Goal: Information Seeking & Learning: Learn about a topic

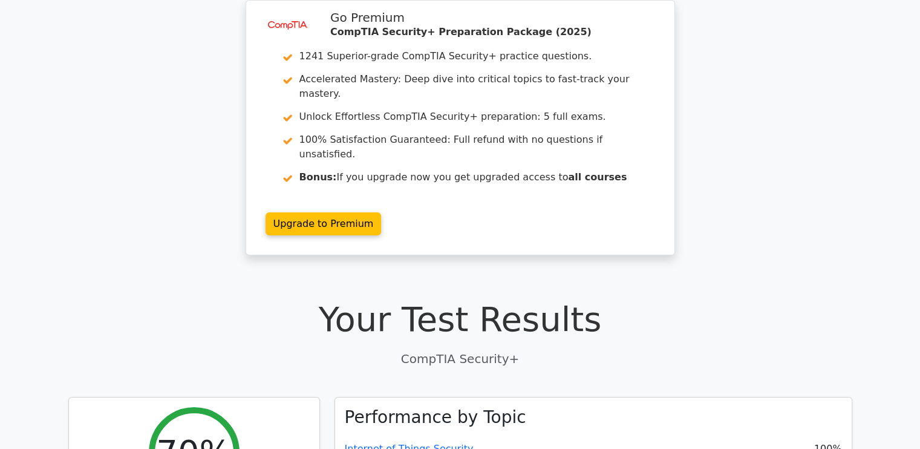
click at [651, 305] on h1 "Your Test Results" at bounding box center [460, 319] width 784 height 41
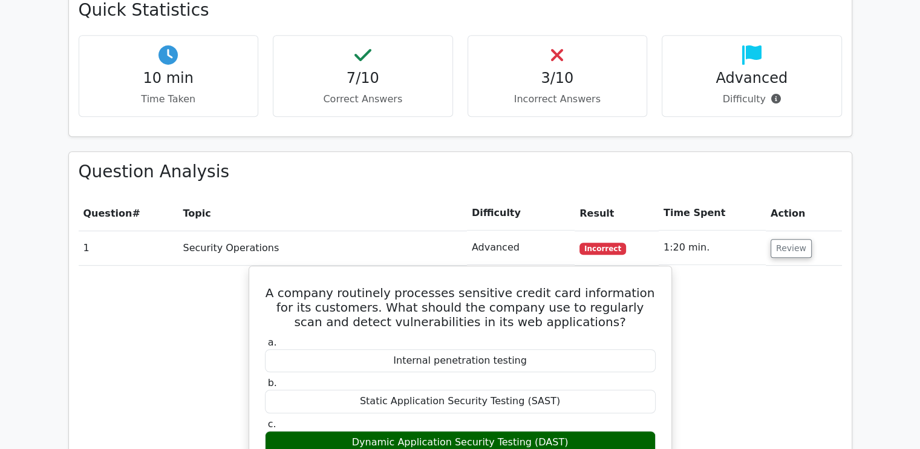
scroll to position [944, 0]
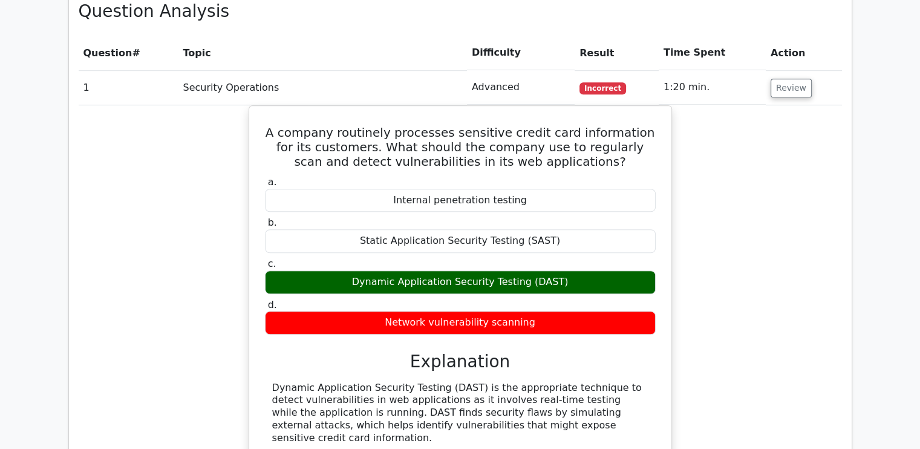
click at [702, 296] on div "A company routinely processes sensitive credit card information for its custome…" at bounding box center [460, 307] width 763 height 404
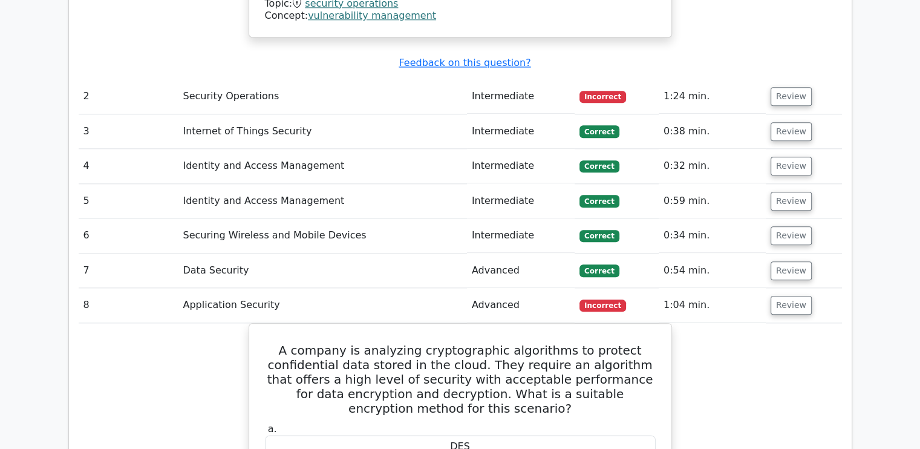
scroll to position [1403, 0]
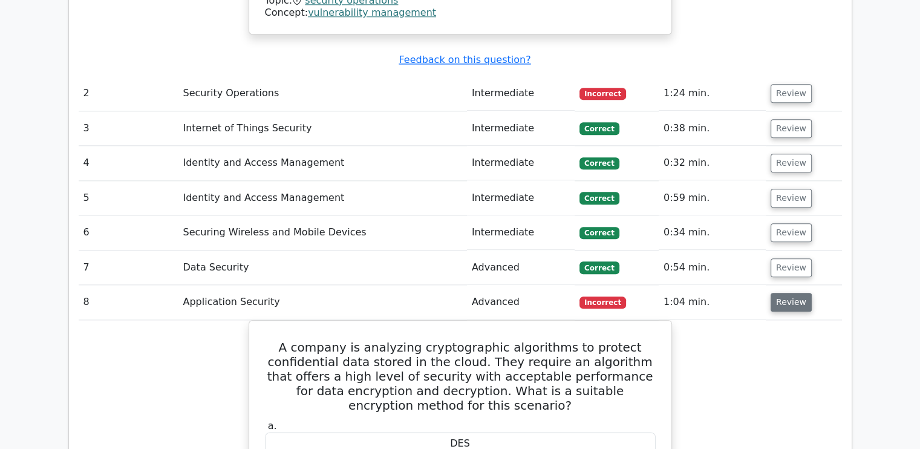
click at [789, 293] on button "Review" at bounding box center [791, 302] width 41 height 19
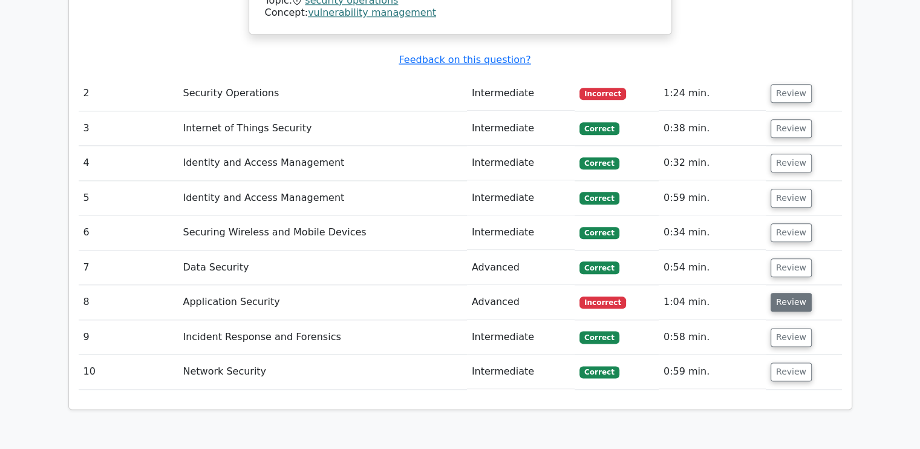
click at [789, 293] on button "Review" at bounding box center [791, 302] width 41 height 19
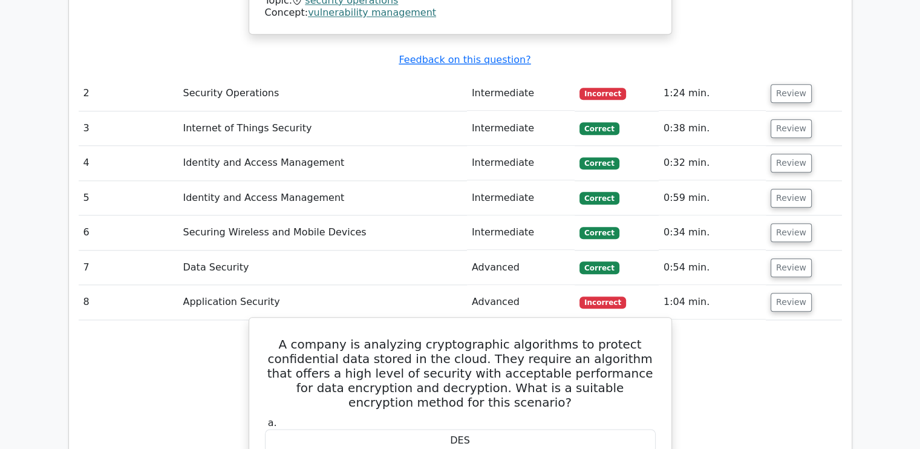
click at [541, 429] on div "DES" at bounding box center [460, 441] width 391 height 24
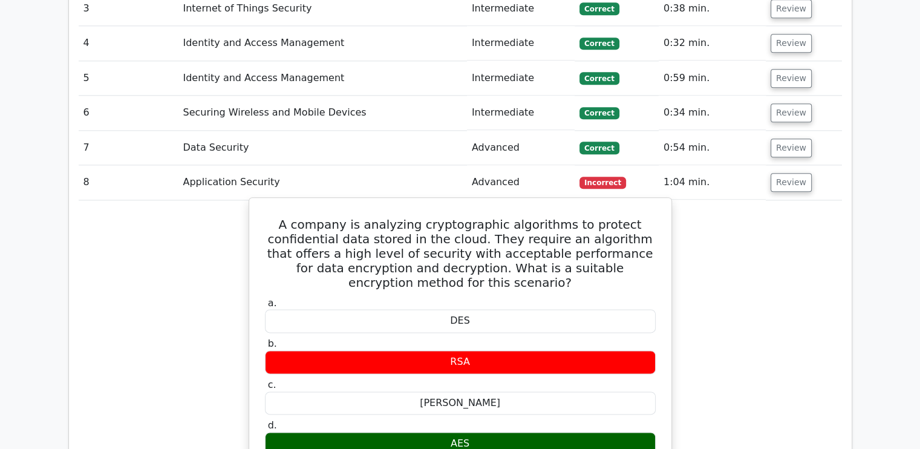
scroll to position [1524, 0]
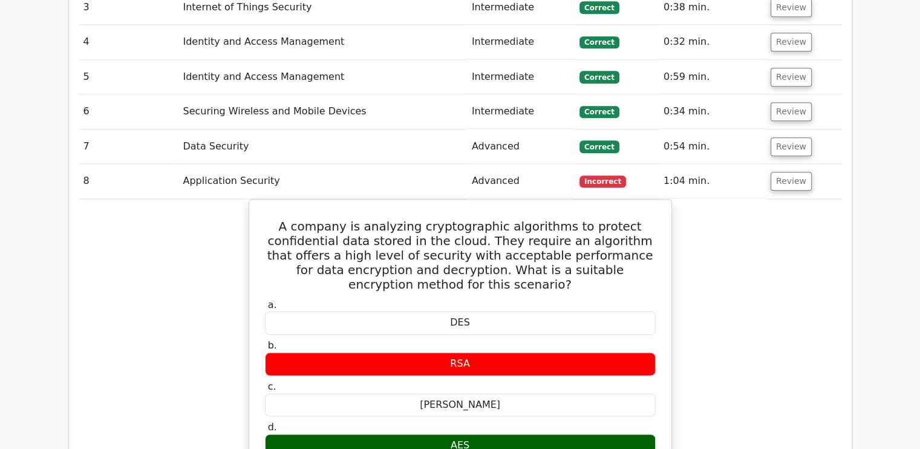
click at [769, 361] on div "A company is analyzing cryptographic algorithms to protect confidential data st…" at bounding box center [460, 421] width 763 height 445
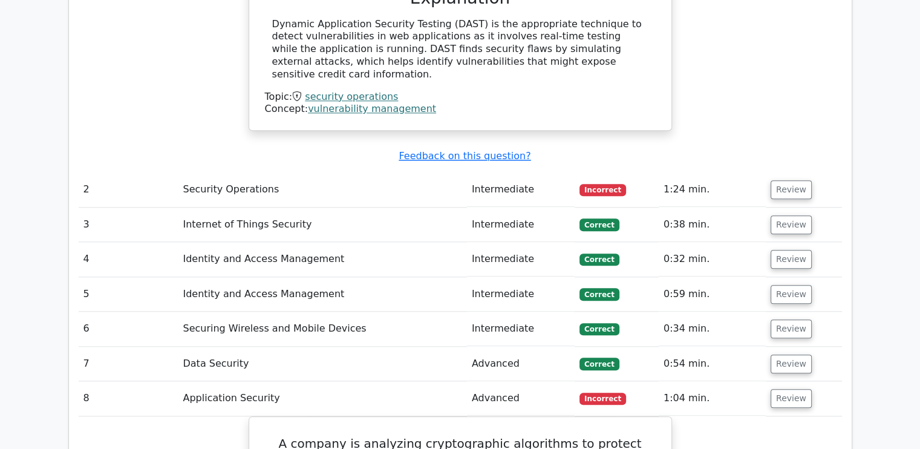
scroll to position [1307, 0]
click at [785, 181] on button "Review" at bounding box center [791, 190] width 41 height 19
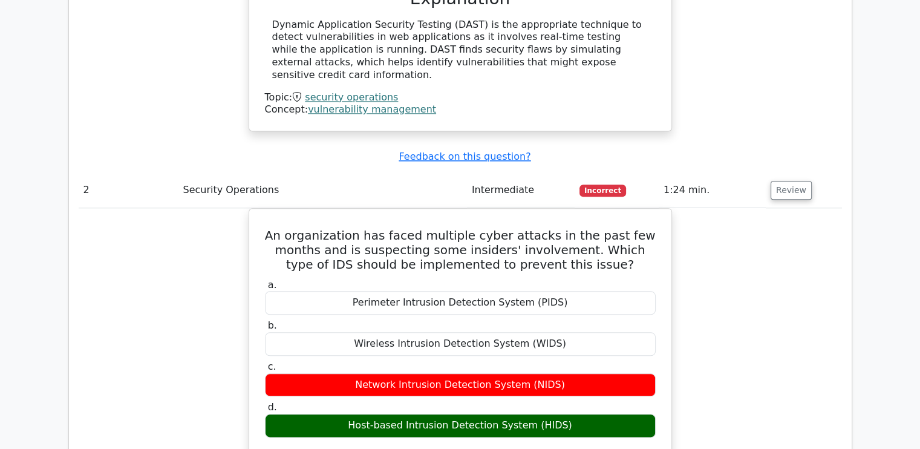
click at [750, 282] on div "An organization has faced multiple cyber attacks in the past few months and is …" at bounding box center [460, 403] width 763 height 391
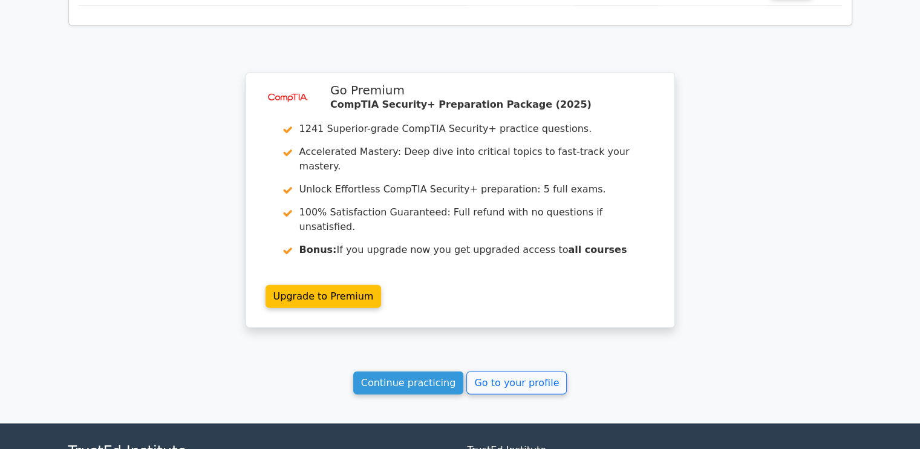
scroll to position [2701, 0]
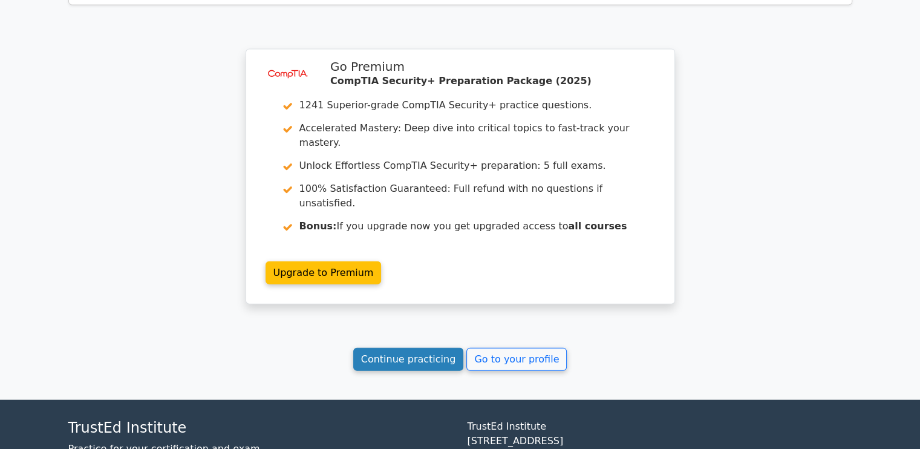
click at [440, 348] on link "Continue practicing" at bounding box center [408, 359] width 111 height 23
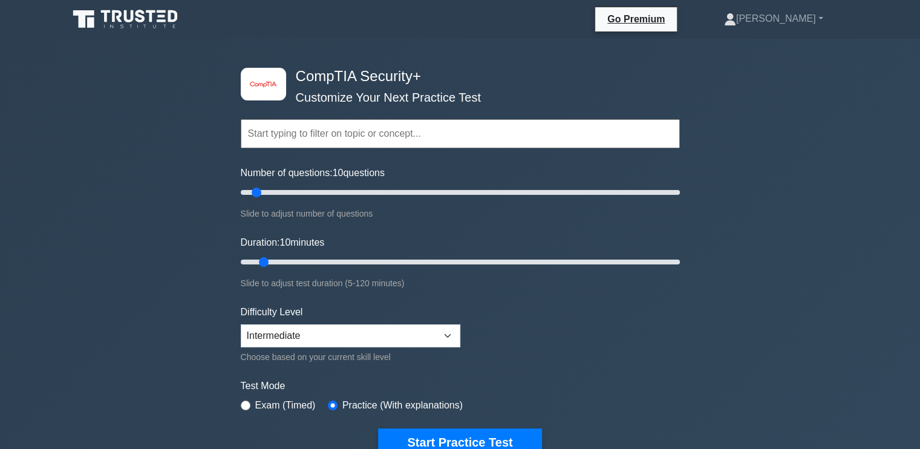
click at [599, 356] on form "Topics Cryptography Identity and Access Management Risk Management Network Secu…" at bounding box center [460, 269] width 439 height 374
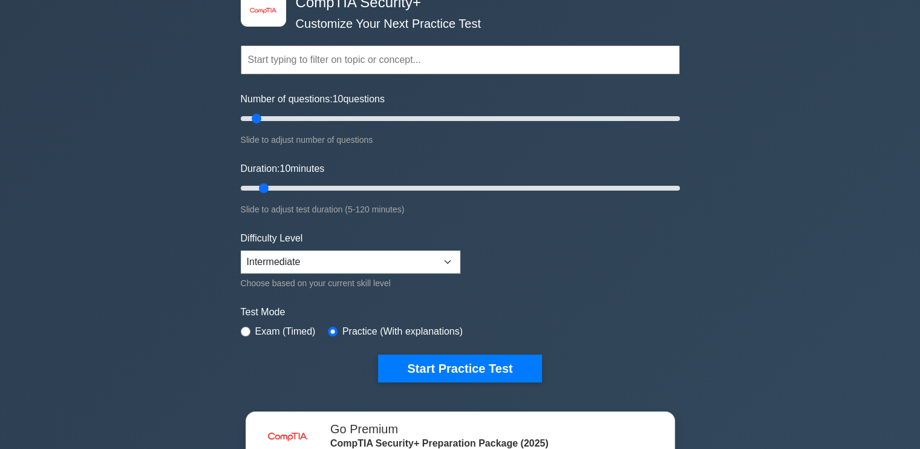
scroll to position [97, 0]
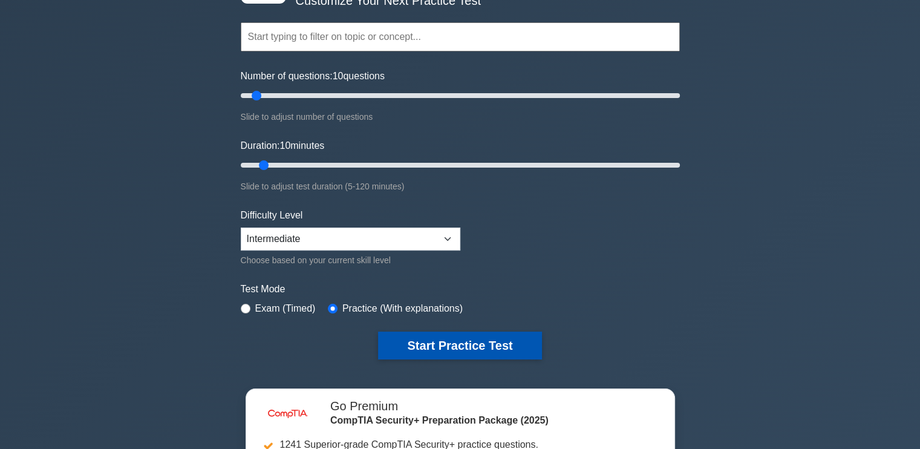
click at [460, 341] on button "Start Practice Test" at bounding box center [459, 346] width 163 height 28
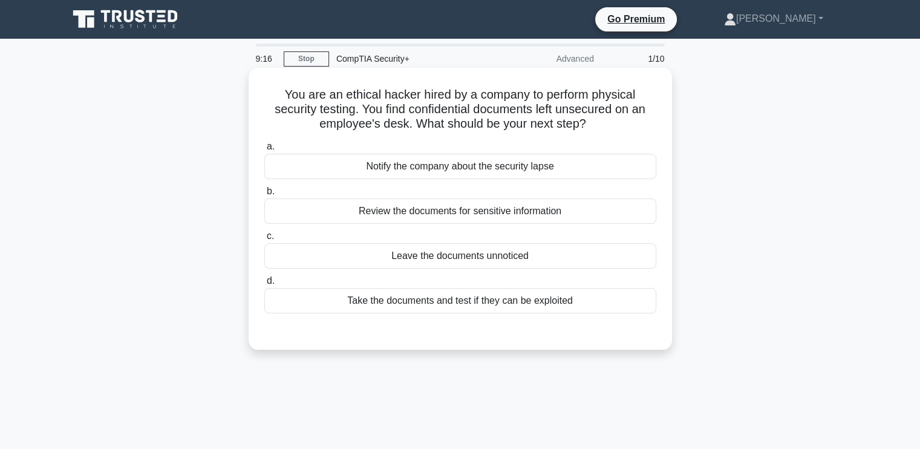
click at [486, 164] on div "Notify the company about the security lapse" at bounding box center [460, 166] width 392 height 25
click at [264, 151] on input "a. Notify the company about the security lapse" at bounding box center [264, 147] width 0 height 8
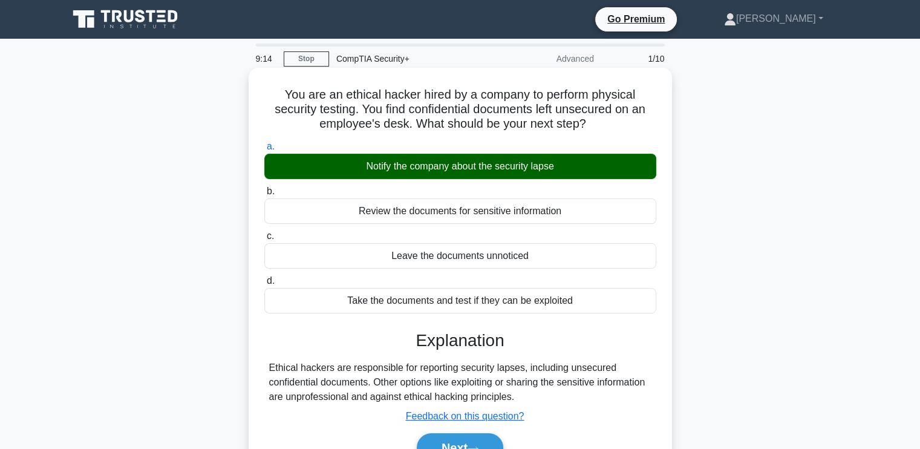
click at [611, 312] on div "Take the documents and test if they can be exploited" at bounding box center [460, 300] width 392 height 25
click at [264, 285] on input "d. Take the documents and test if they can be exploited" at bounding box center [264, 281] width 0 height 8
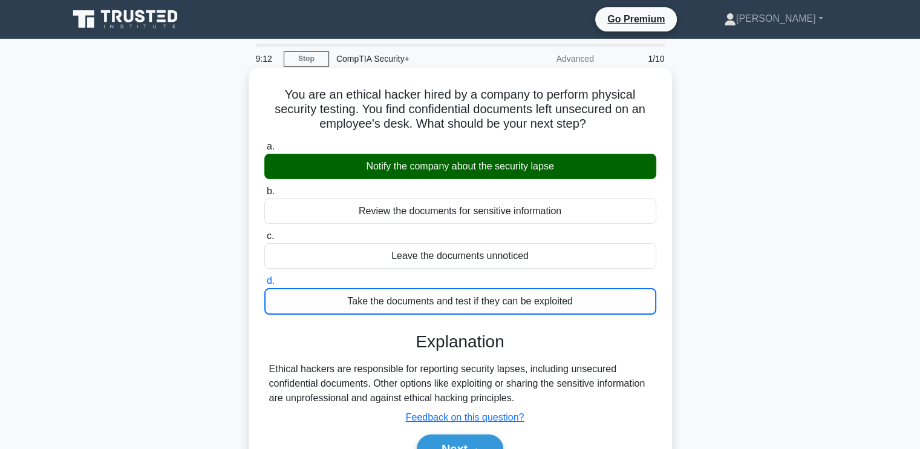
click at [598, 345] on h3 "Explanation" at bounding box center [460, 342] width 377 height 21
click at [587, 172] on div "Notify the company about the security lapse" at bounding box center [460, 166] width 392 height 25
click at [264, 151] on input "a. Notify the company about the security lapse" at bounding box center [264, 147] width 0 height 8
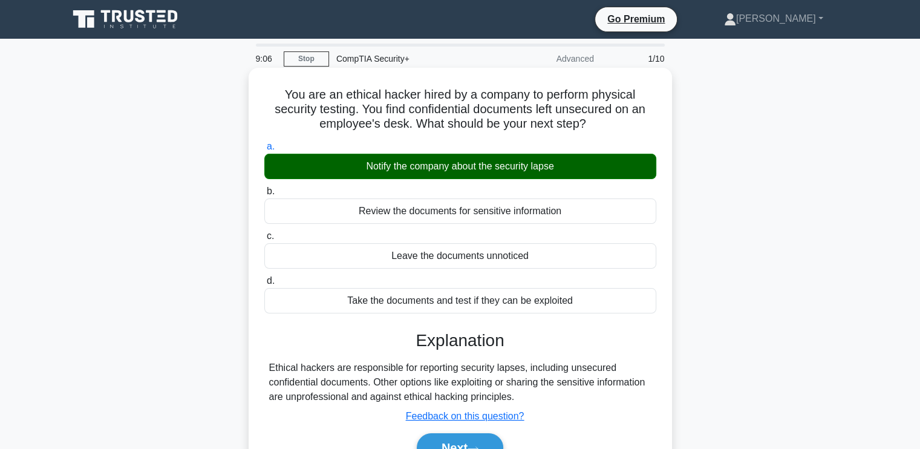
click at [264, 188] on input "b. Review the documents for sensitive information" at bounding box center [264, 192] width 0 height 8
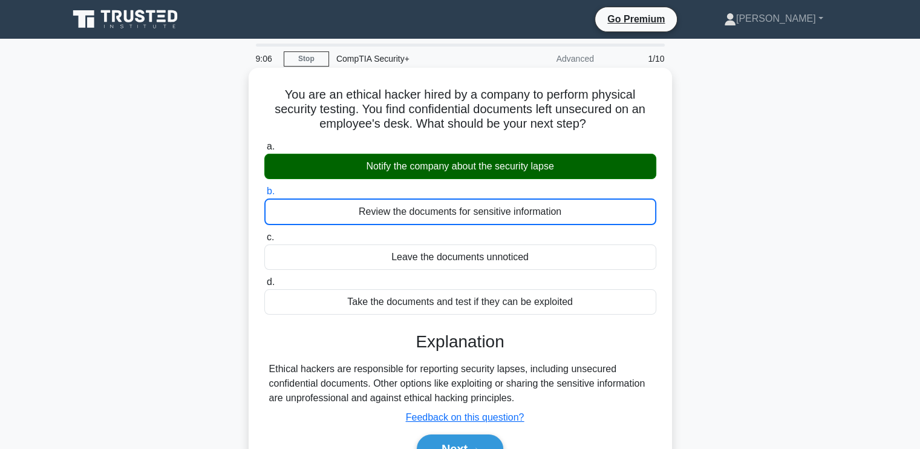
click at [264, 234] on input "c. Leave the documents unnoticed" at bounding box center [264, 238] width 0 height 8
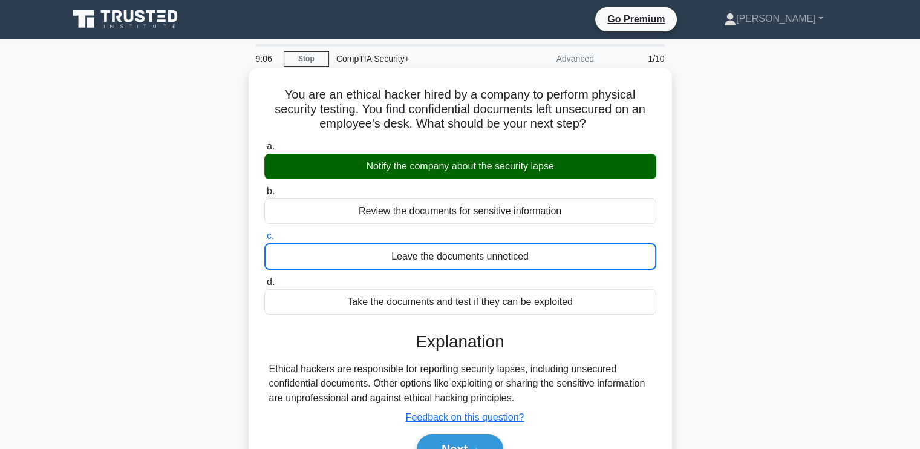
click at [264, 278] on input "d. Take the documents and test if they can be exploited" at bounding box center [264, 282] width 0 height 8
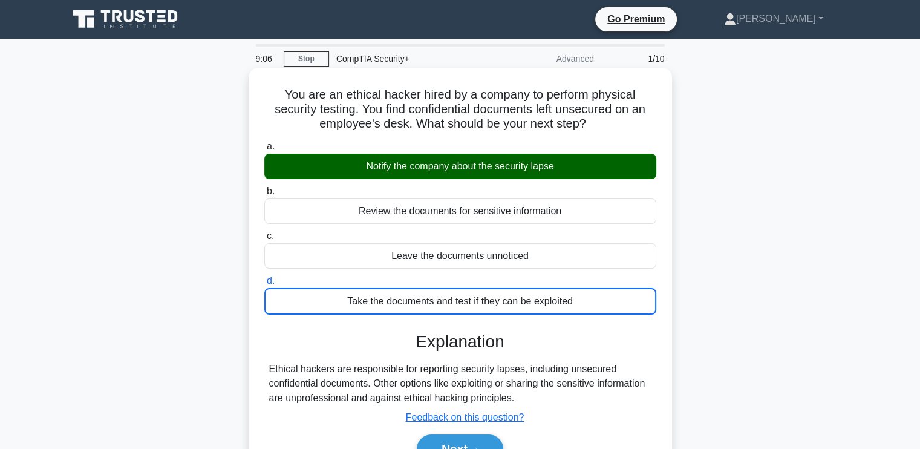
click at [264, 143] on input "a. Notify the company about the security lapse" at bounding box center [264, 147] width 0 height 8
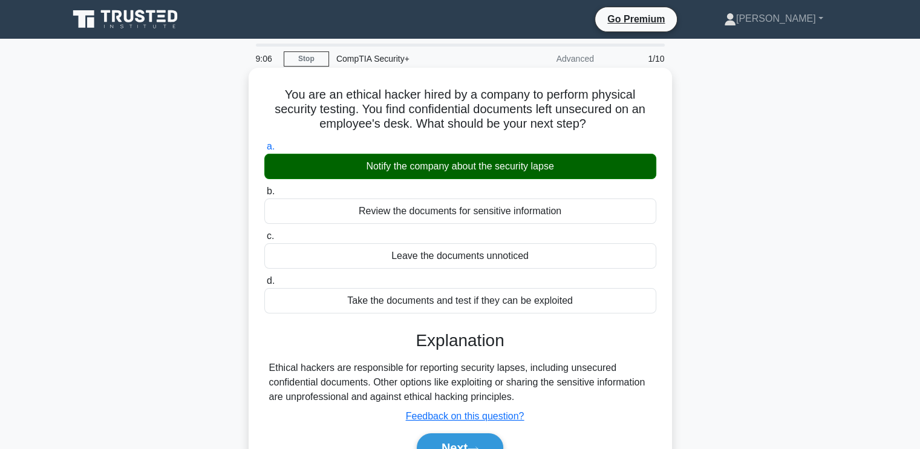
click at [264, 188] on input "b. Review the documents for sensitive information" at bounding box center [264, 192] width 0 height 8
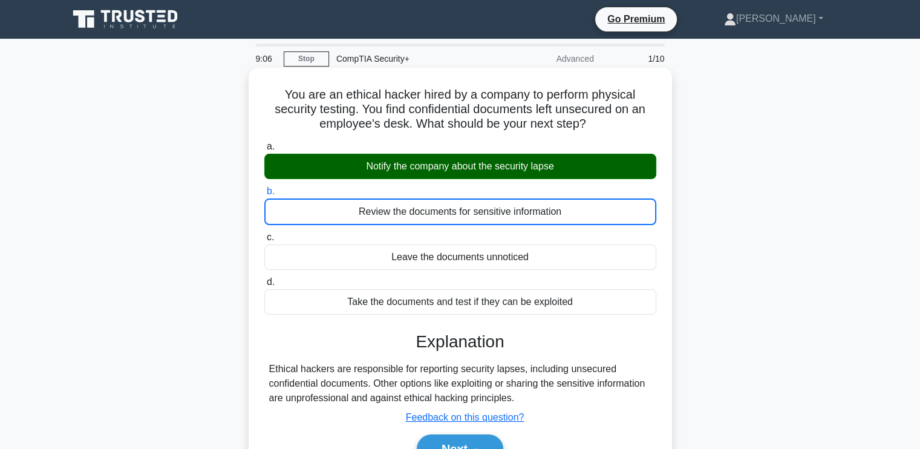
click at [264, 234] on input "c. Leave the documents unnoticed" at bounding box center [264, 238] width 0 height 8
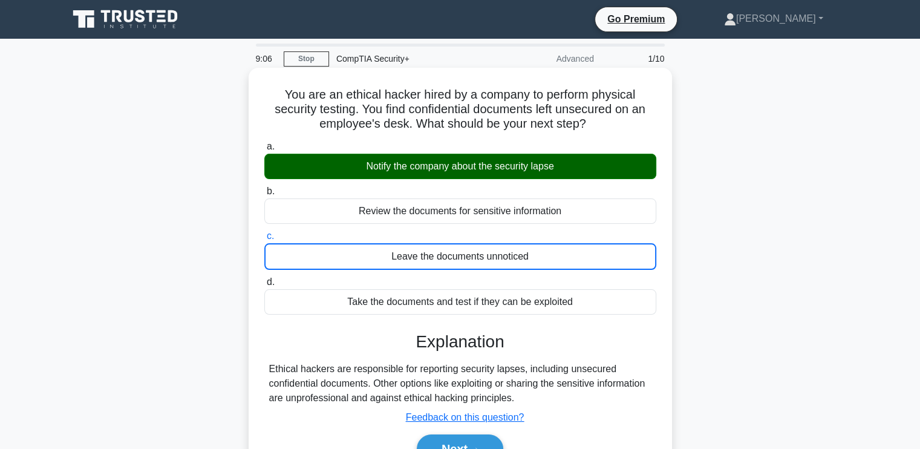
click at [264, 278] on input "d. Take the documents and test if they can be exploited" at bounding box center [264, 282] width 0 height 8
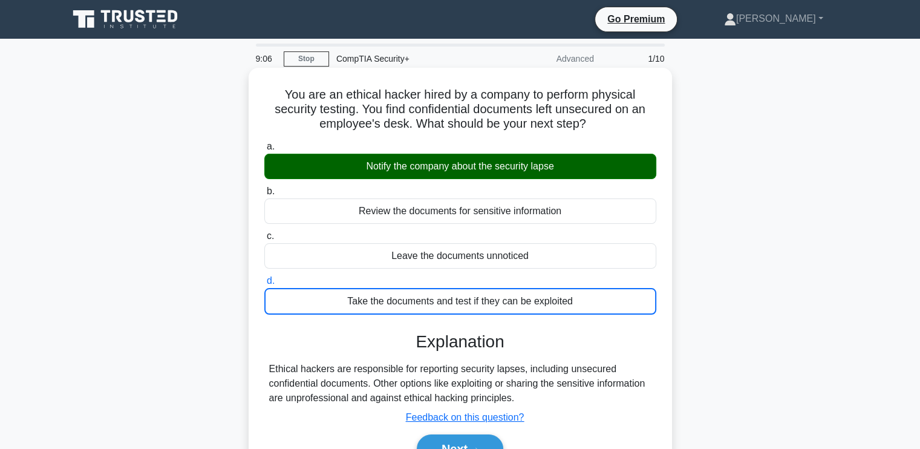
click at [264, 143] on input "a. Notify the company about the security lapse" at bounding box center [264, 147] width 0 height 8
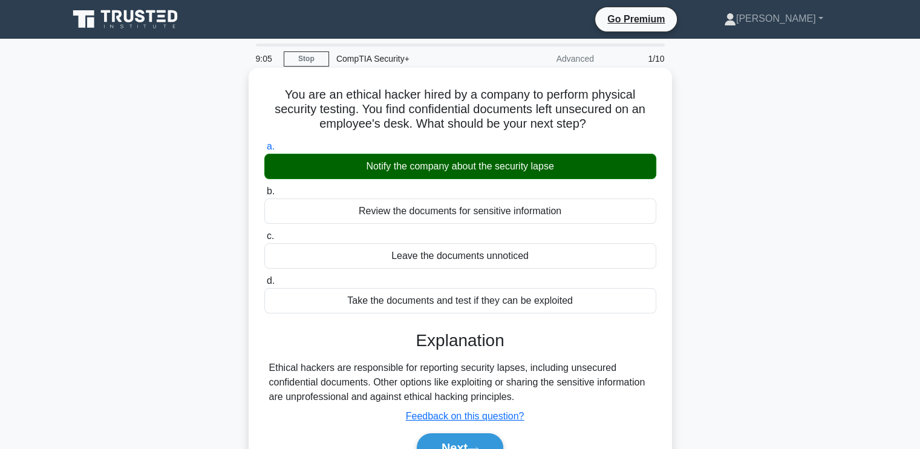
click at [264, 188] on input "b. Review the documents for sensitive information" at bounding box center [264, 192] width 0 height 8
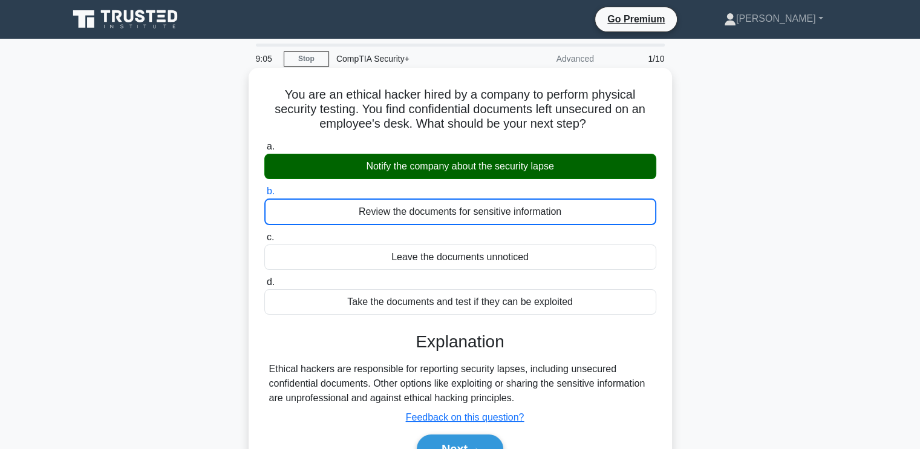
click at [264, 234] on input "c. Leave the documents unnoticed" at bounding box center [264, 238] width 0 height 8
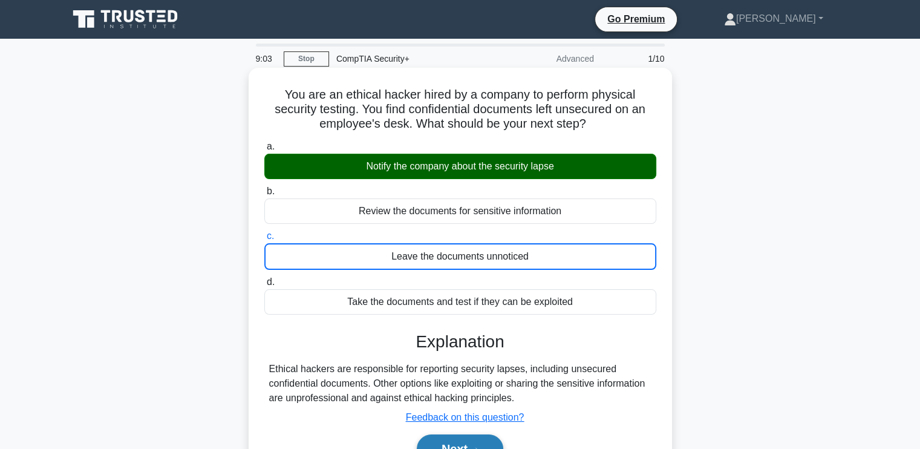
click at [479, 446] on icon at bounding box center [473, 449] width 11 height 7
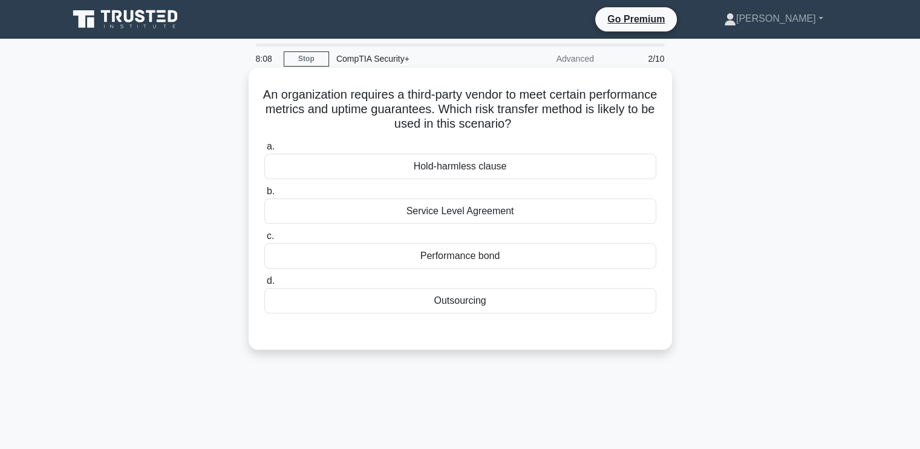
click at [487, 301] on div "Outsourcing" at bounding box center [460, 300] width 392 height 25
click at [264, 285] on input "d. Outsourcing" at bounding box center [264, 281] width 0 height 8
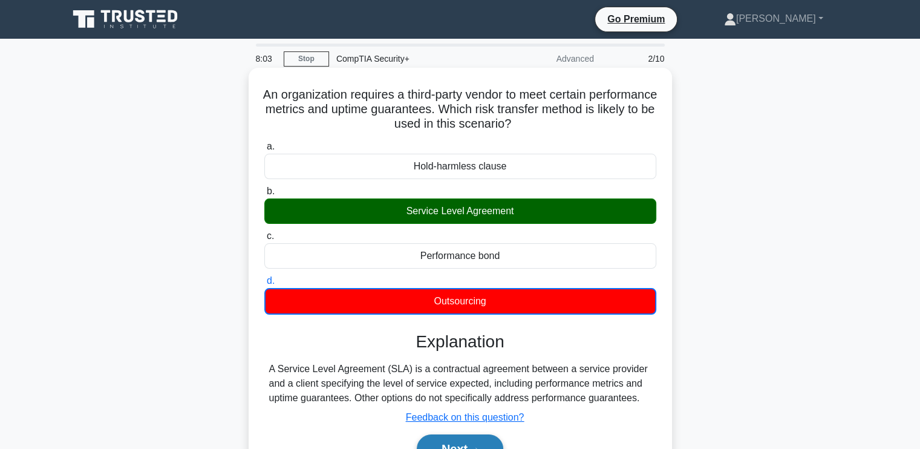
click at [465, 439] on button "Next" at bounding box center [460, 448] width 87 height 29
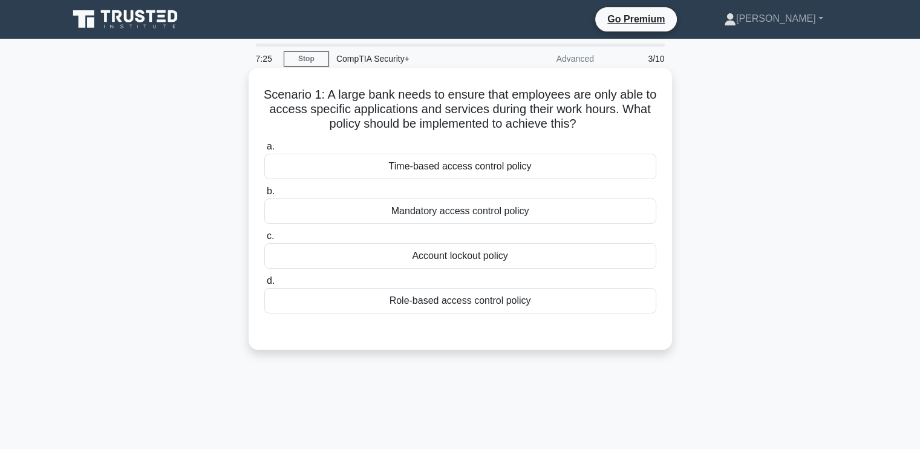
click at [442, 301] on div "Role-based access control policy" at bounding box center [460, 300] width 392 height 25
click at [264, 285] on input "d. Role-based access control policy" at bounding box center [264, 281] width 0 height 8
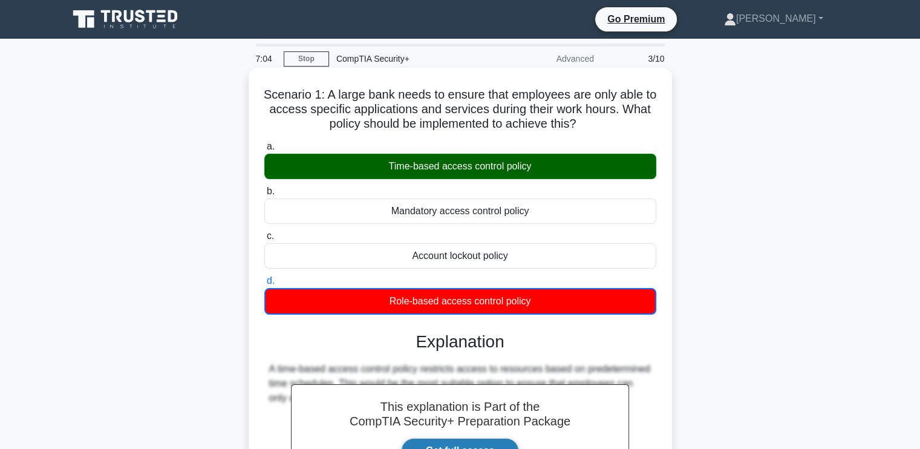
click at [482, 442] on link "Get full access" at bounding box center [460, 450] width 118 height 25
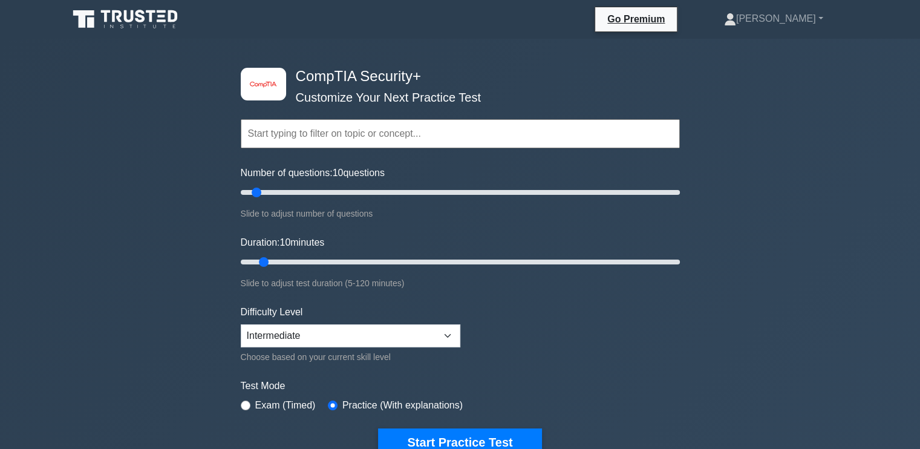
click at [561, 316] on form "Topics Cryptography Identity and Access Management Risk Management Network Secu…" at bounding box center [460, 269] width 439 height 374
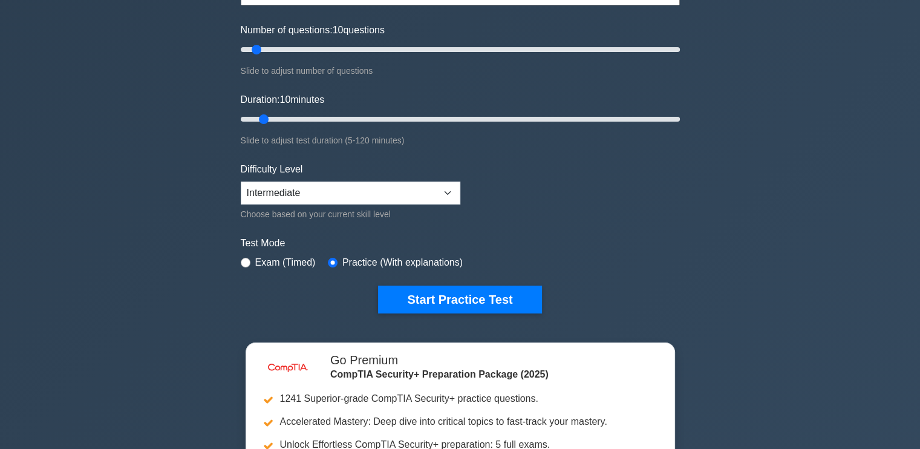
scroll to position [169, 0]
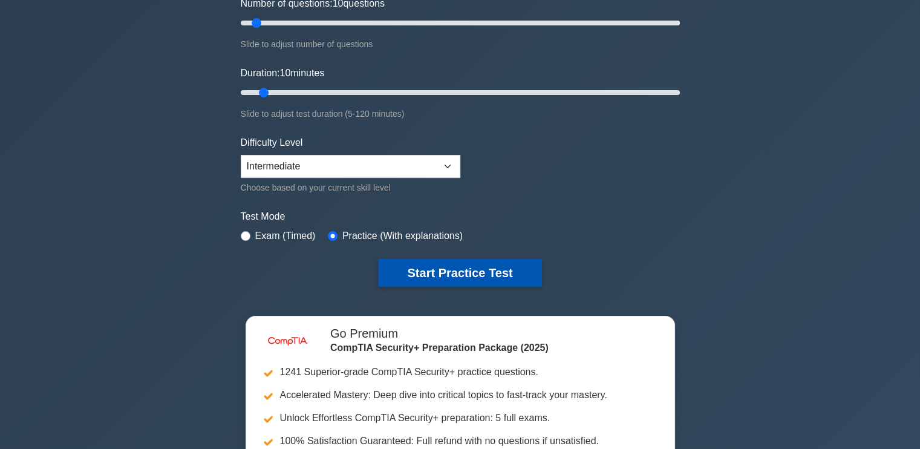
click at [469, 267] on button "Start Practice Test" at bounding box center [459, 273] width 163 height 28
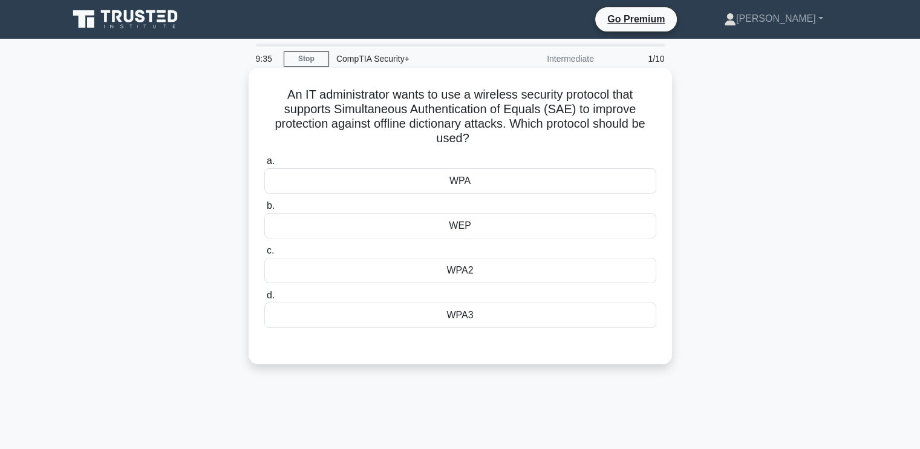
click at [457, 309] on div "WPA3" at bounding box center [460, 314] width 392 height 25
click at [264, 299] on input "d. WPA3" at bounding box center [264, 296] width 0 height 8
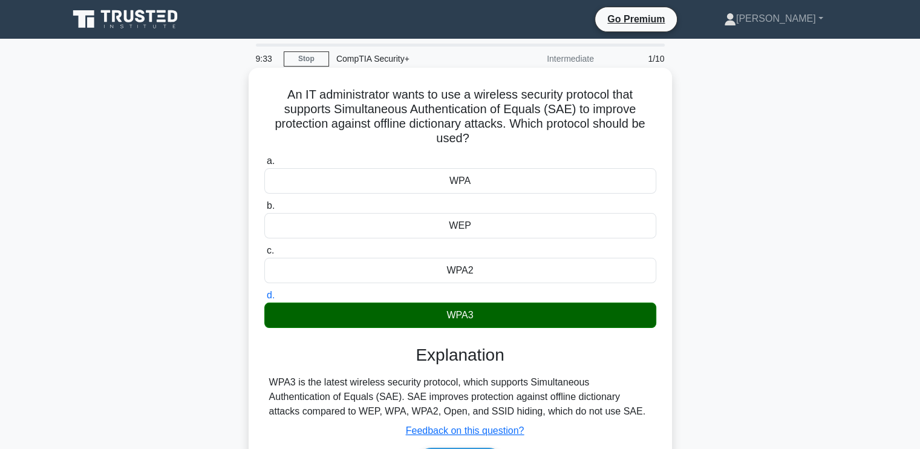
click at [591, 420] on div "Explanation WPA3 is the latest wireless security protocol, which supports Simul…" at bounding box center [460, 413] width 392 height 137
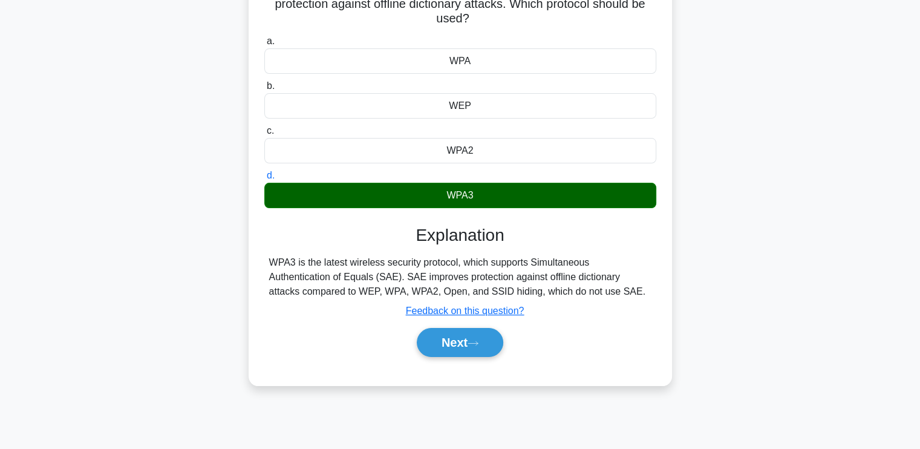
scroll to position [121, 0]
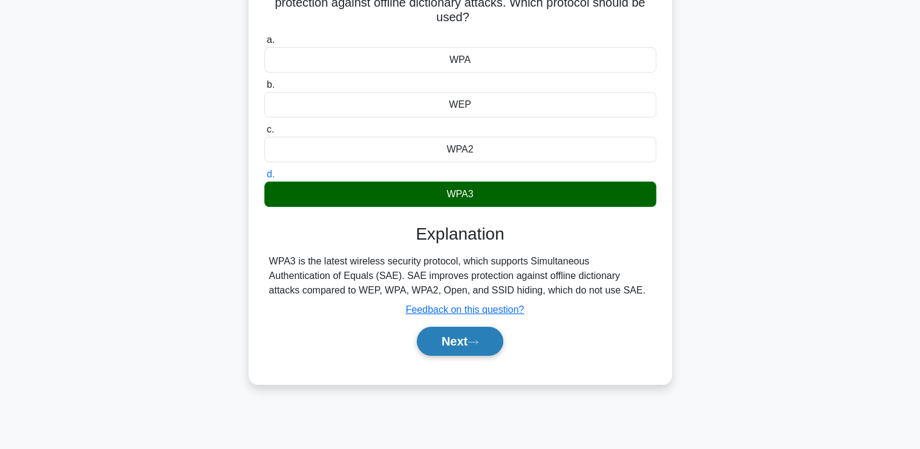
click at [475, 347] on button "Next" at bounding box center [460, 341] width 87 height 29
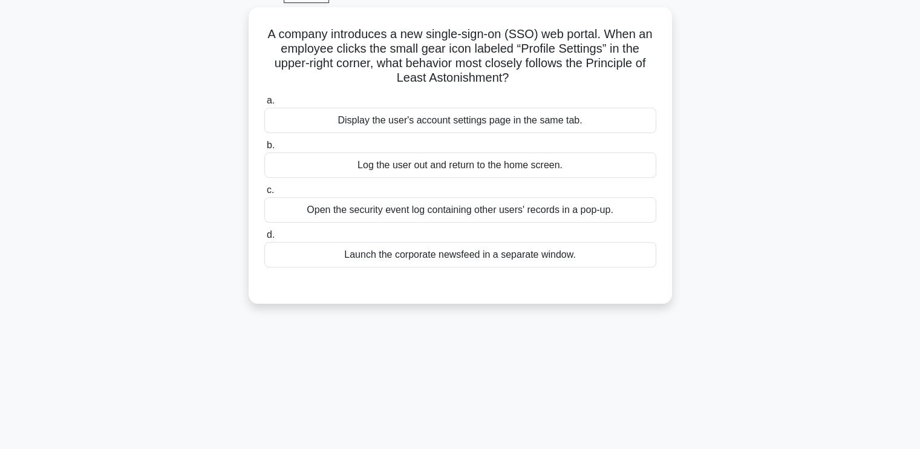
scroll to position [48, 0]
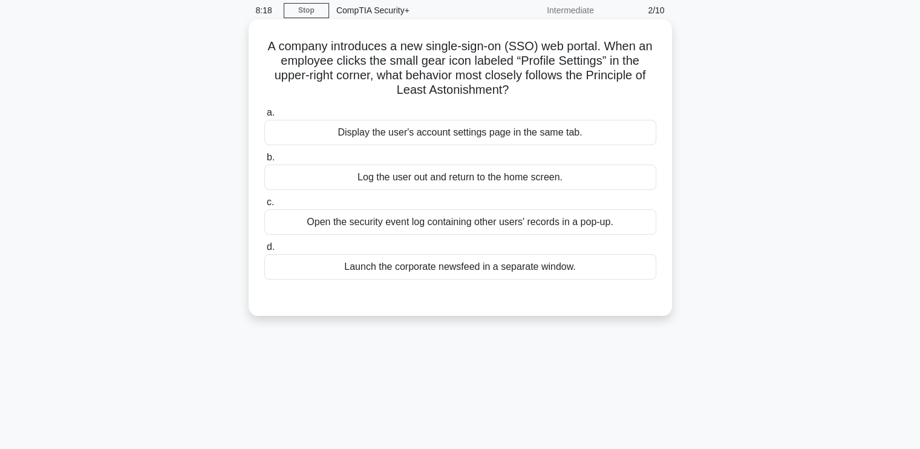
click at [400, 133] on div "Display the user's account settings page in the same tab." at bounding box center [460, 132] width 392 height 25
click at [264, 117] on input "a. Display the user's account settings page in the same tab." at bounding box center [264, 113] width 0 height 8
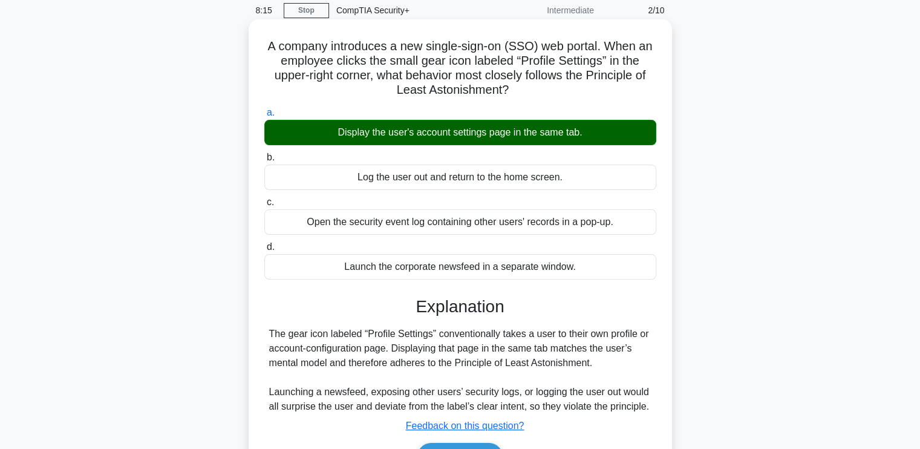
click at [661, 376] on div "A company introduces a new single-sign-on (SSO) web portal. When an employee cl…" at bounding box center [460, 259] width 414 height 471
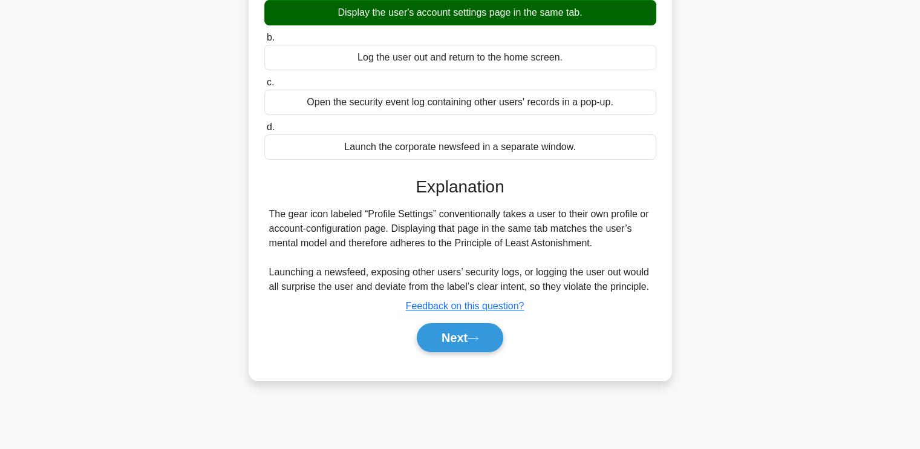
scroll to position [169, 0]
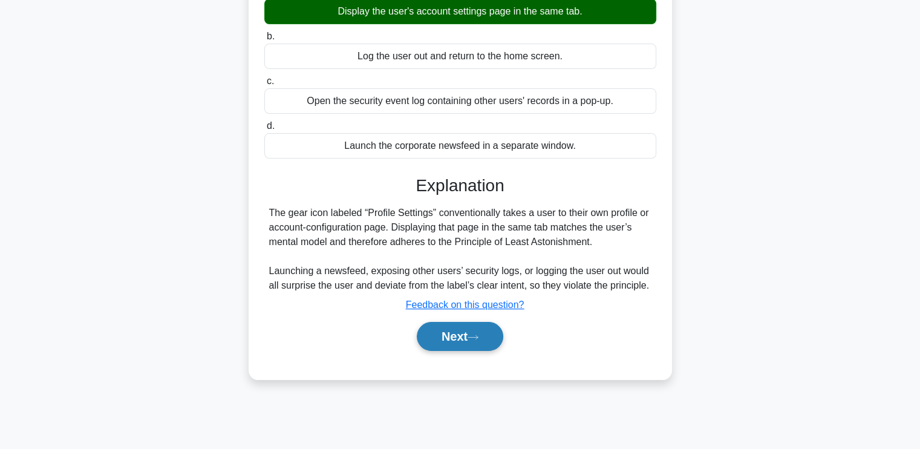
click at [478, 338] on icon at bounding box center [473, 337] width 11 height 7
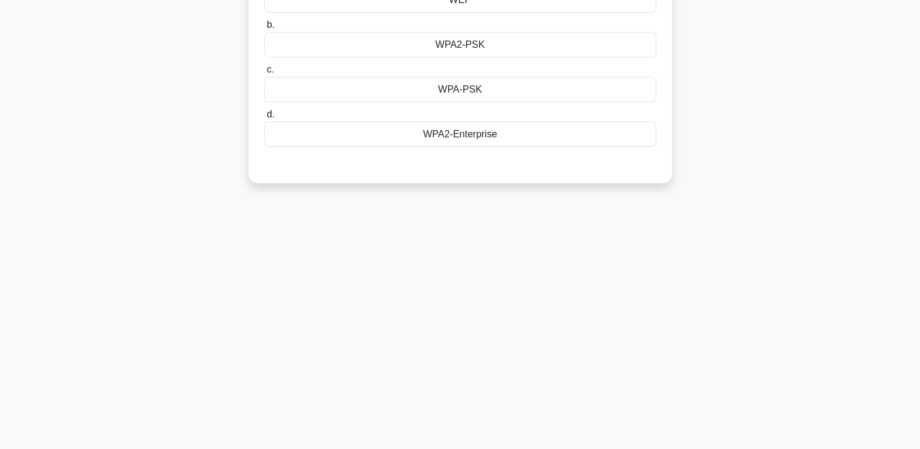
click at [835, 71] on div "A network administrator wants to deploy a secure wireless authentication system…" at bounding box center [460, 49] width 799 height 296
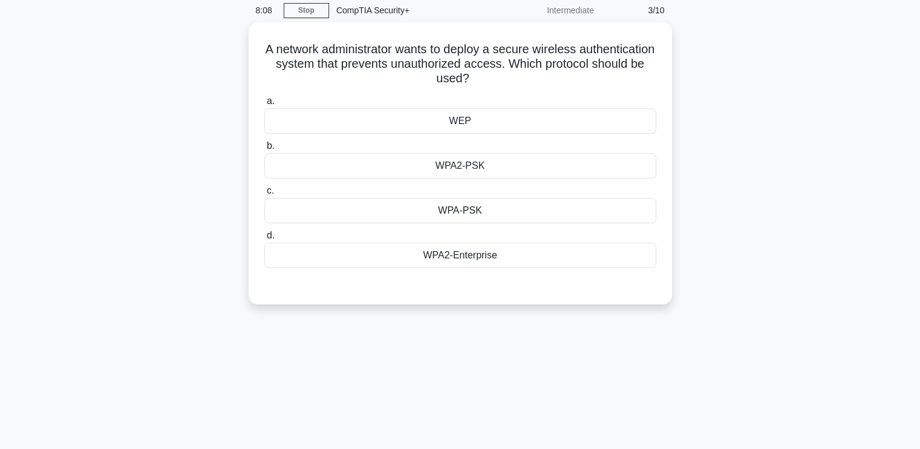
scroll to position [48, 0]
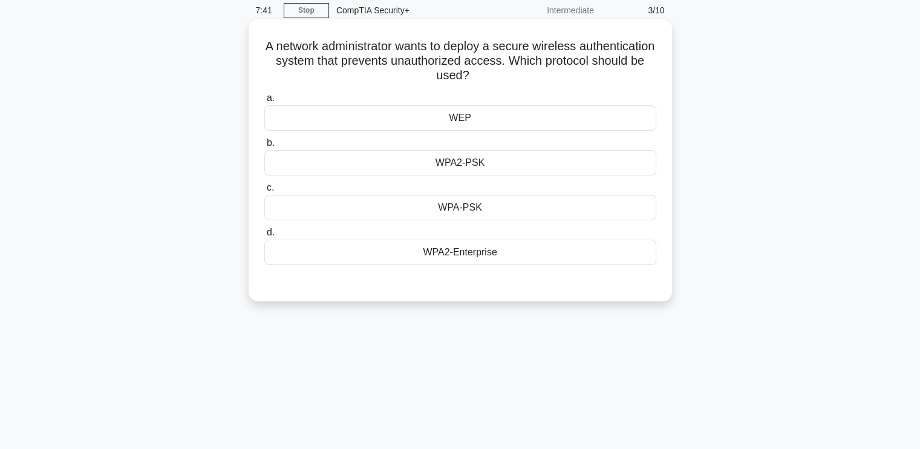
click at [453, 250] on div "WPA2-Enterprise" at bounding box center [460, 252] width 392 height 25
click at [264, 237] on input "d. WPA2-Enterprise" at bounding box center [264, 233] width 0 height 8
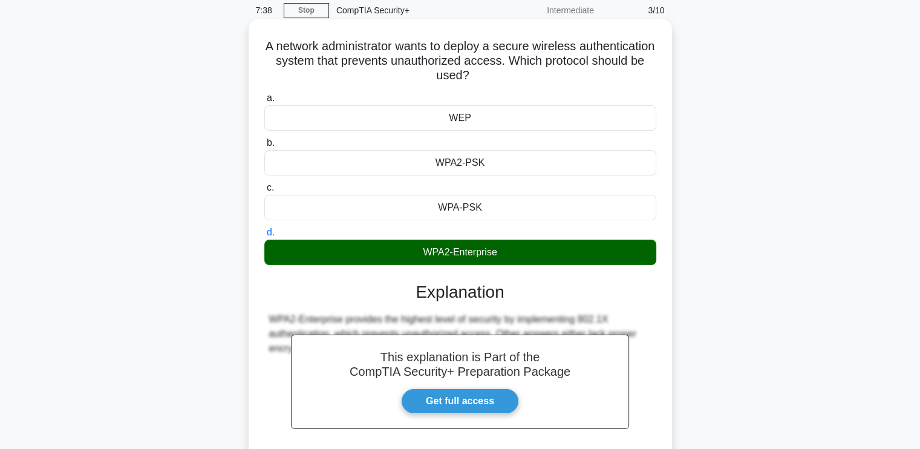
click at [659, 322] on div "A network administrator wants to deploy a secure wireless authentication system…" at bounding box center [460, 281] width 414 height 515
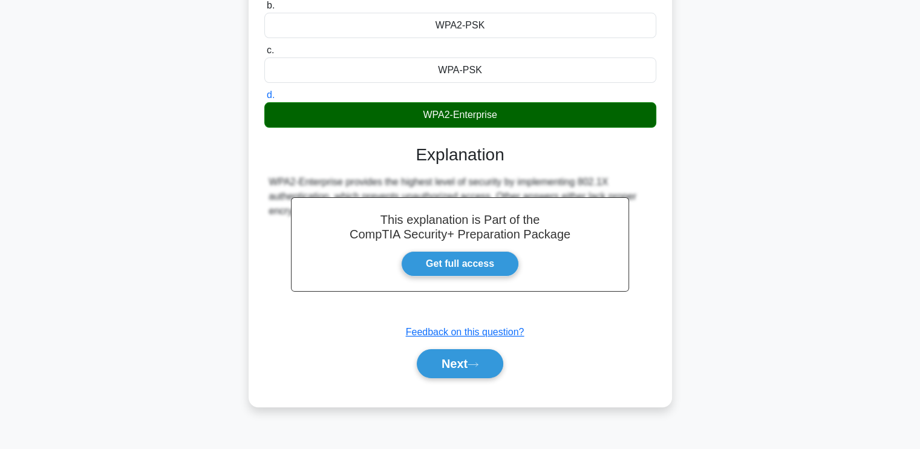
scroll to position [205, 0]
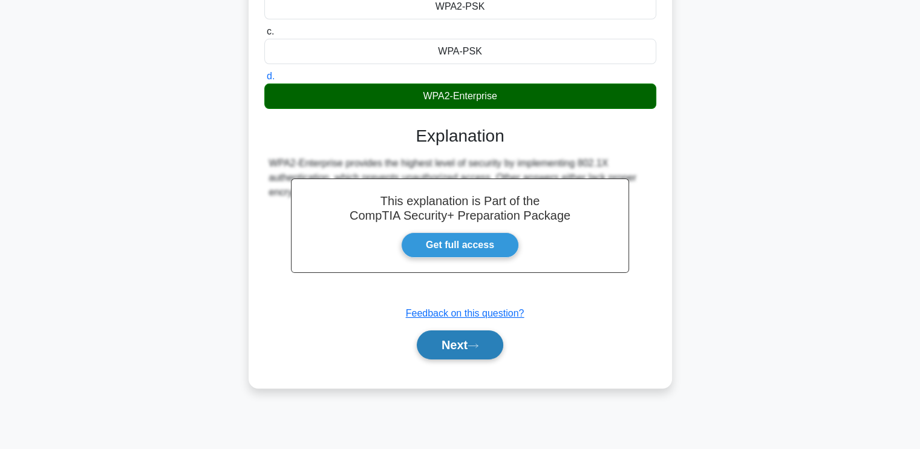
click at [460, 336] on button "Next" at bounding box center [460, 344] width 87 height 29
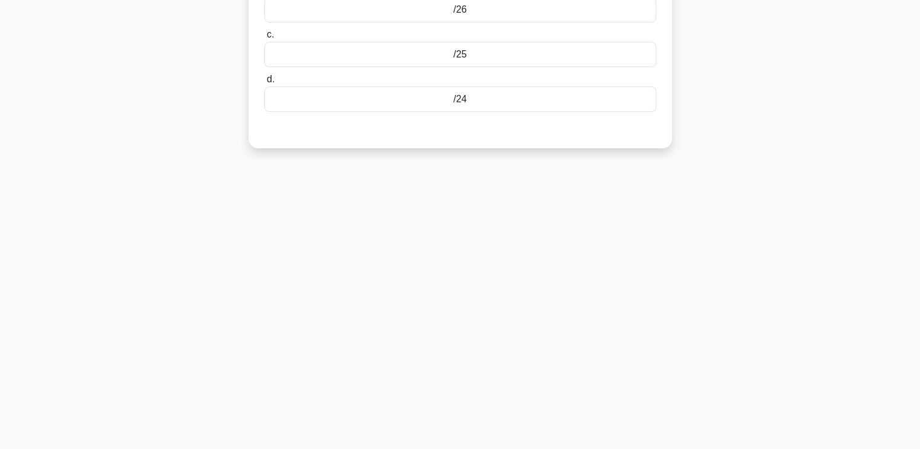
click at [688, 209] on div "7:33 Stop CompTIA Security+ Intermediate 4/10 A network administrator needs to …" at bounding box center [460, 141] width 799 height 605
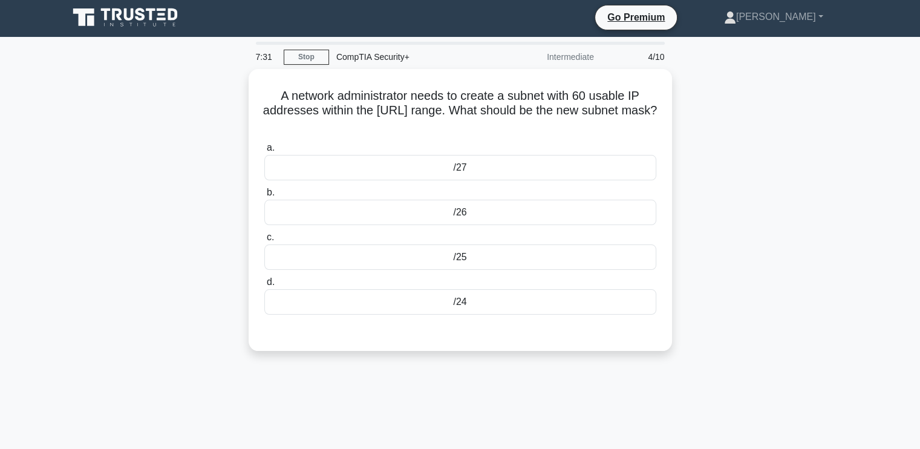
scroll to position [0, 0]
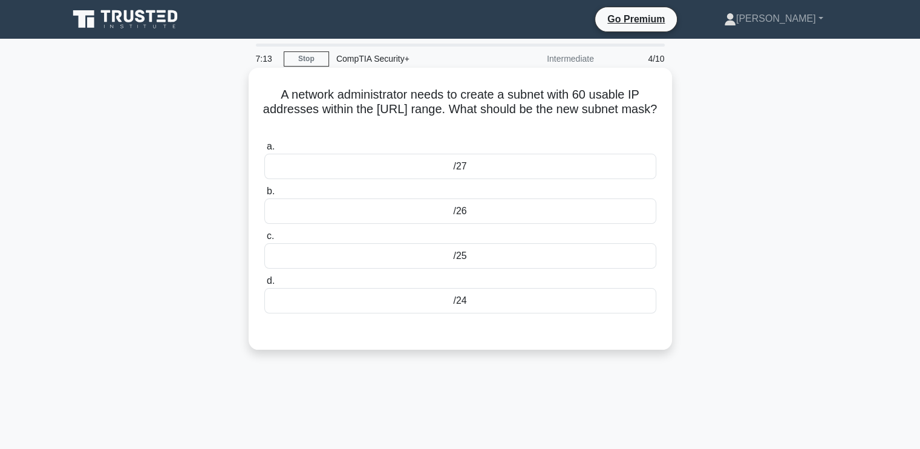
click at [499, 254] on div "/25" at bounding box center [460, 255] width 392 height 25
click at [264, 240] on input "c. /25" at bounding box center [264, 236] width 0 height 8
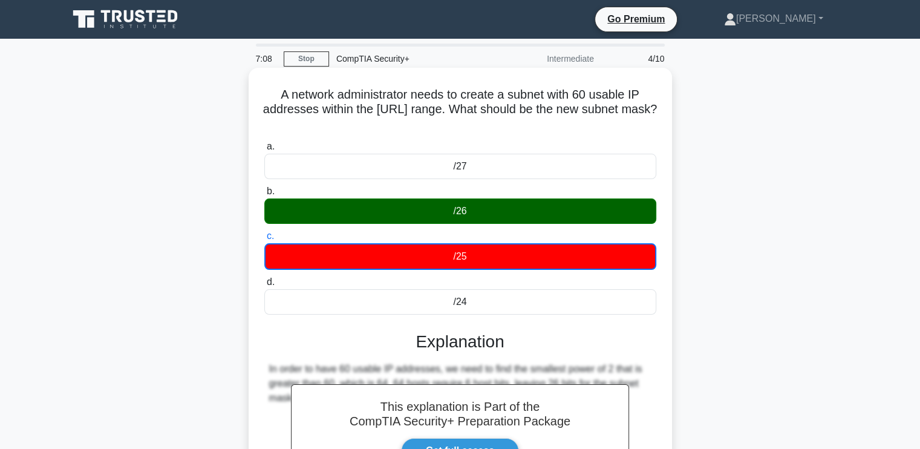
click at [658, 413] on div "A network administrator needs to create a subnet with 60 usable IP addresses wi…" at bounding box center [460, 331] width 414 height 516
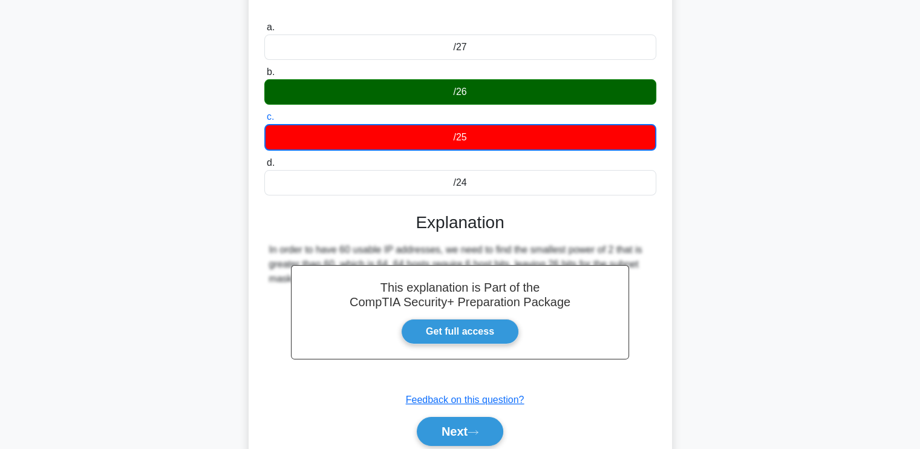
scroll to position [121, 0]
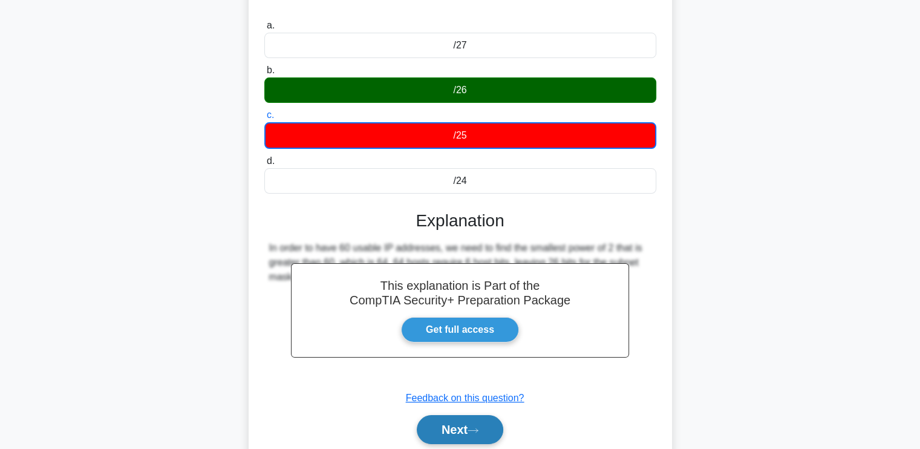
click at [486, 422] on button "Next" at bounding box center [460, 429] width 87 height 29
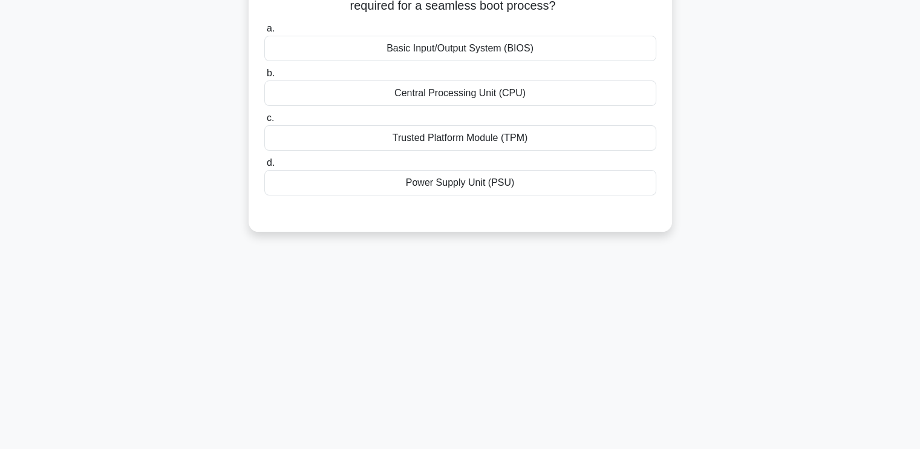
click at [720, 228] on div "An organization is integrating a secure boot process to maintain integrity agai…" at bounding box center [460, 98] width 799 height 296
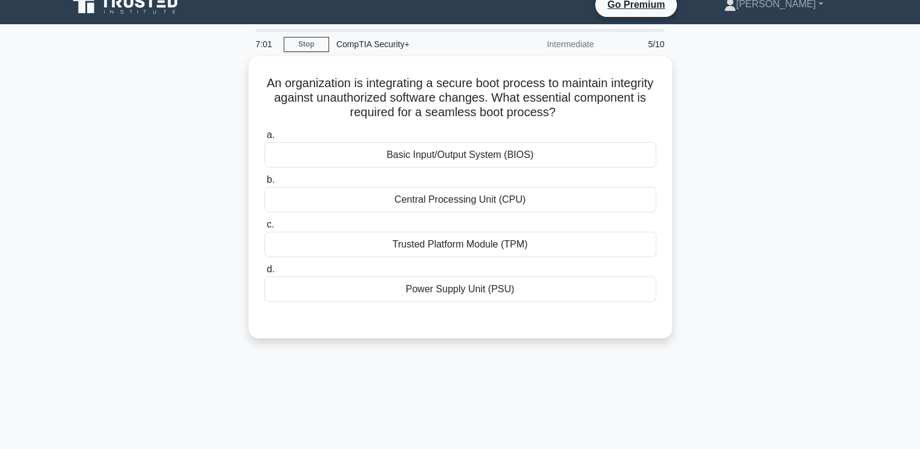
scroll to position [0, 0]
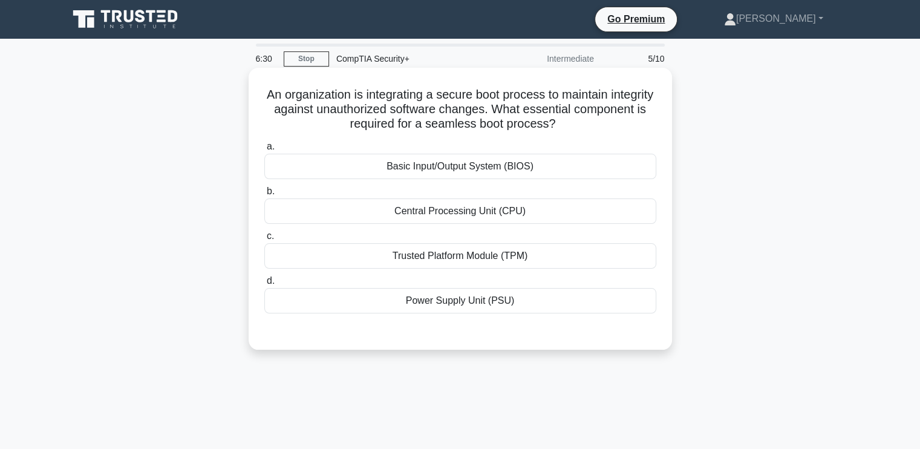
click at [458, 166] on div "Basic Input/Output System (BIOS)" at bounding box center [460, 166] width 392 height 25
click at [264, 151] on input "a. Basic Input/Output System (BIOS)" at bounding box center [264, 147] width 0 height 8
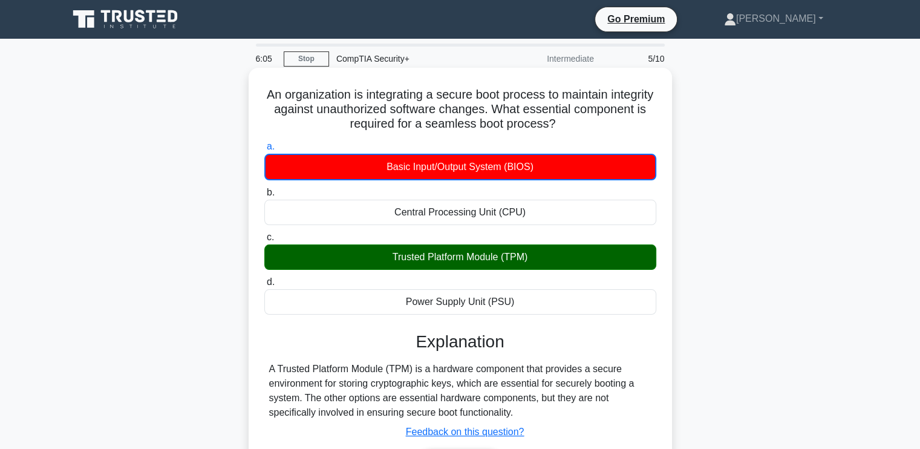
click at [656, 425] on div "Submit feedback Feedback on this question?" at bounding box center [465, 432] width 392 height 15
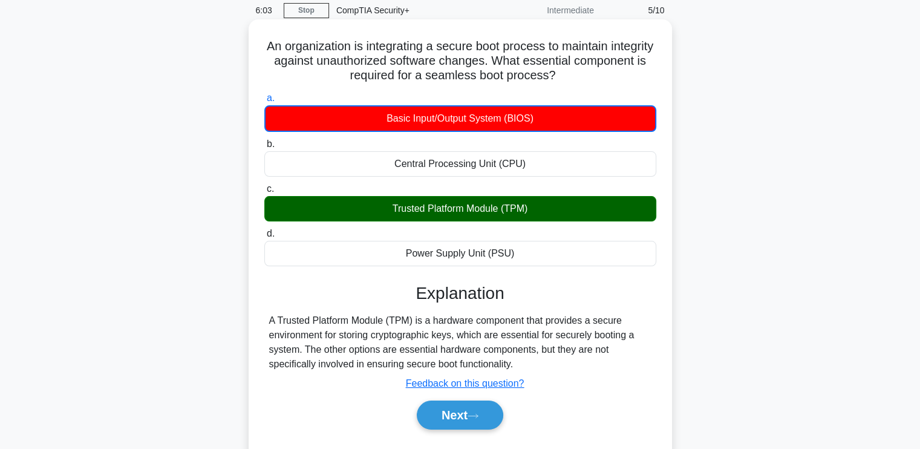
scroll to position [97, 0]
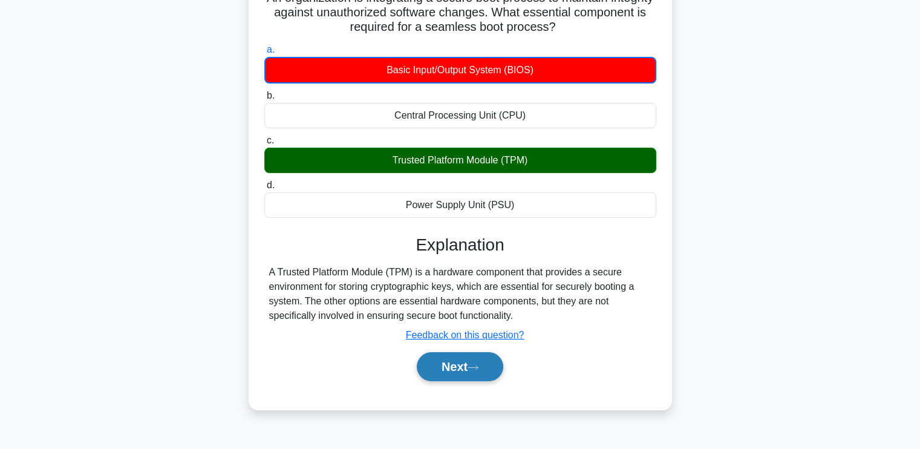
click at [436, 373] on button "Next" at bounding box center [460, 366] width 87 height 29
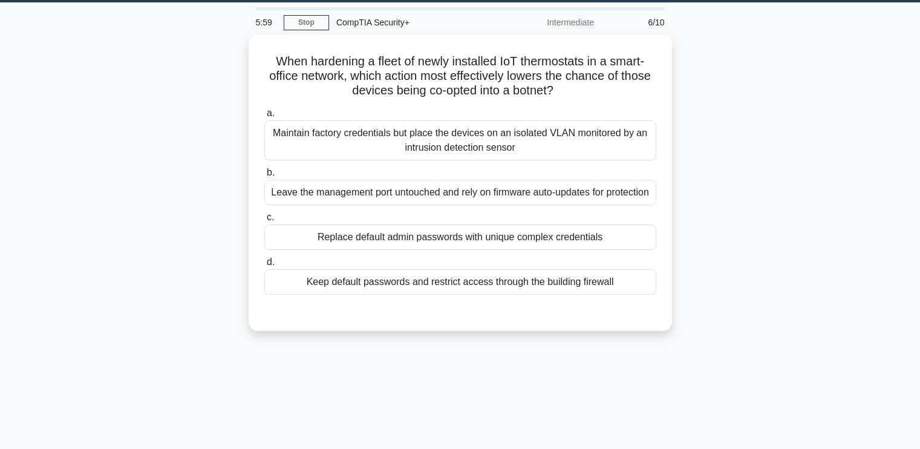
scroll to position [0, 0]
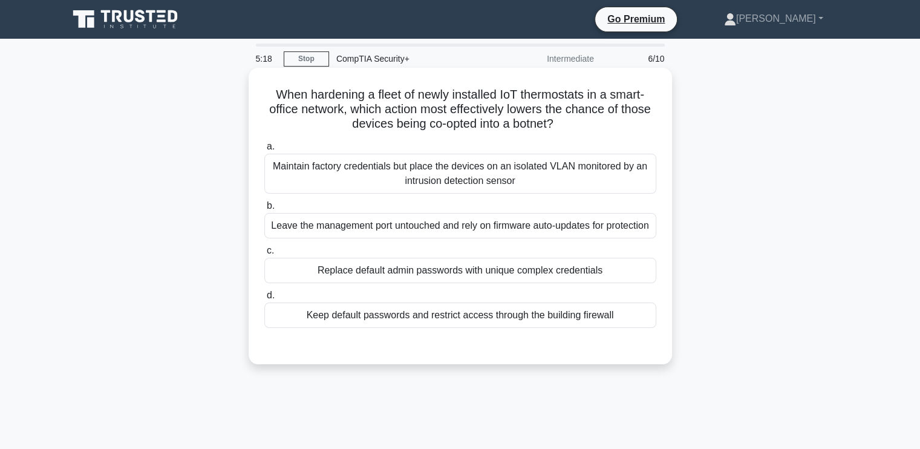
click at [469, 279] on div "Replace default admin passwords with unique complex credentials" at bounding box center [460, 270] width 392 height 25
click at [264, 255] on input "c. Replace default admin passwords with unique complex credentials" at bounding box center [264, 251] width 0 height 8
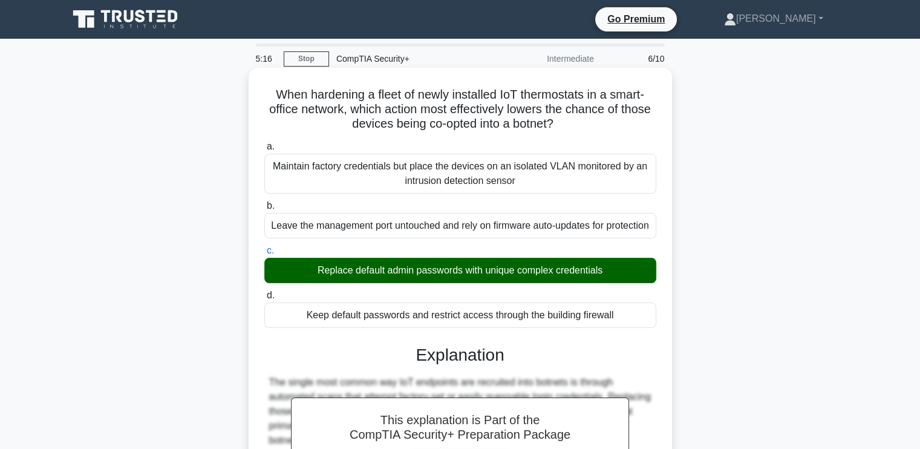
click at [666, 359] on div "When hardening a fleet of newly installed IoT thermostats in a smart-office net…" at bounding box center [460, 359] width 414 height 573
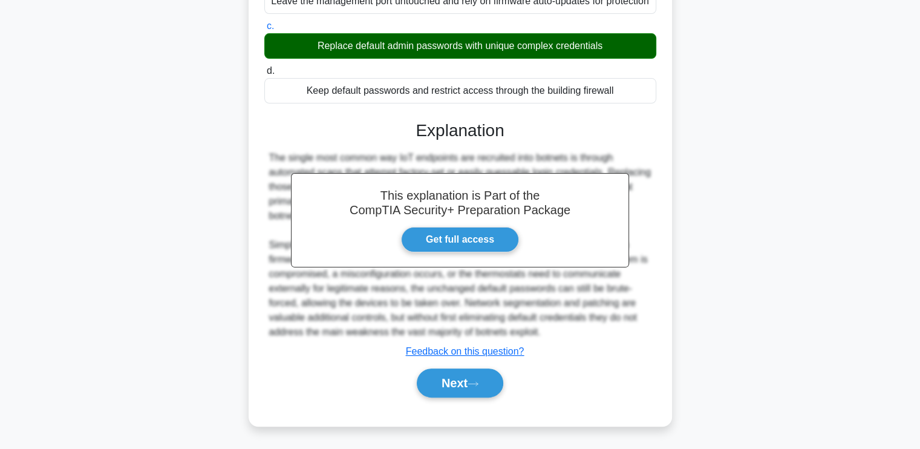
scroll to position [238, 0]
click at [482, 379] on button "Next" at bounding box center [460, 382] width 87 height 29
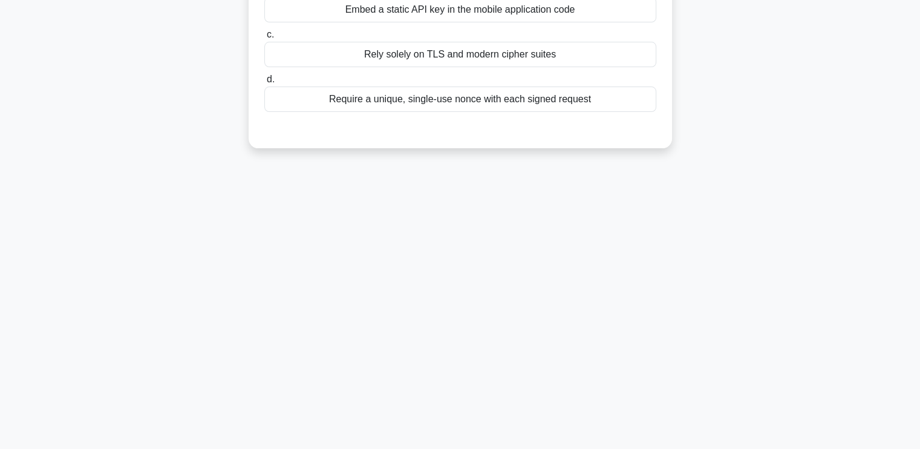
scroll to position [205, 0]
click at [736, 172] on div "5:12 Stop CompTIA Security+ Intermediate 7/10 An online payment API must protec…" at bounding box center [460, 141] width 799 height 605
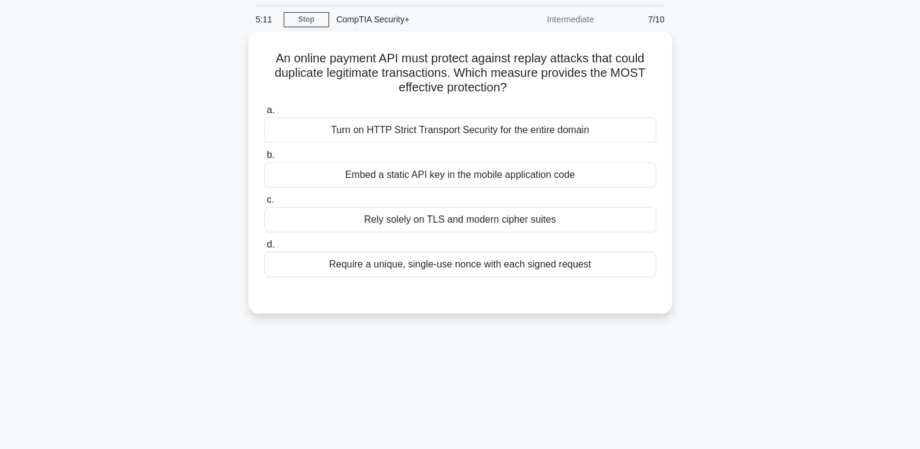
scroll to position [0, 0]
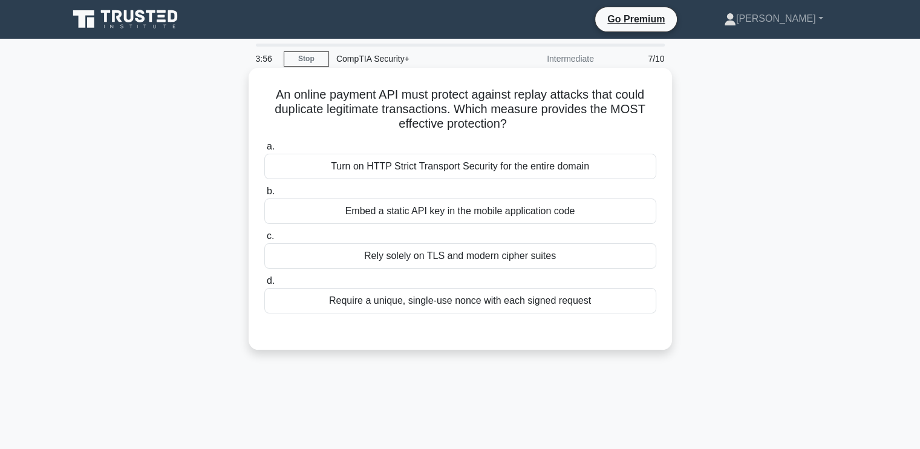
click at [595, 302] on div "Require a unique, single-use nonce with each signed request" at bounding box center [460, 300] width 392 height 25
click at [264, 285] on input "d. Require a unique, single-use nonce with each signed request" at bounding box center [264, 281] width 0 height 8
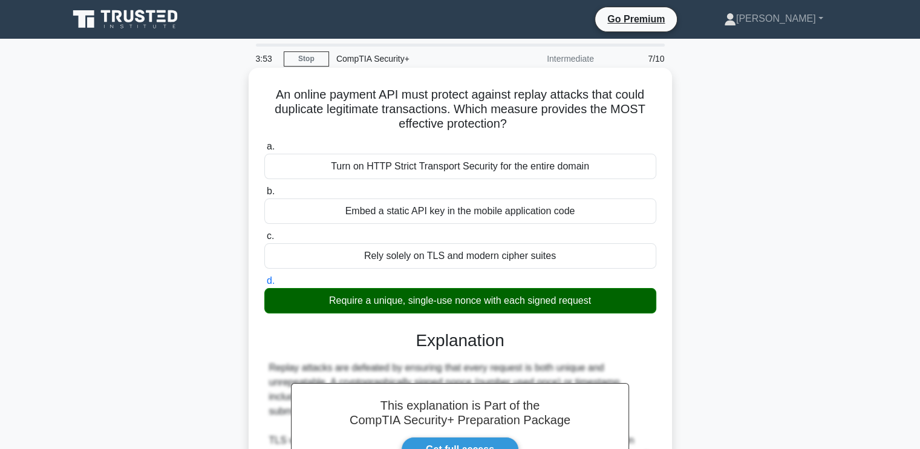
click at [664, 339] on div "An online payment API must protect against replay attacks that could duplicate …" at bounding box center [460, 366] width 414 height 587
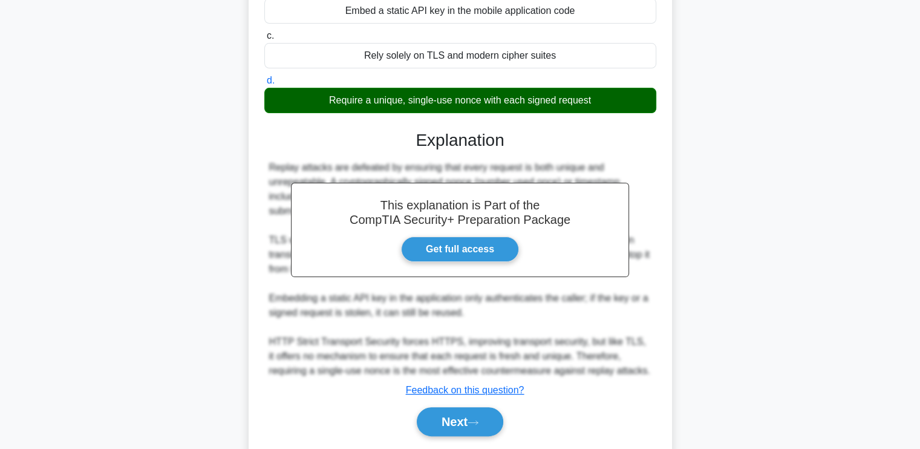
scroll to position [238, 0]
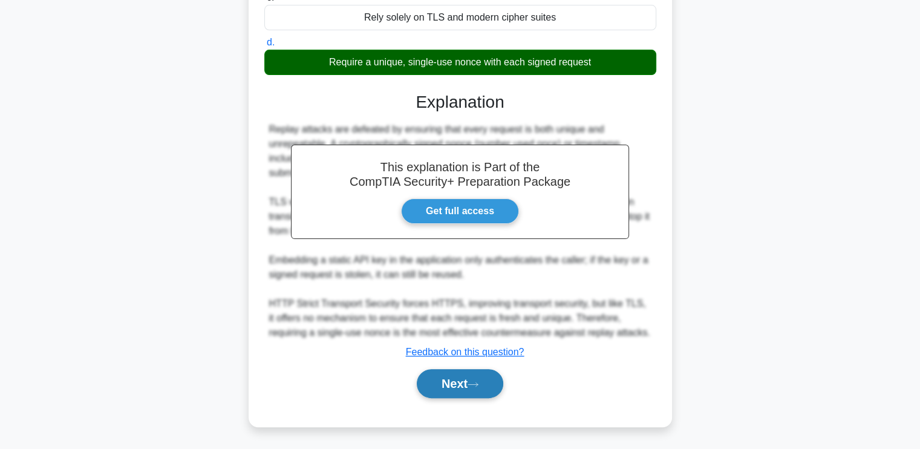
click at [472, 379] on button "Next" at bounding box center [460, 383] width 87 height 29
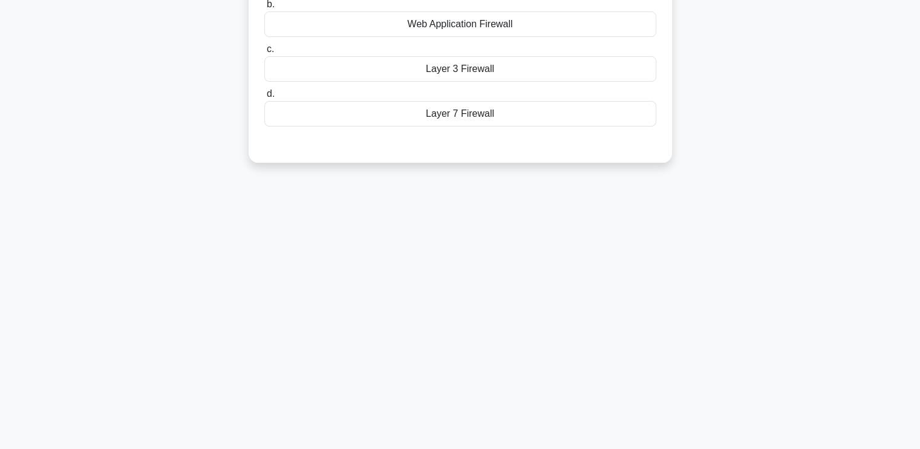
scroll to position [205, 0]
click at [748, 158] on div "A healthcare facility operates multiple separate networks for different departm…" at bounding box center [460, 21] width 799 height 311
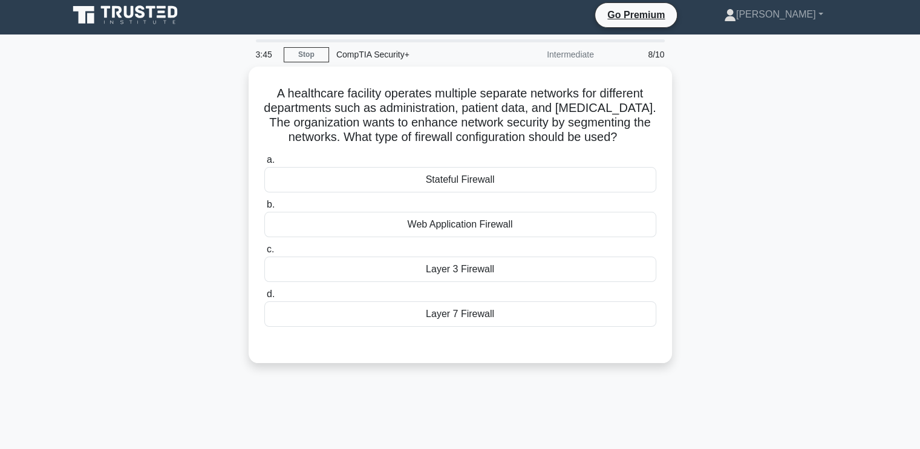
scroll to position [0, 0]
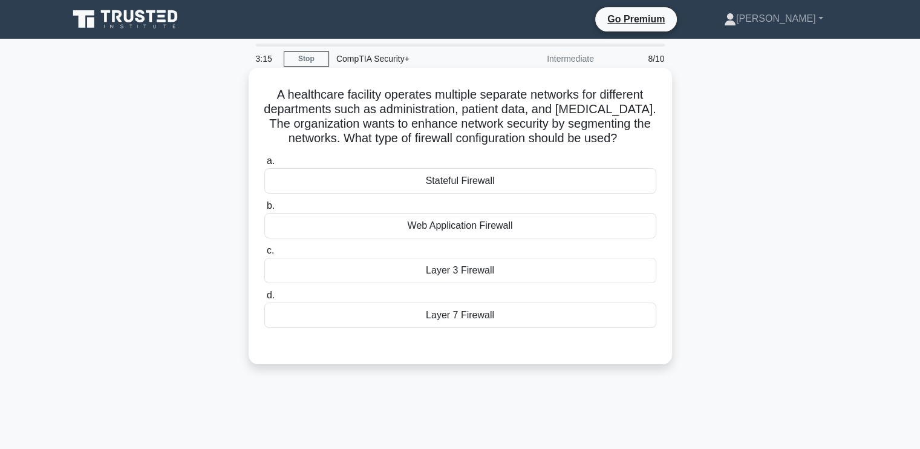
click at [474, 318] on div "Layer 7 Firewall" at bounding box center [460, 314] width 392 height 25
click at [264, 299] on input "d. Layer 7 Firewall" at bounding box center [264, 296] width 0 height 8
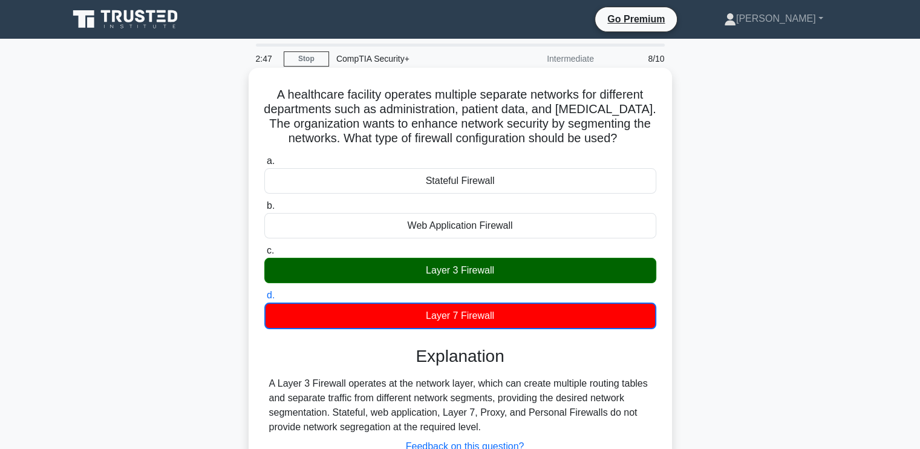
click at [496, 417] on div "A Layer 3 Firewall operates at the network layer, which can create multiple rou…" at bounding box center [460, 405] width 382 height 58
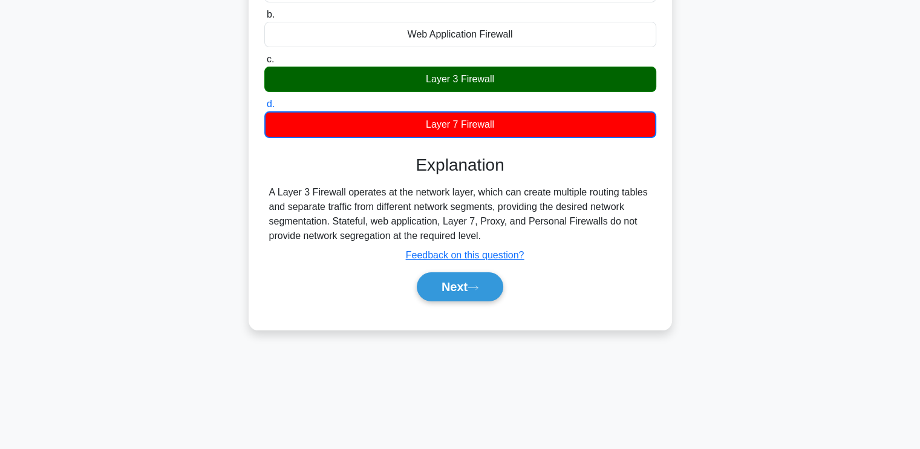
scroll to position [194, 0]
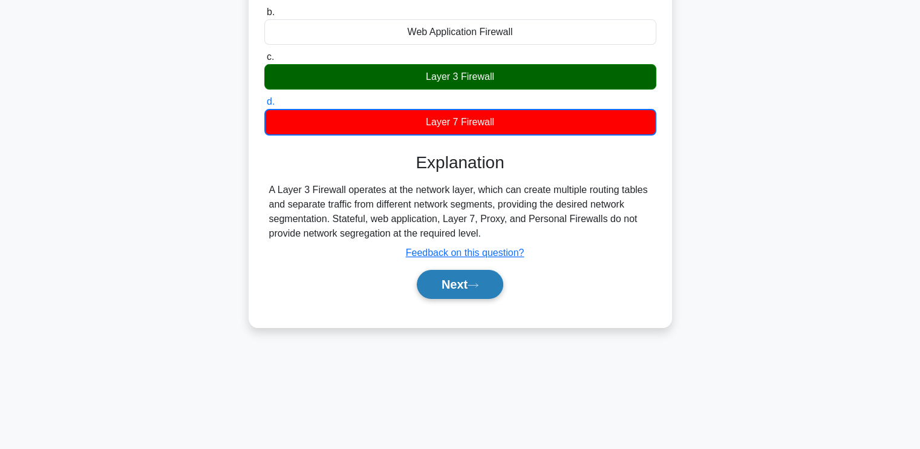
click at [469, 279] on button "Next" at bounding box center [460, 284] width 87 height 29
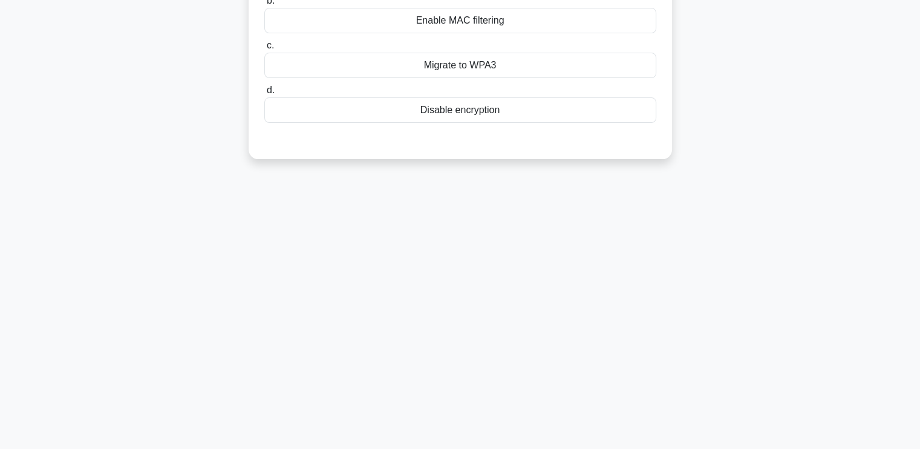
click at [712, 78] on div "A small coffee shop has deployed WPA2-Personal on their WiFi network. Customers…" at bounding box center [460, 25] width 799 height 296
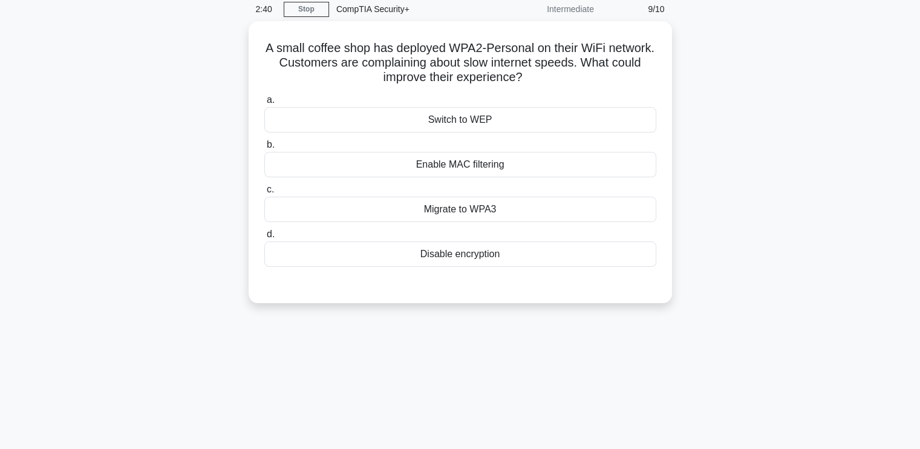
scroll to position [0, 0]
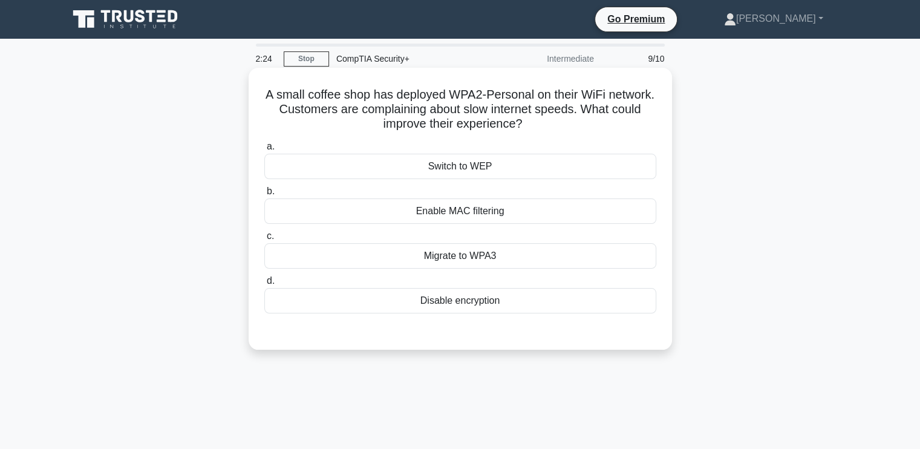
click at [472, 258] on div "Migrate to WPA3" at bounding box center [460, 255] width 392 height 25
click at [264, 240] on input "c. Migrate to WPA3" at bounding box center [264, 236] width 0 height 8
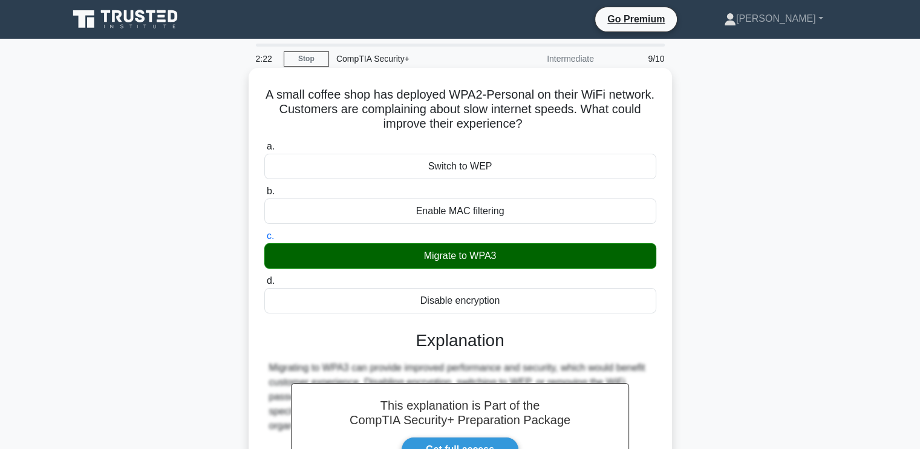
click at [641, 397] on div "Migrating to WPA3 can provide improved performance and security, which would be…" at bounding box center [460, 397] width 382 height 73
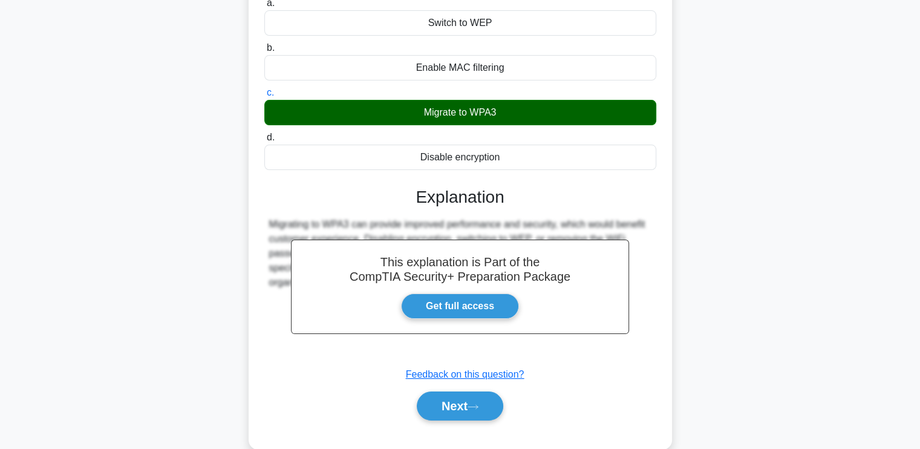
scroll to position [205, 0]
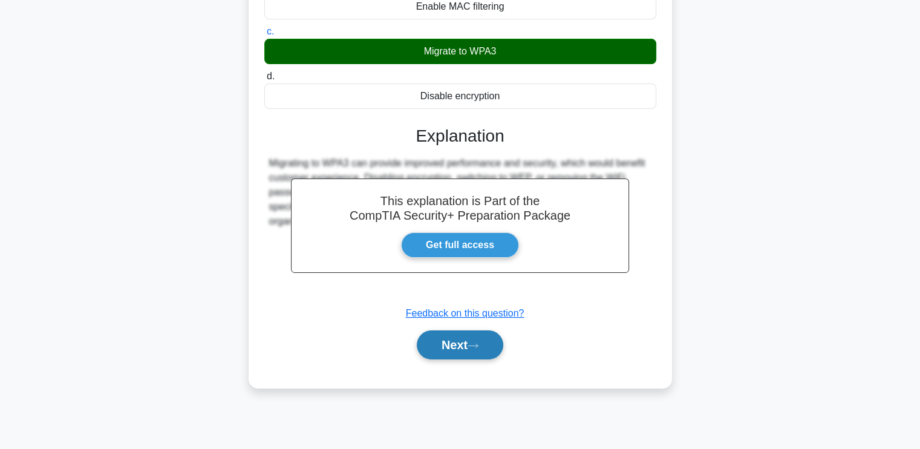
click at [474, 344] on icon at bounding box center [473, 345] width 11 height 7
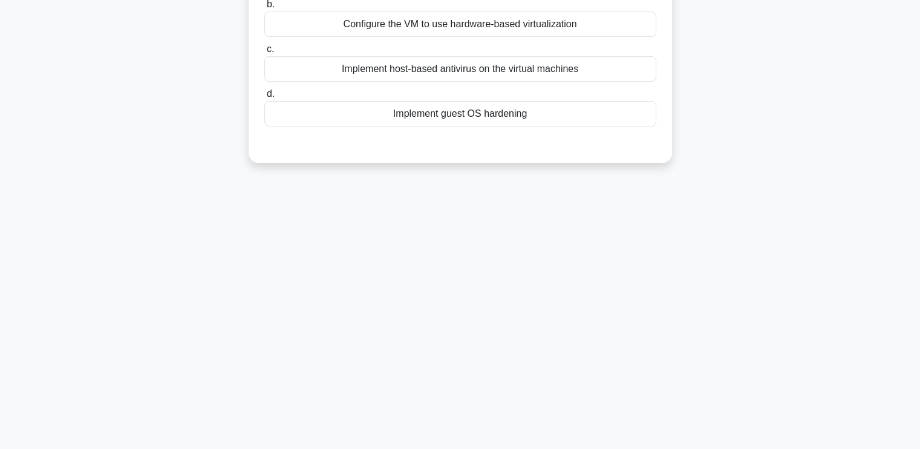
click at [753, 126] on div "A security analyst discovers that a VM in the organization's virtual environmen…" at bounding box center [460, 21] width 799 height 311
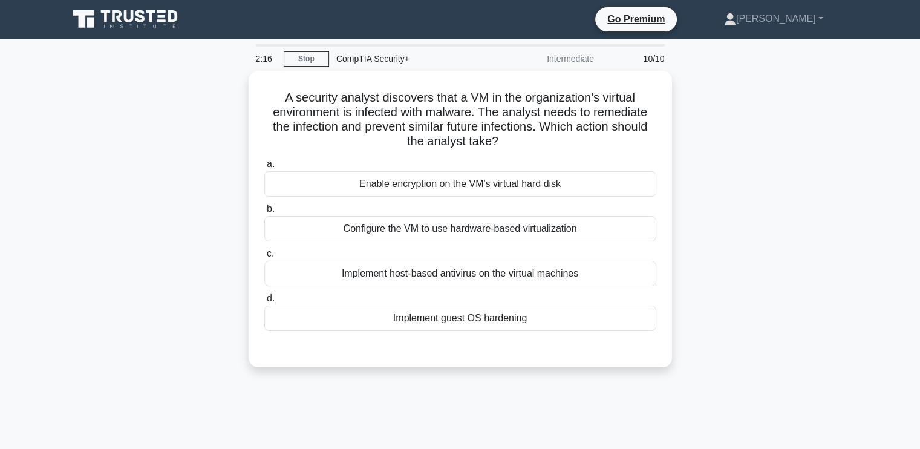
scroll to position [0, 0]
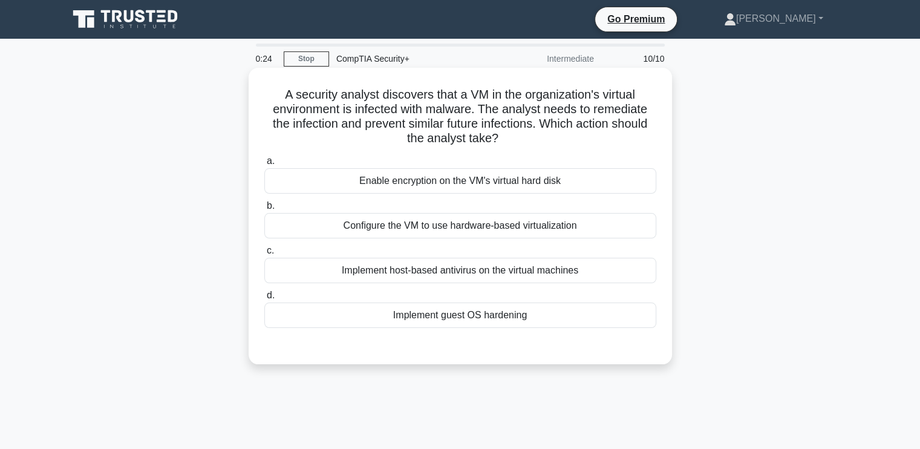
click at [462, 229] on div "Configure the VM to use hardware-based virtualization" at bounding box center [460, 225] width 392 height 25
click at [264, 210] on input "b. Configure the VM to use hardware-based virtualization" at bounding box center [264, 206] width 0 height 8
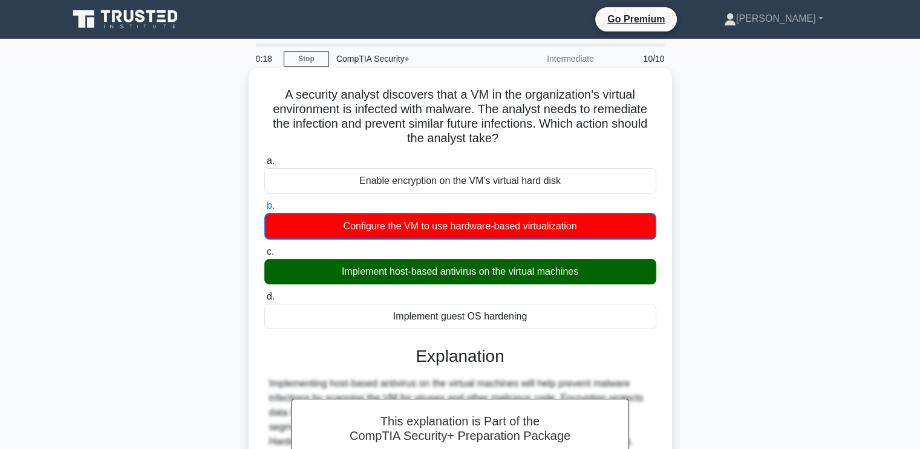
click at [666, 410] on div "A security analyst discovers that a VM in the organization's virtual environmen…" at bounding box center [460, 338] width 414 height 531
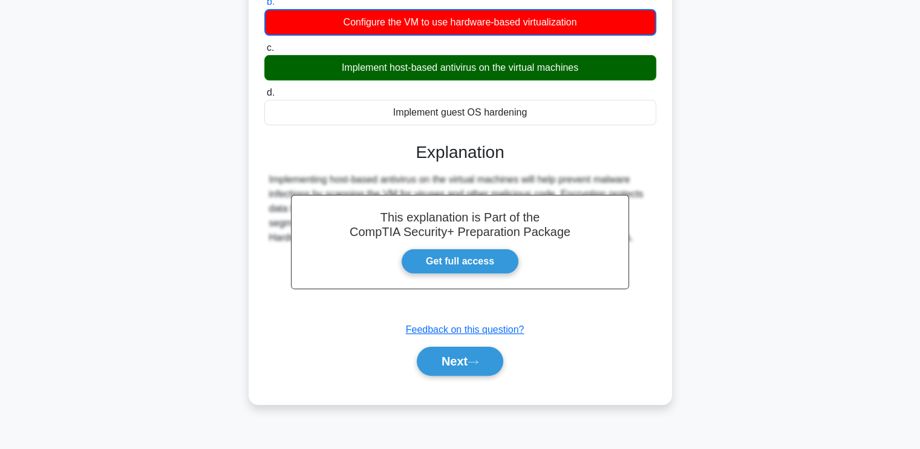
scroll to position [205, 0]
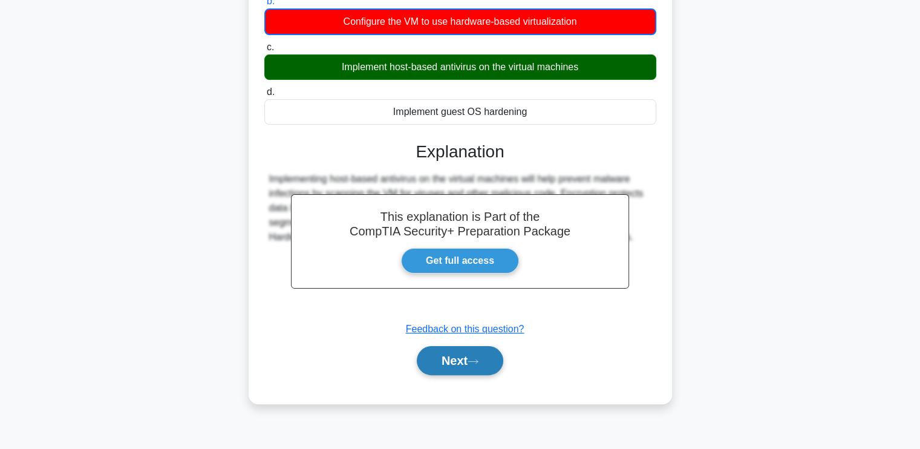
click at [489, 360] on button "Next" at bounding box center [460, 360] width 87 height 29
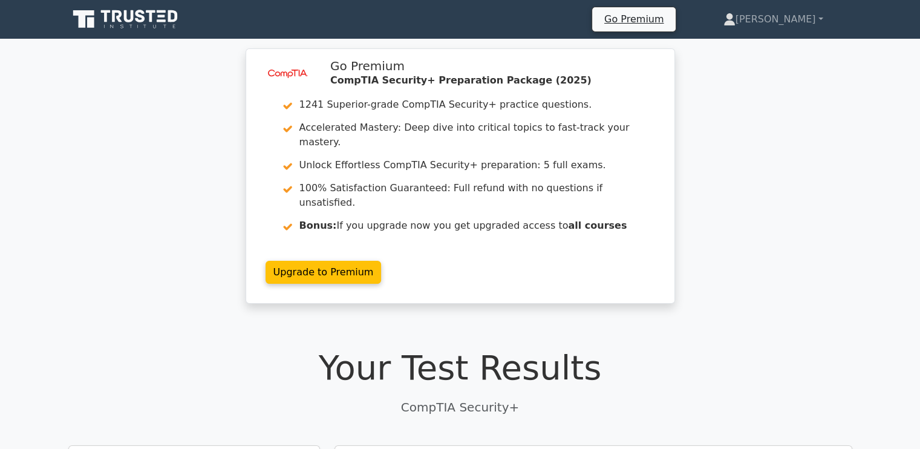
click at [619, 347] on h1 "Your Test Results" at bounding box center [460, 367] width 784 height 41
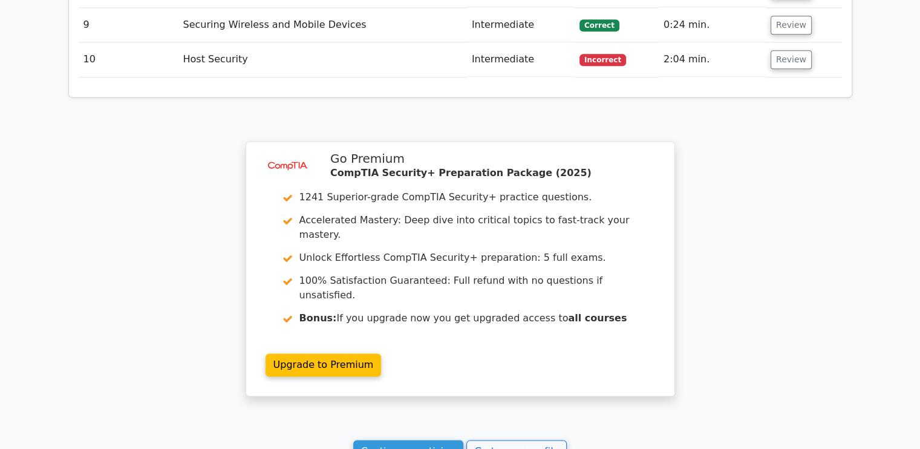
scroll to position [1670, 0]
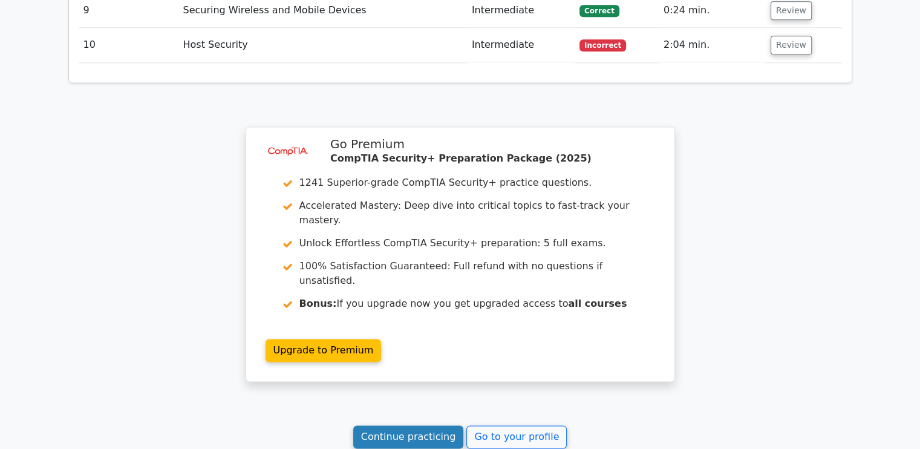
click at [387, 425] on link "Continue practicing" at bounding box center [408, 436] width 111 height 23
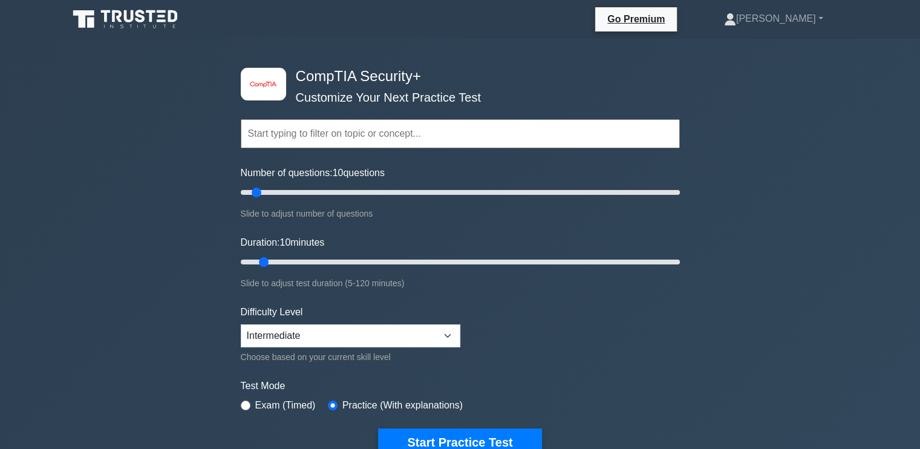
click at [540, 327] on form "Topics Cryptography Identity and Access Management Risk Management Network Secu…" at bounding box center [460, 269] width 439 height 374
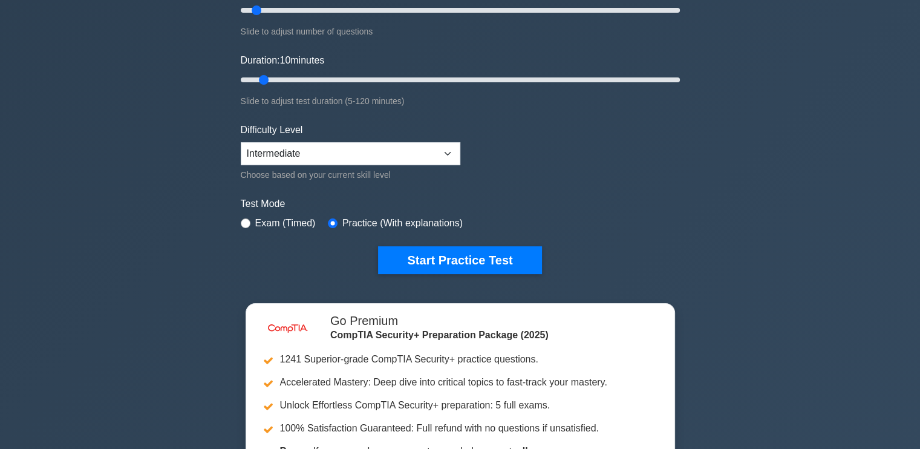
scroll to position [145, 0]
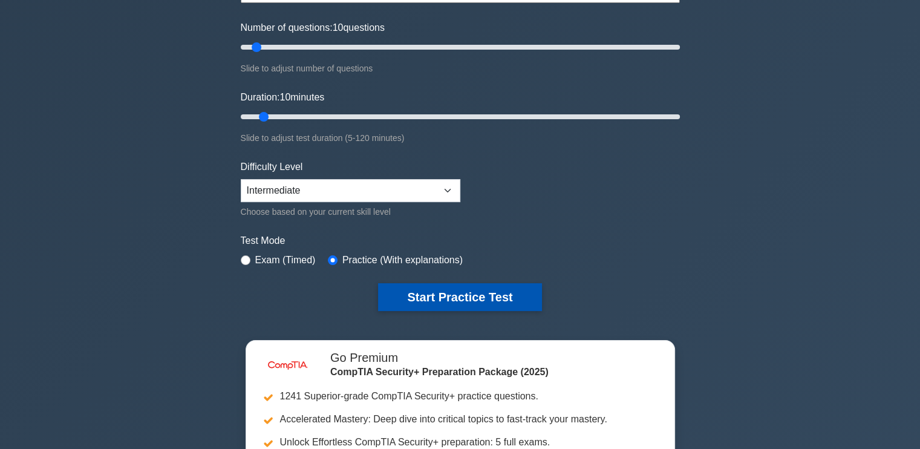
click at [482, 296] on button "Start Practice Test" at bounding box center [459, 297] width 163 height 28
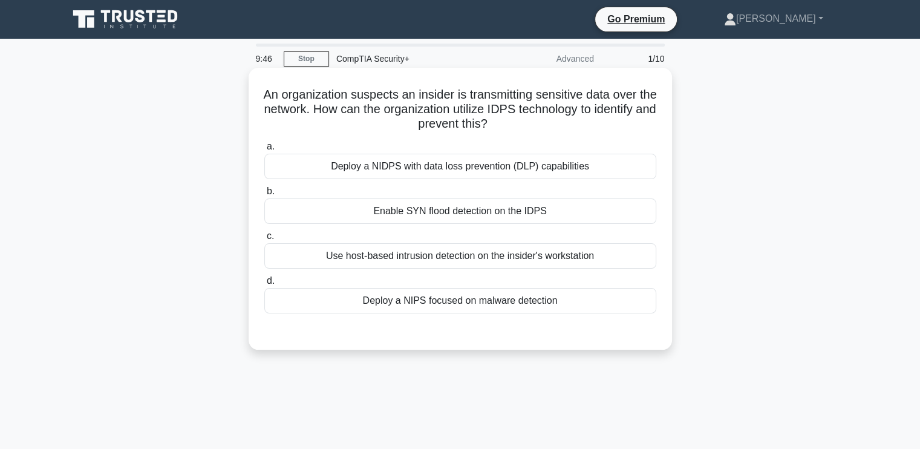
click at [532, 260] on div "Use host-based intrusion detection on the insider's workstation" at bounding box center [460, 255] width 392 height 25
click at [264, 240] on input "c. Use host-based intrusion detection on the insider's workstation" at bounding box center [264, 236] width 0 height 8
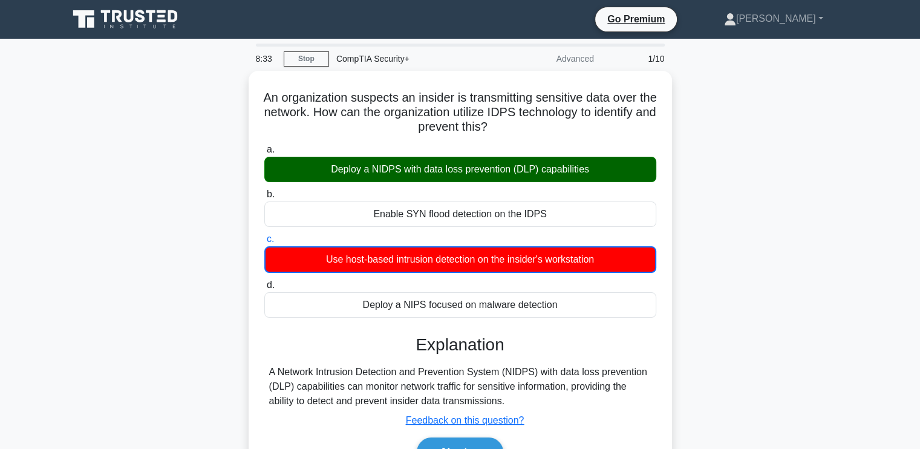
click at [760, 166] on div "An organization suspects an insider is transmitting sensitive data over the net…" at bounding box center [460, 290] width 799 height 439
click at [751, 212] on div "An organization suspects an insider is transmitting sensitive data over the net…" at bounding box center [460, 290] width 799 height 439
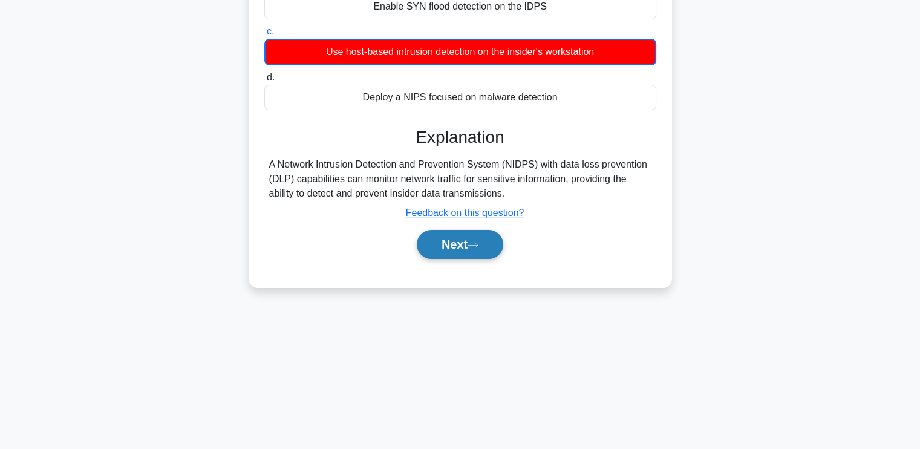
click at [477, 230] on button "Next" at bounding box center [460, 244] width 87 height 29
click at [477, 237] on button "Next" at bounding box center [460, 244] width 87 height 29
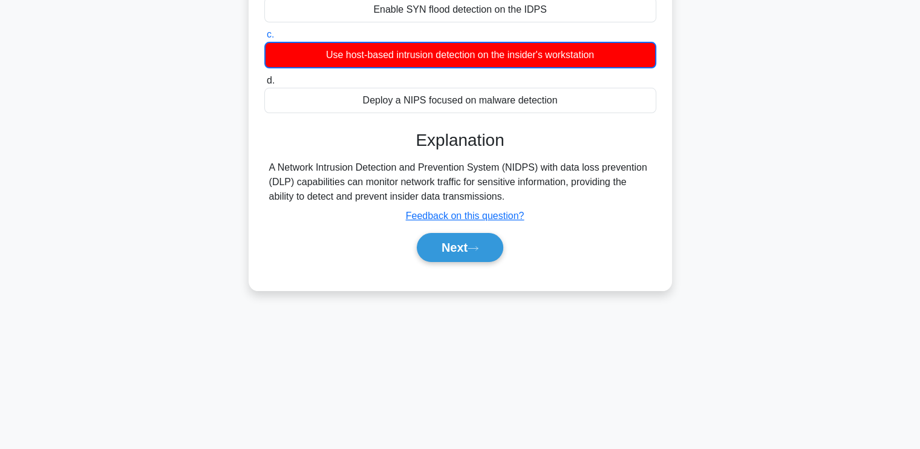
click at [806, 119] on div "An organization suspects an insider is transmitting sensitive data over the net…" at bounding box center [460, 85] width 799 height 439
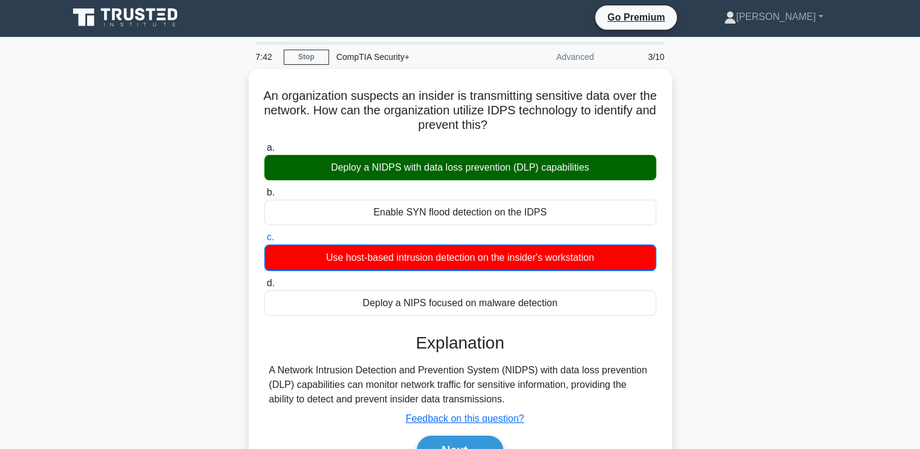
scroll to position [0, 0]
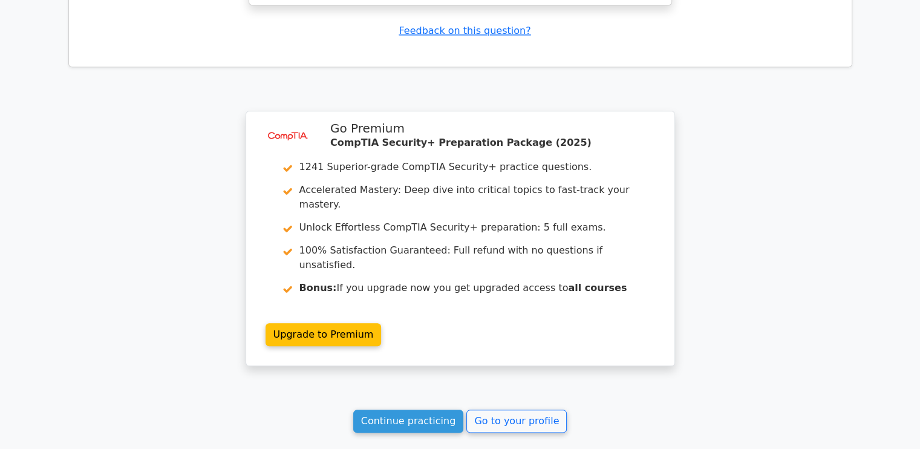
scroll to position [1331, 0]
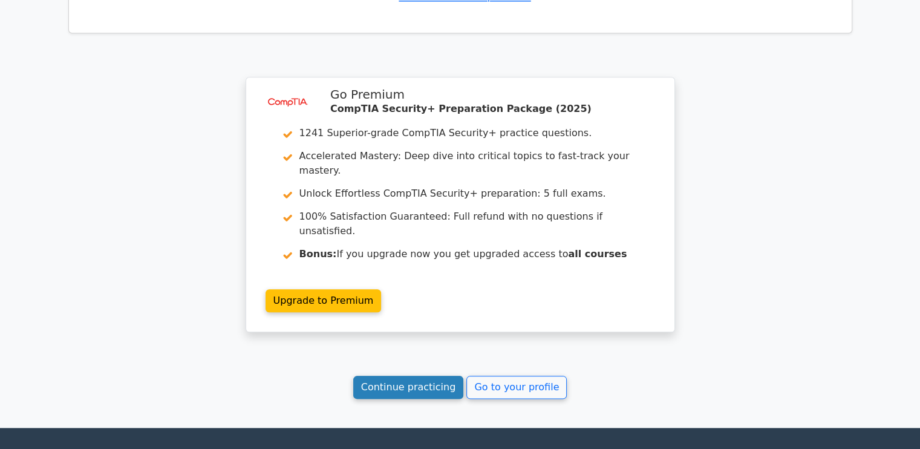
click at [430, 376] on link "Continue practicing" at bounding box center [408, 387] width 111 height 23
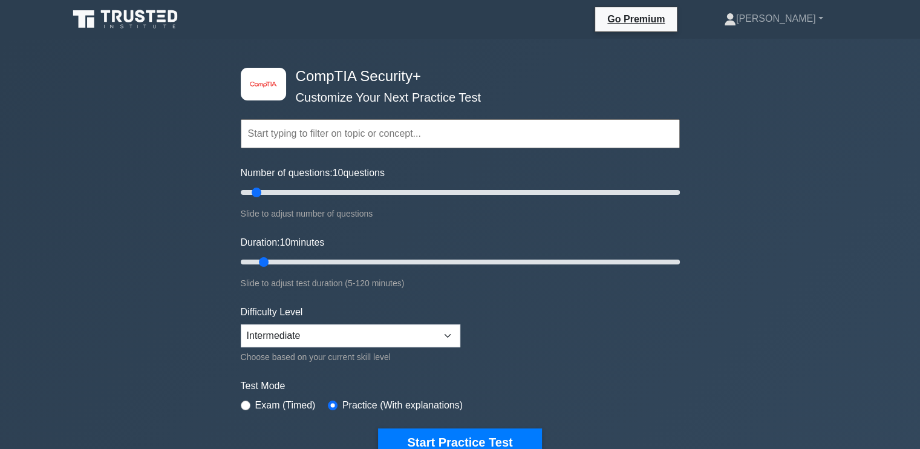
click at [523, 314] on form "Topics Cryptography Identity and Access Management Risk Management Network Secu…" at bounding box center [460, 269] width 439 height 374
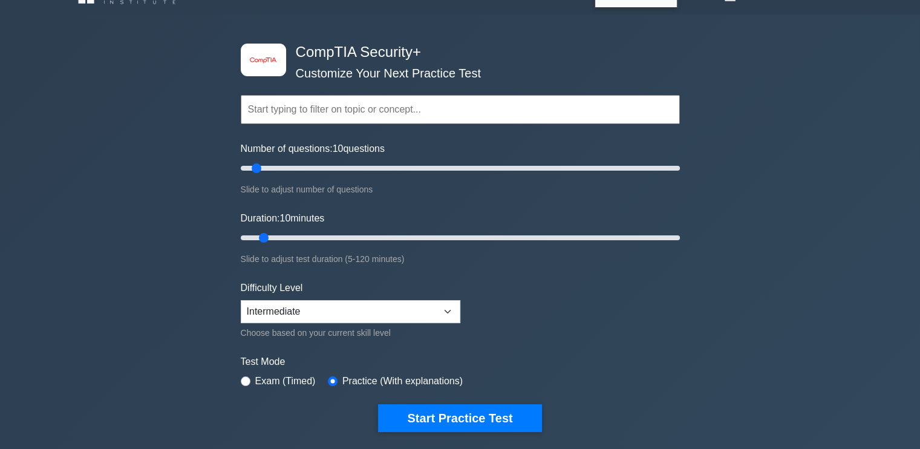
scroll to position [121, 0]
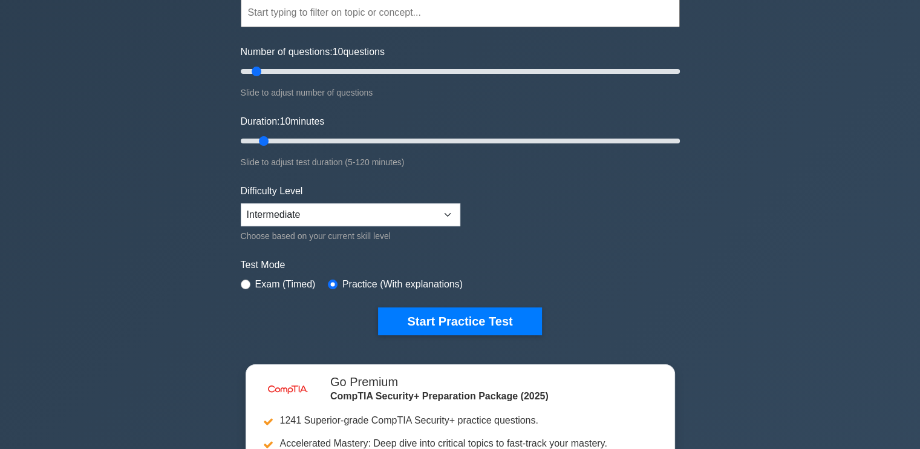
click at [523, 314] on button "Start Practice Test" at bounding box center [459, 321] width 163 height 28
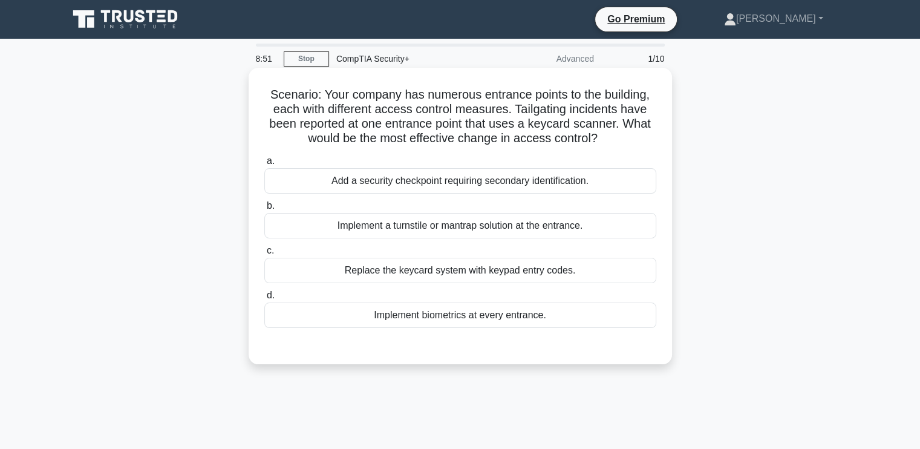
click at [478, 321] on div "Implement biometrics at every entrance." at bounding box center [460, 314] width 392 height 25
click at [264, 299] on input "d. Implement biometrics at every entrance." at bounding box center [264, 296] width 0 height 8
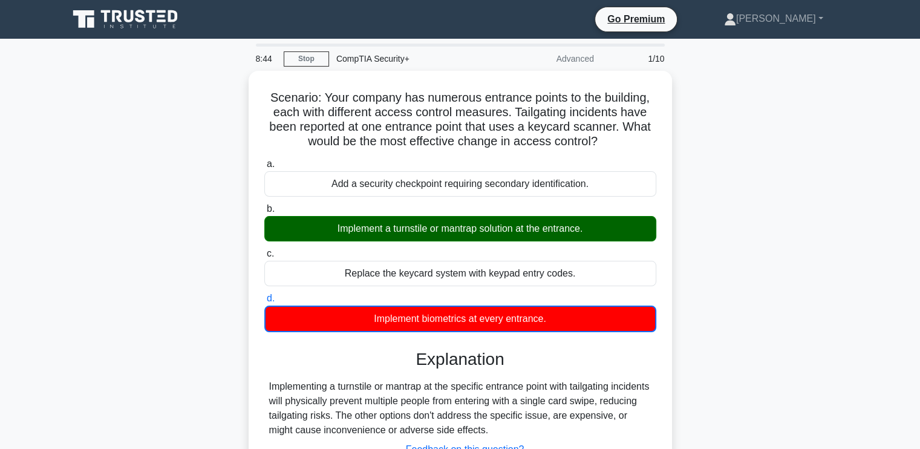
click at [685, 352] on div "Scenario: Your company has numerous entrance points to the building, each with …" at bounding box center [460, 305] width 799 height 468
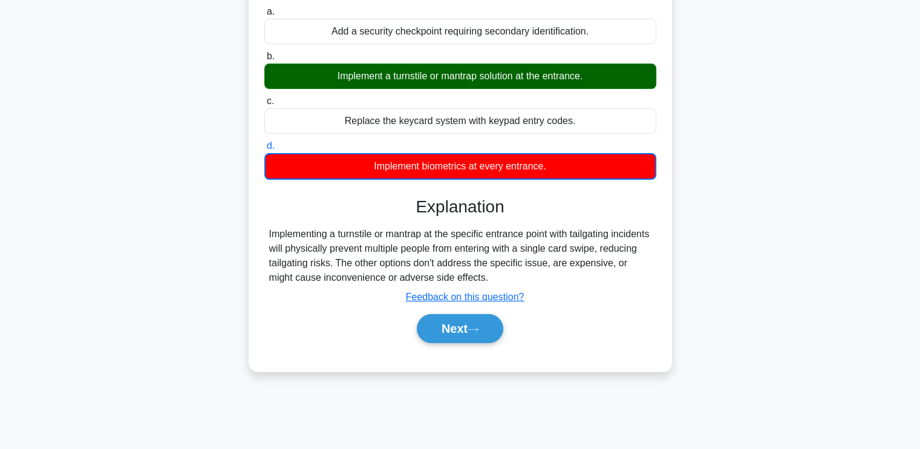
scroll to position [169, 0]
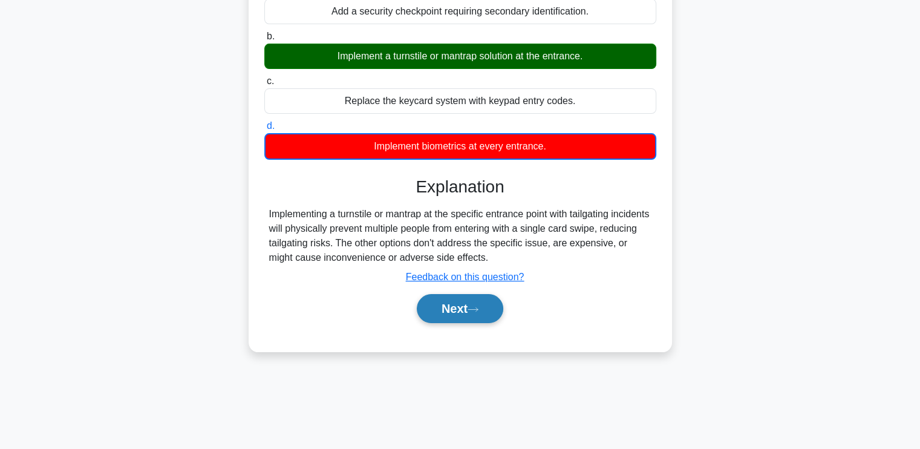
click at [457, 302] on button "Next" at bounding box center [460, 308] width 87 height 29
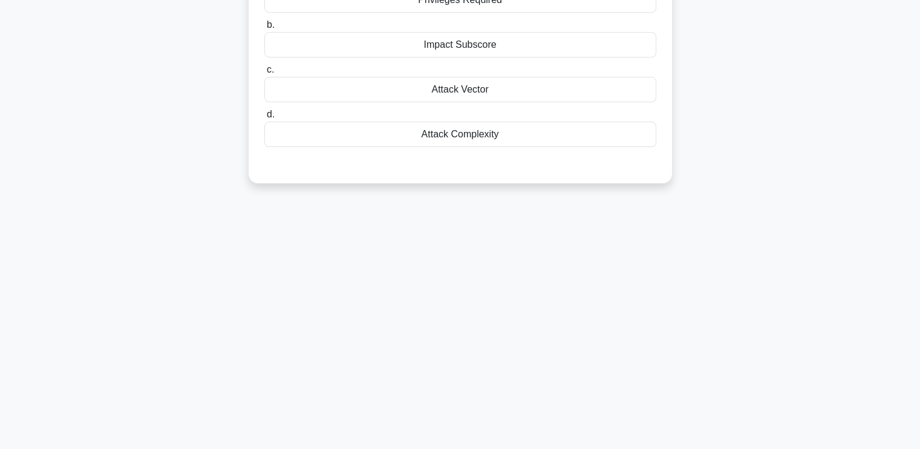
click at [731, 92] on div "When analyzing CVSS v3.1 details during vulnerability prioritization, which BAS…" at bounding box center [460, 49] width 799 height 296
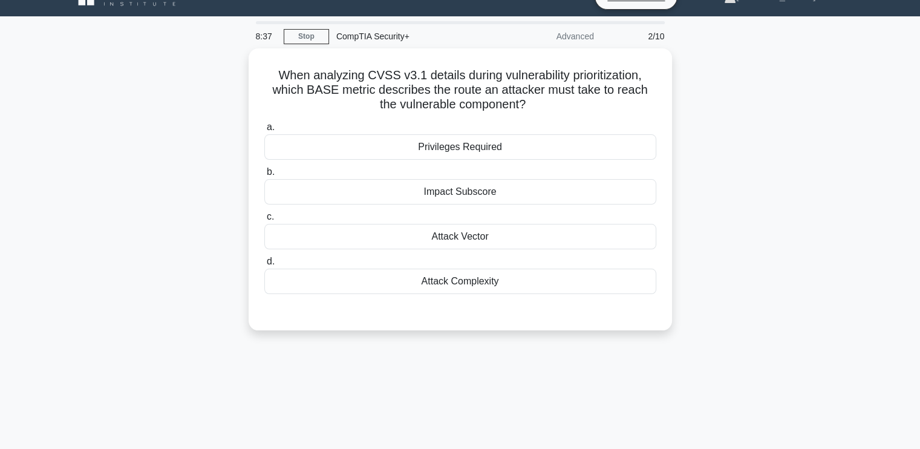
scroll to position [0, 0]
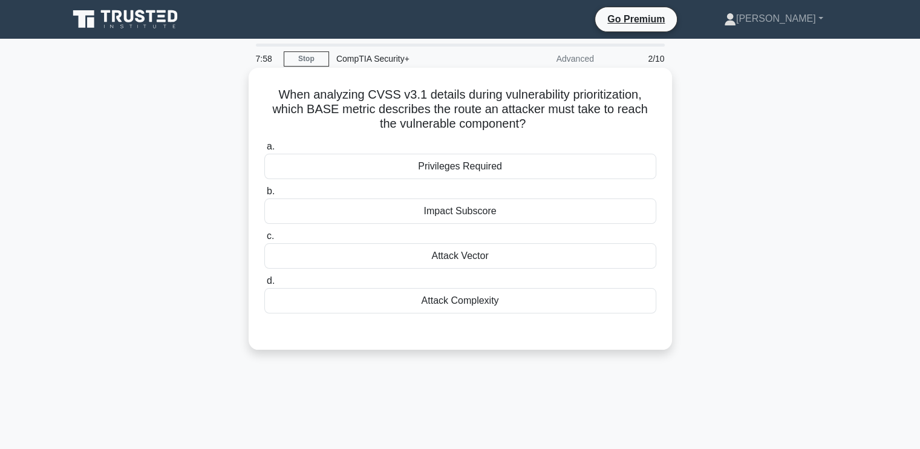
click at [567, 189] on label "b. Impact Subscore" at bounding box center [460, 204] width 392 height 40
click at [264, 189] on input "b. Impact Subscore" at bounding box center [264, 192] width 0 height 8
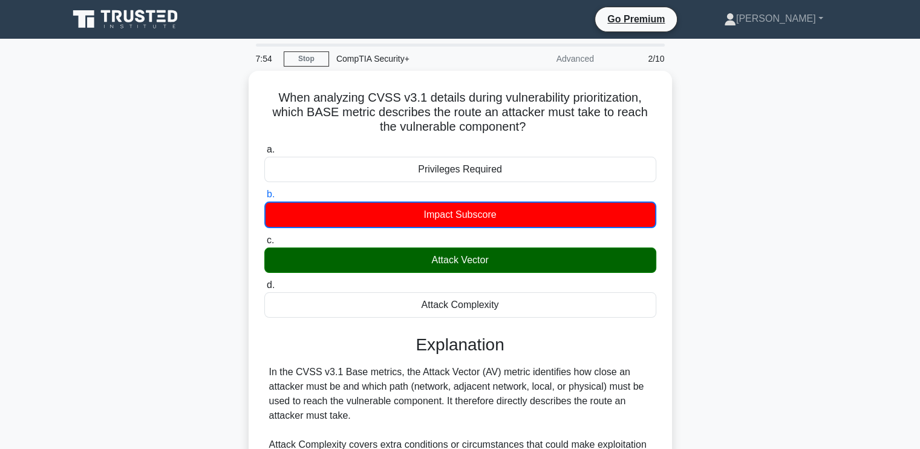
click at [700, 364] on div "When analyzing CVSS v3.1 details during vulnerability prioritization, which BAS…" at bounding box center [460, 341] width 799 height 540
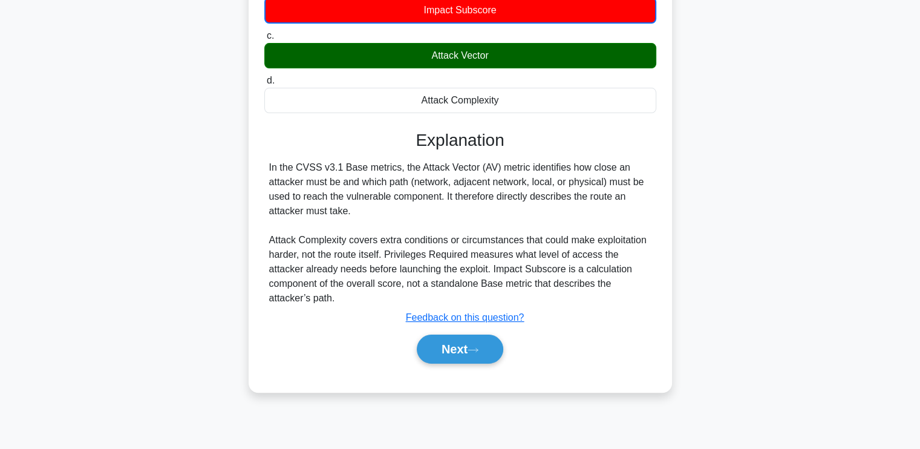
scroll to position [205, 0]
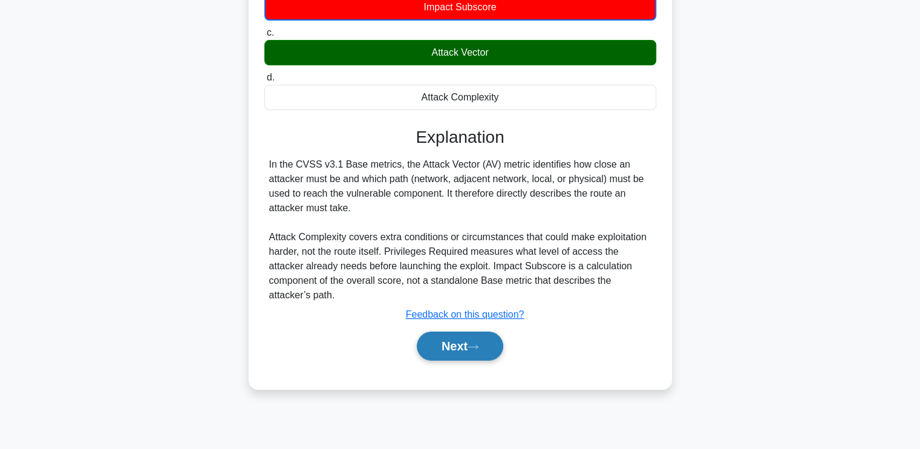
click at [433, 332] on button "Next" at bounding box center [460, 346] width 87 height 29
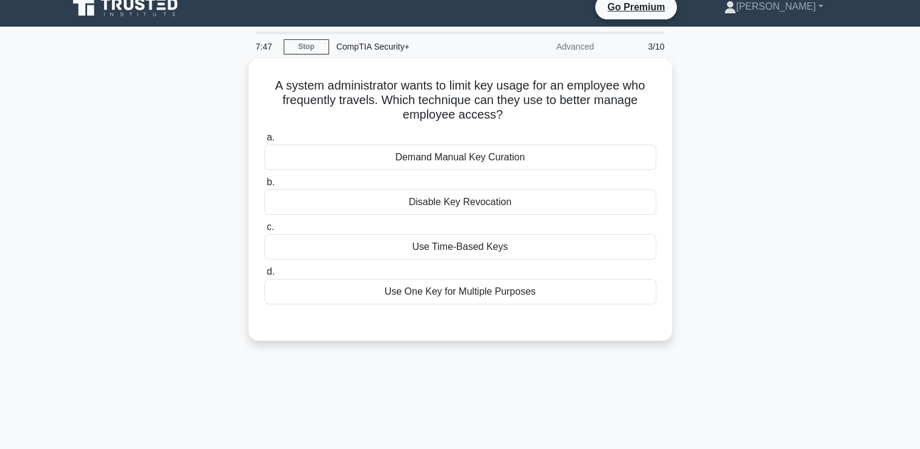
scroll to position [11, 0]
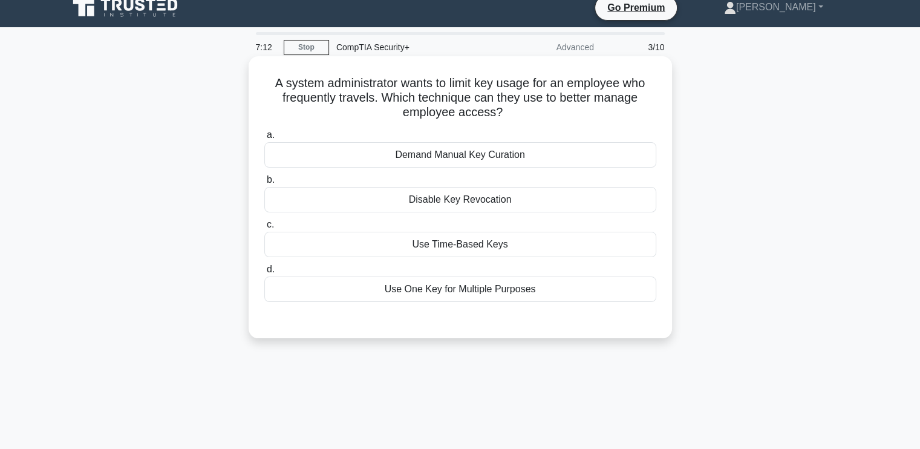
click at [558, 240] on div "Use Time-Based Keys" at bounding box center [460, 244] width 392 height 25
click at [264, 229] on input "c. Use Time-Based Keys" at bounding box center [264, 225] width 0 height 8
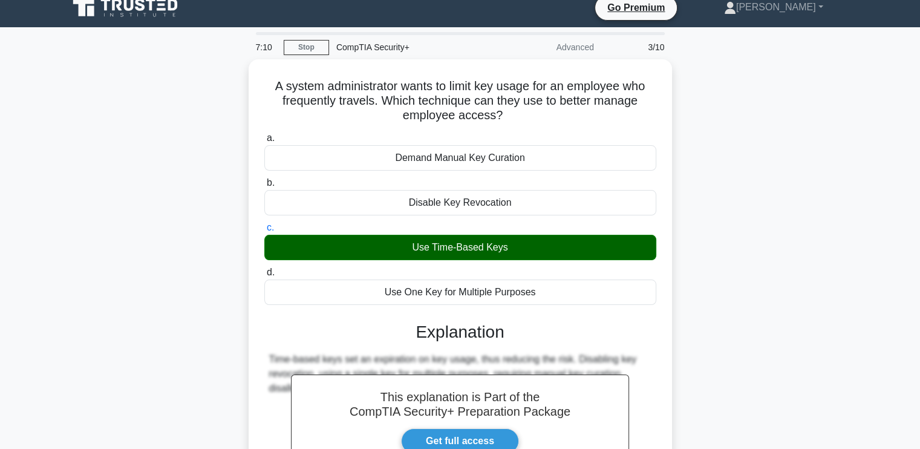
click at [673, 384] on div "A system administrator wants to limit key usage for an employee who frequently …" at bounding box center [460, 328] width 799 height 539
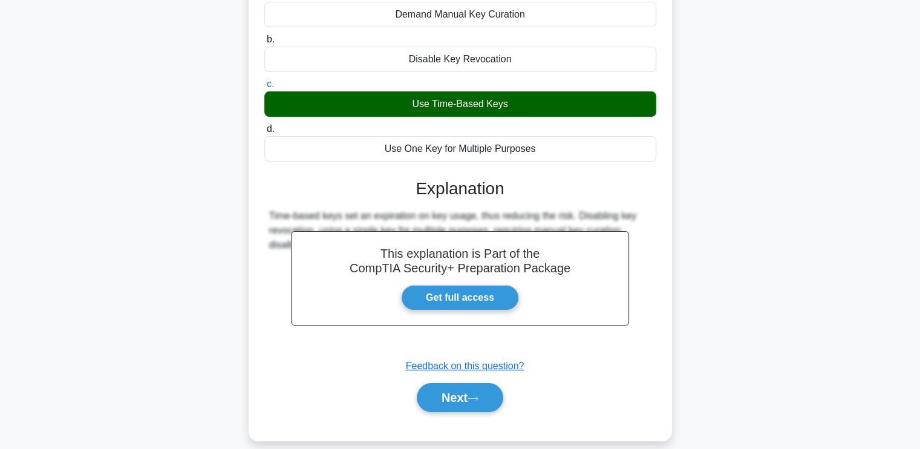
scroll to position [205, 0]
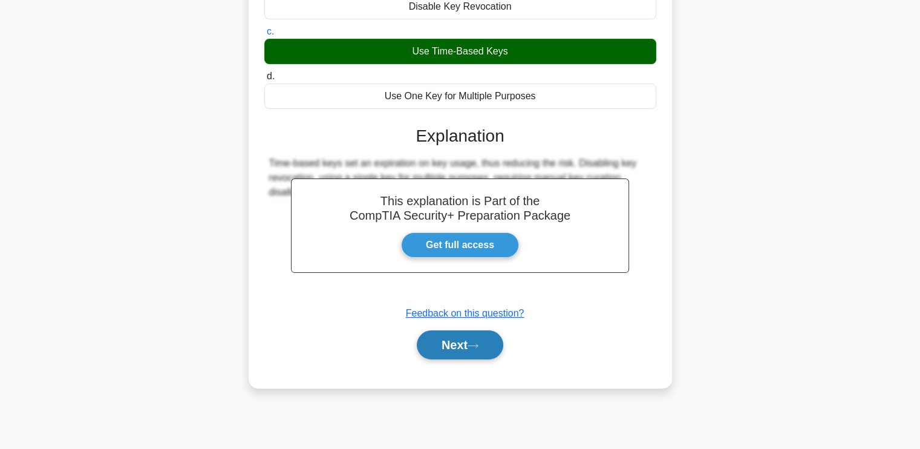
click at [423, 342] on button "Next" at bounding box center [460, 344] width 87 height 29
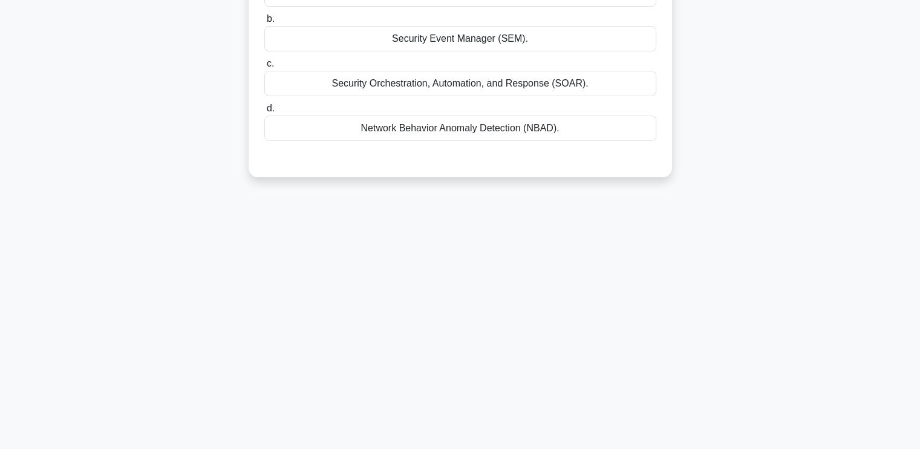
click at [784, 102] on div "The security operations center (SOC) team, responsible for monitoring the secur…" at bounding box center [460, 28] width 799 height 325
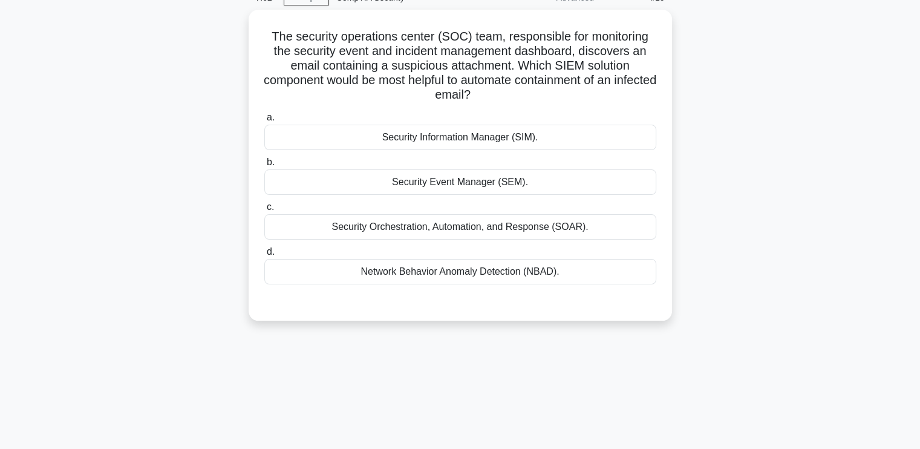
scroll to position [11, 0]
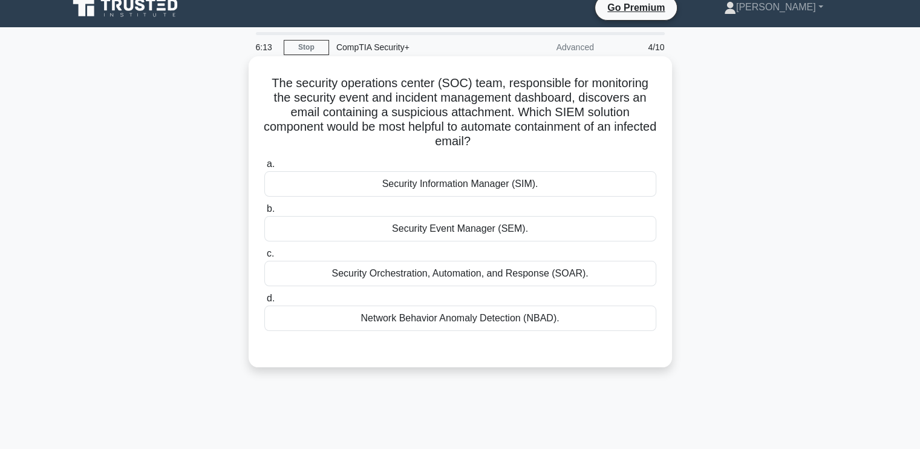
click at [573, 274] on div "Security Orchestration, Automation, and Response (SOAR)." at bounding box center [460, 273] width 392 height 25
click at [264, 258] on input "c. Security Orchestration, Automation, and Response (SOAR)." at bounding box center [264, 254] width 0 height 8
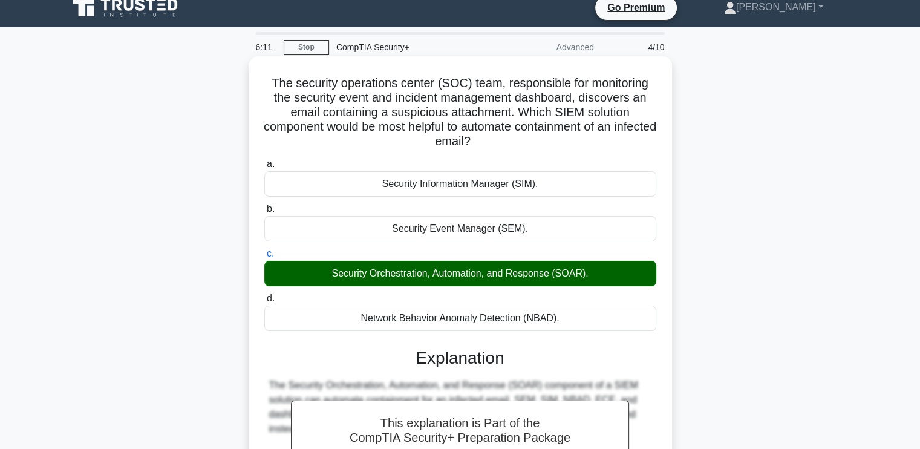
click at [651, 362] on div "Explanation" at bounding box center [460, 358] width 392 height 21
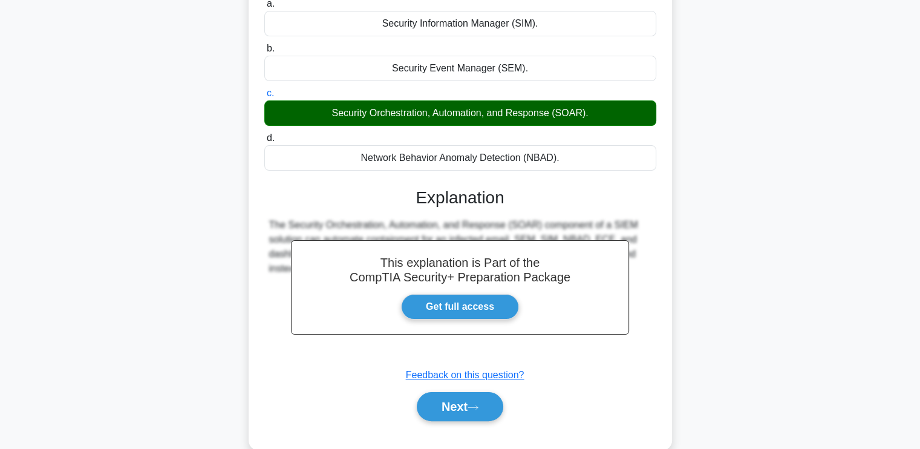
scroll to position [205, 0]
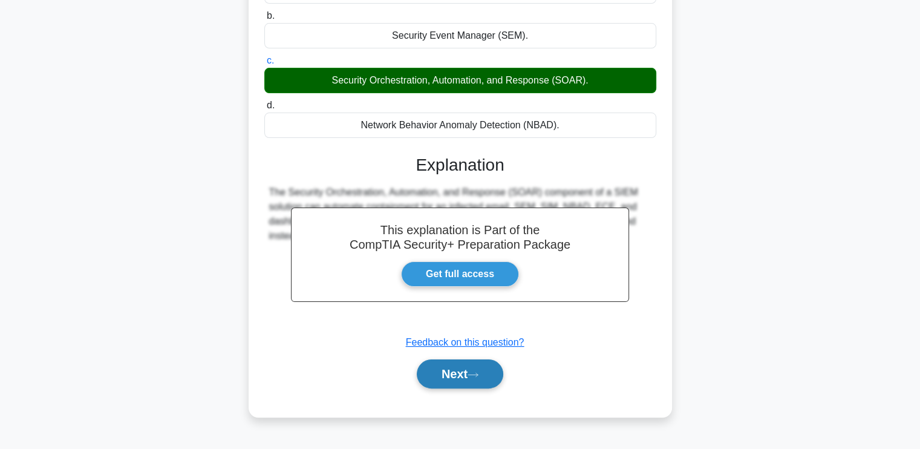
click at [503, 378] on button "Next" at bounding box center [460, 373] width 87 height 29
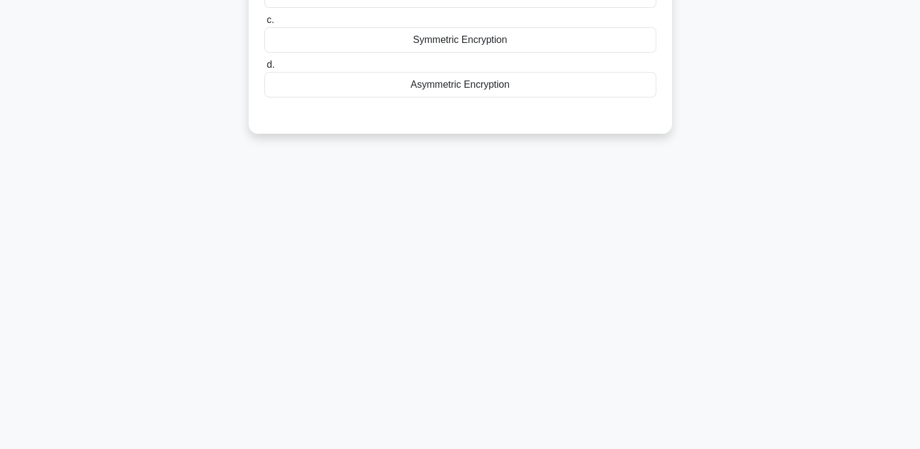
click at [772, 107] on div "A developer wants to securely store user passwords in a database. What encrypti…" at bounding box center [460, 7] width 799 height 282
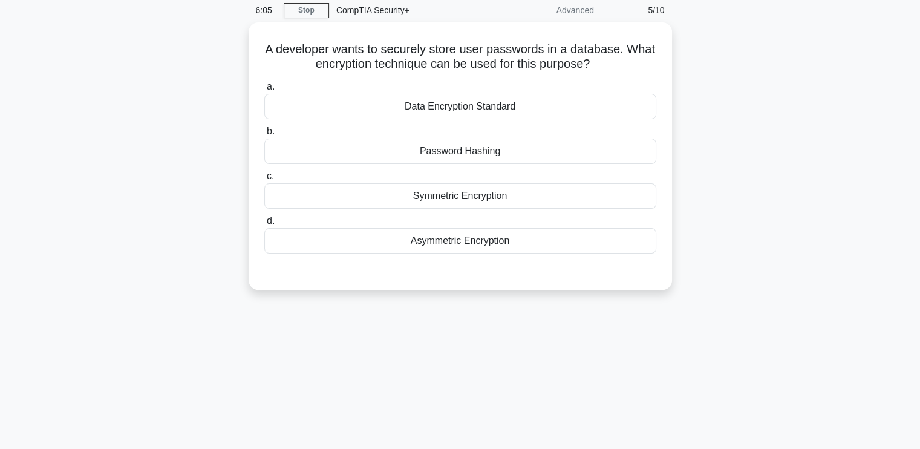
scroll to position [11, 0]
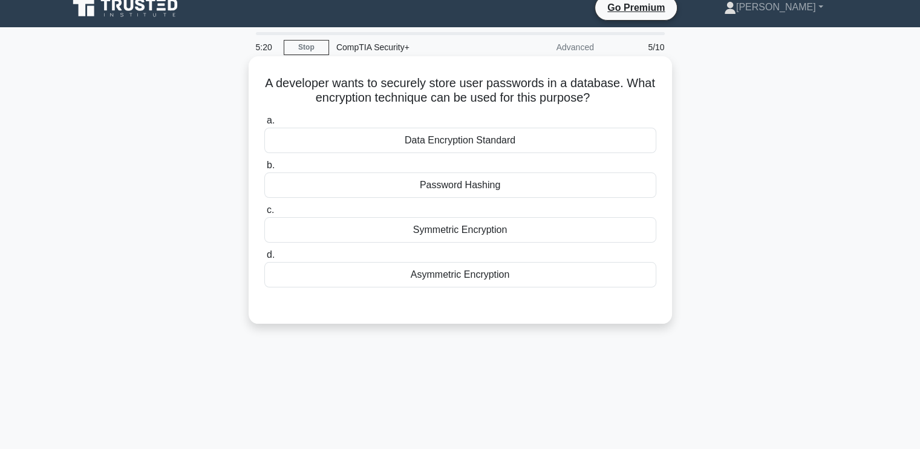
click at [477, 226] on div "Symmetric Encryption" at bounding box center [460, 229] width 392 height 25
click at [264, 214] on input "c. Symmetric Encryption" at bounding box center [264, 210] width 0 height 8
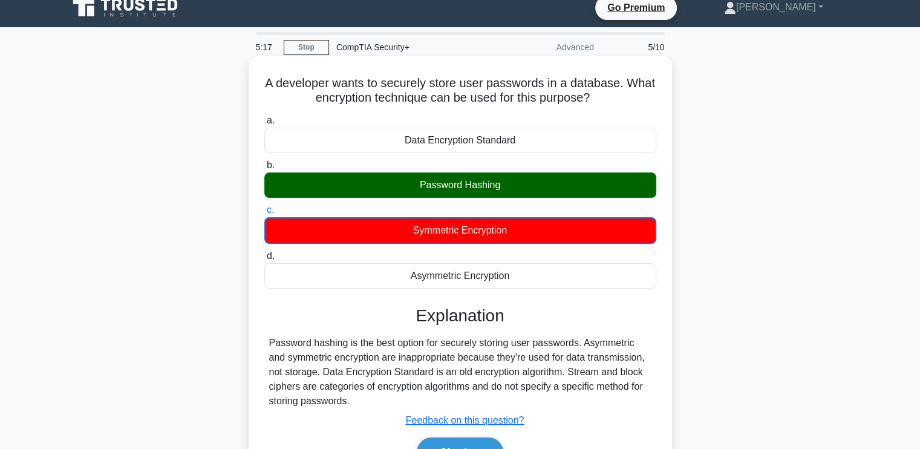
click at [578, 316] on h3 "Explanation" at bounding box center [460, 315] width 377 height 21
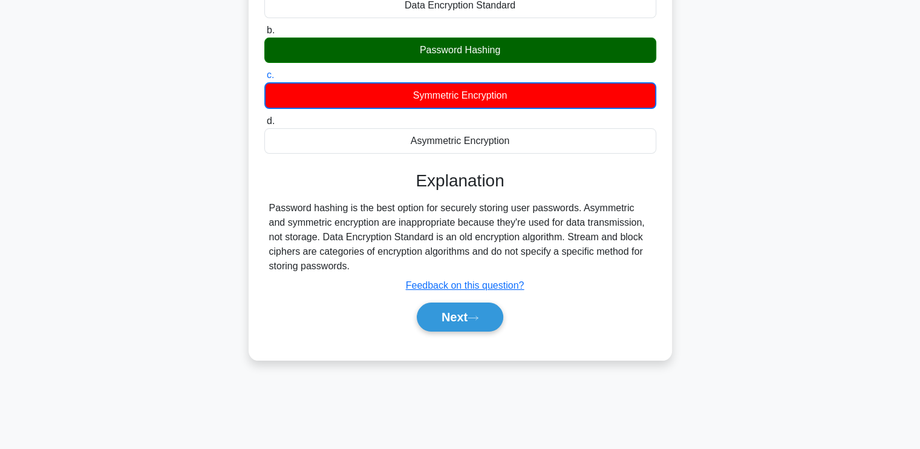
scroll to position [157, 0]
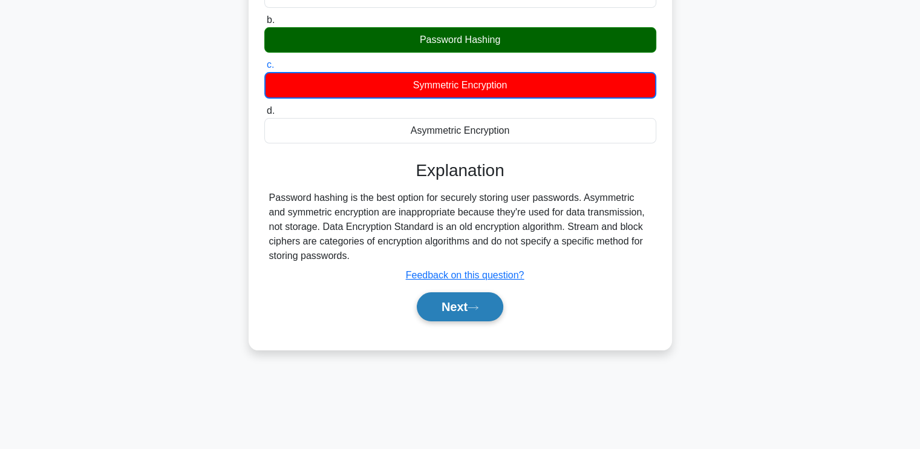
click at [456, 309] on button "Next" at bounding box center [460, 306] width 87 height 29
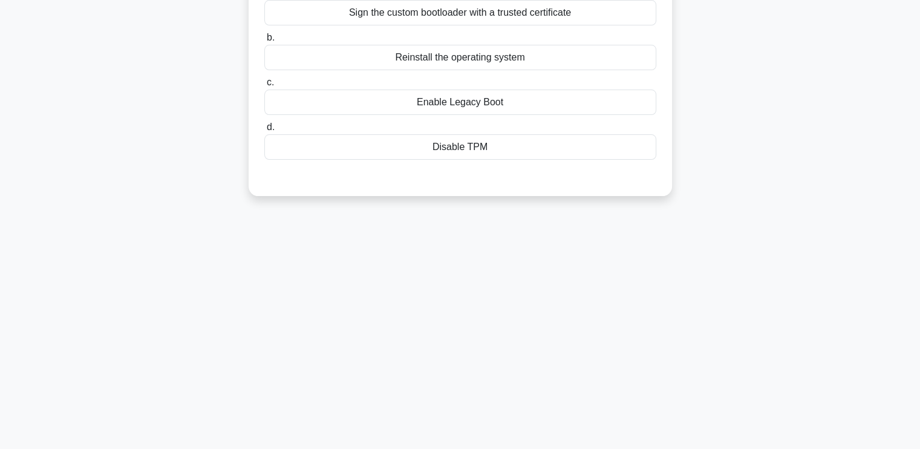
click at [699, 67] on div "An IT administrator wants to deploy a custom bootloader to their organization's…" at bounding box center [460, 62] width 799 height 296
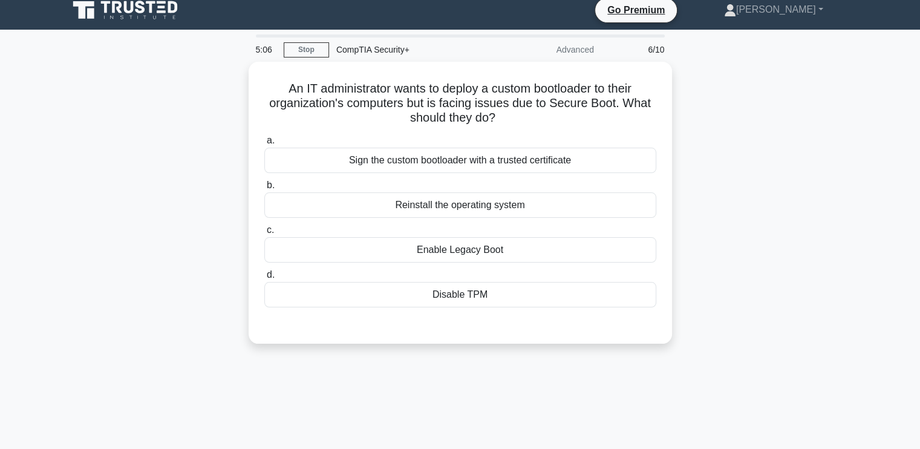
scroll to position [0, 0]
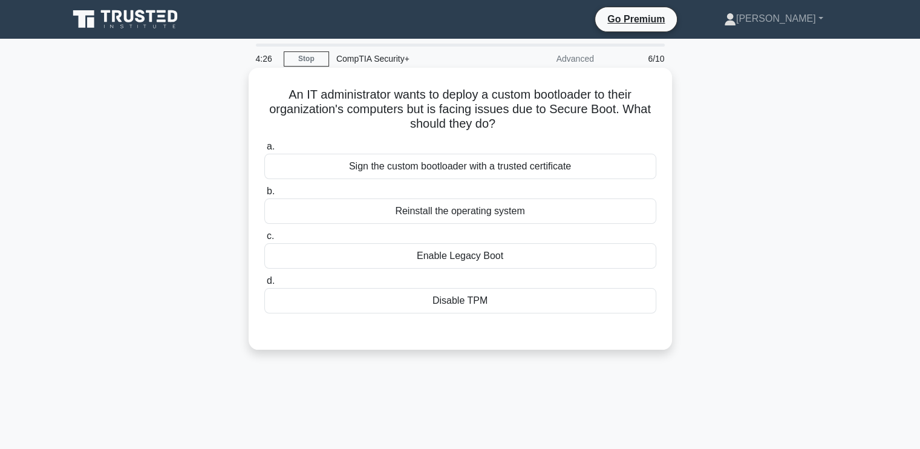
click at [488, 169] on div "Sign the custom bootloader with a trusted certificate" at bounding box center [460, 166] width 392 height 25
click at [264, 151] on input "a. Sign the custom bootloader with a trusted certificate" at bounding box center [264, 147] width 0 height 8
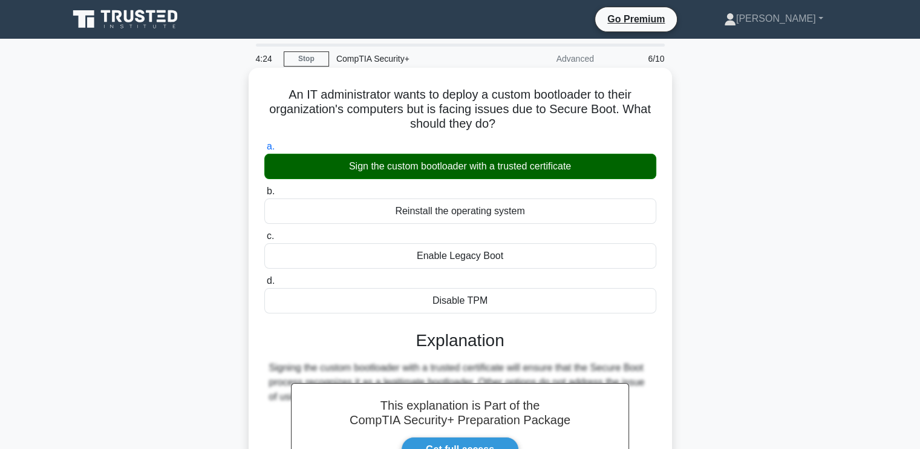
click at [668, 325] on div "An IT administrator wants to deploy a custom bootloader to their organization's…" at bounding box center [460, 330] width 423 height 524
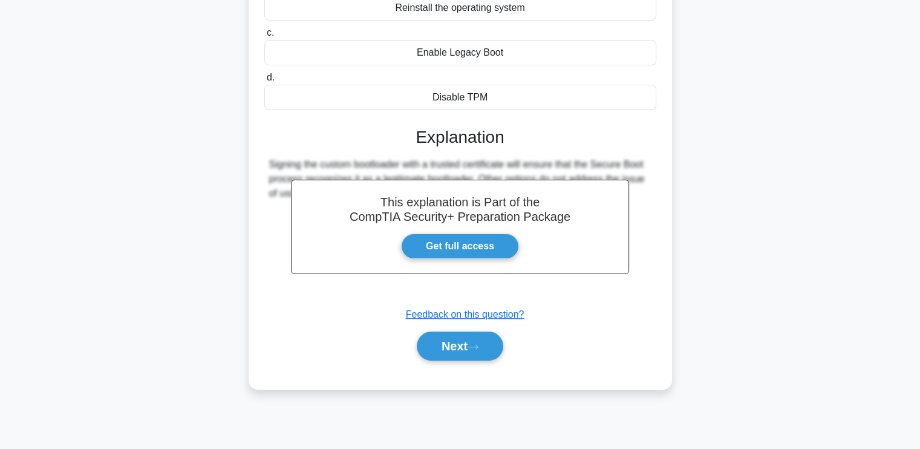
scroll to position [205, 0]
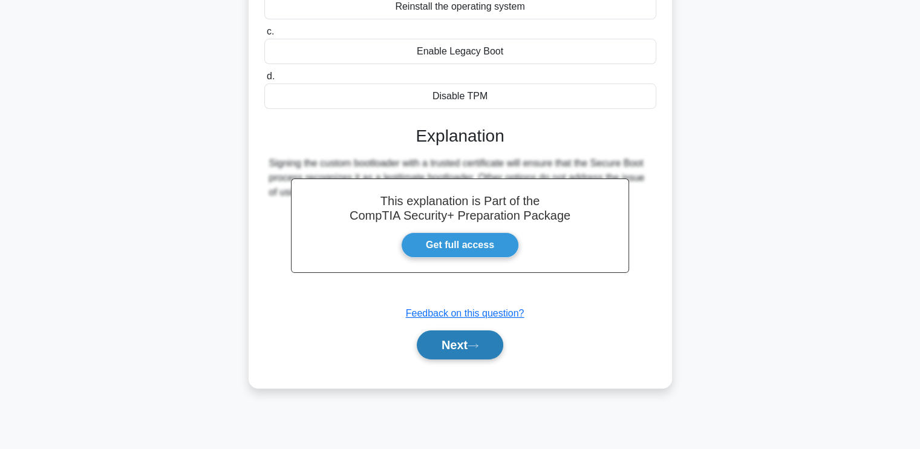
click at [465, 344] on button "Next" at bounding box center [460, 344] width 87 height 29
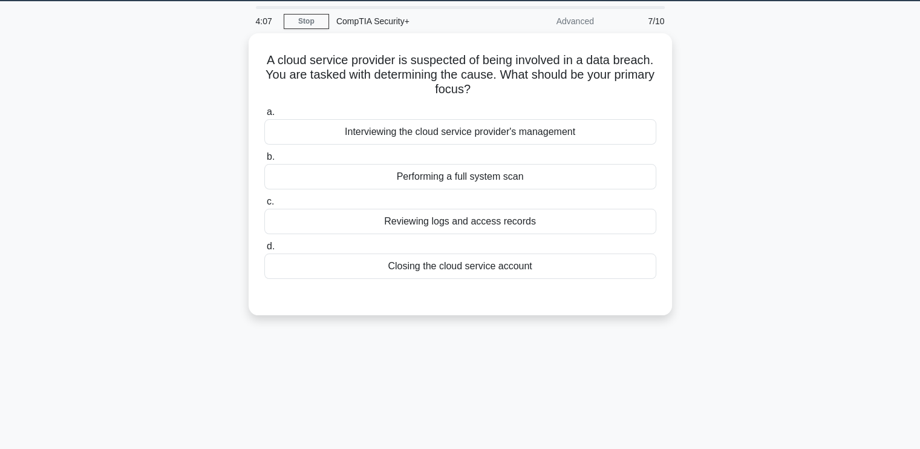
scroll to position [36, 0]
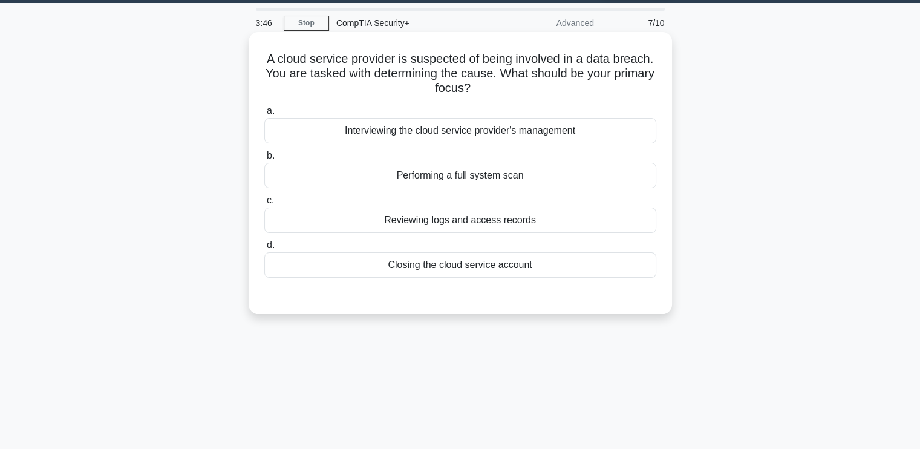
click at [538, 224] on div "Reviewing logs and access records" at bounding box center [460, 219] width 392 height 25
click at [264, 204] on input "c. Reviewing logs and access records" at bounding box center [264, 201] width 0 height 8
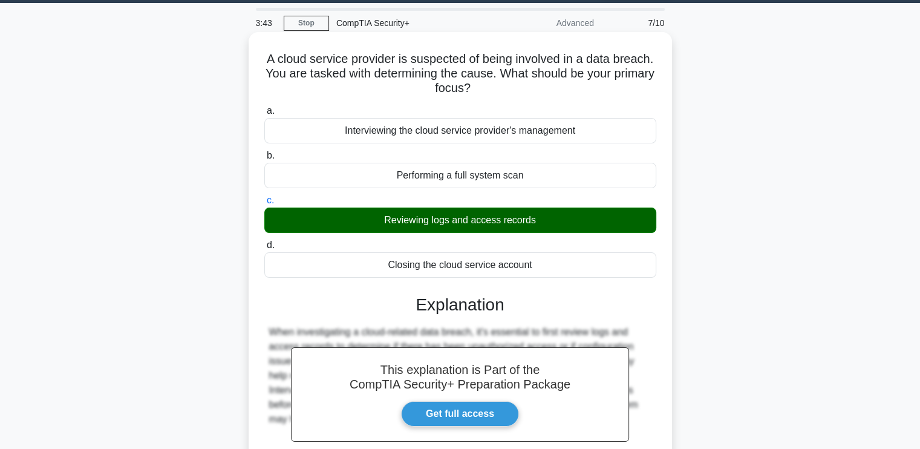
click at [650, 327] on div "When investigating a cloud-related data breach, it's essential to first review …" at bounding box center [460, 376] width 382 height 102
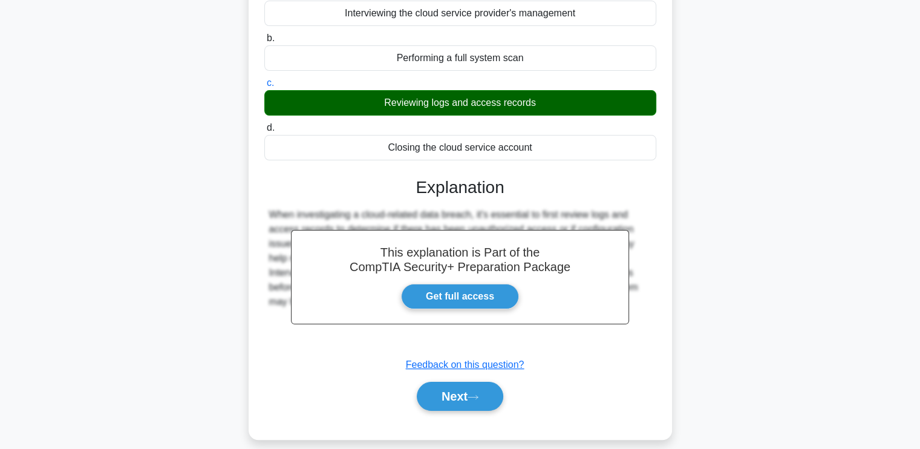
scroll to position [205, 0]
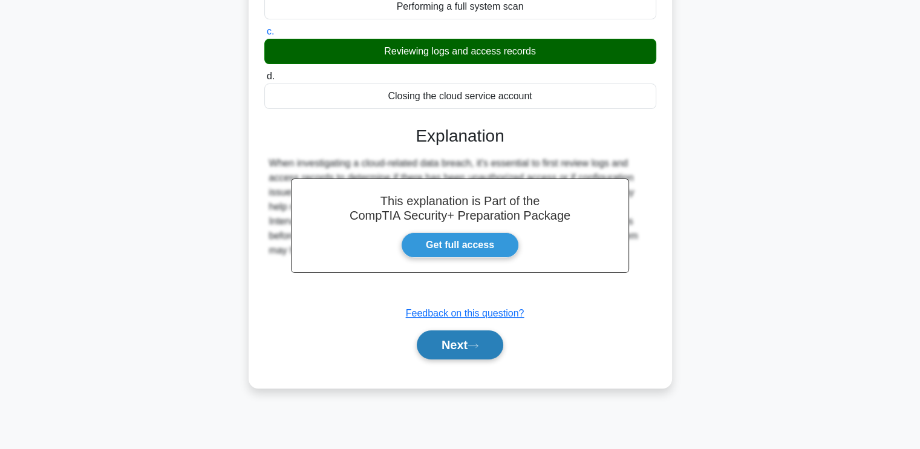
click at [443, 342] on button "Next" at bounding box center [460, 344] width 87 height 29
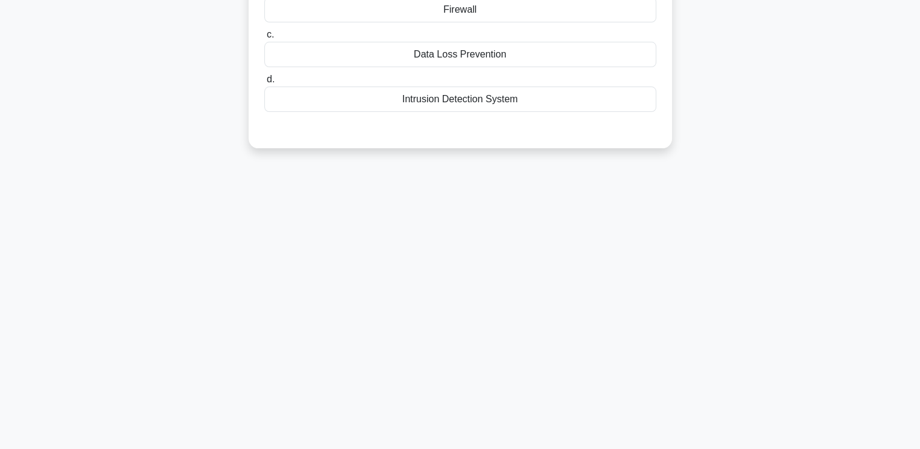
click at [756, 15] on div "An employee accidentally downloaded a suspicious email attachment that caused t…" at bounding box center [460, 14] width 799 height 296
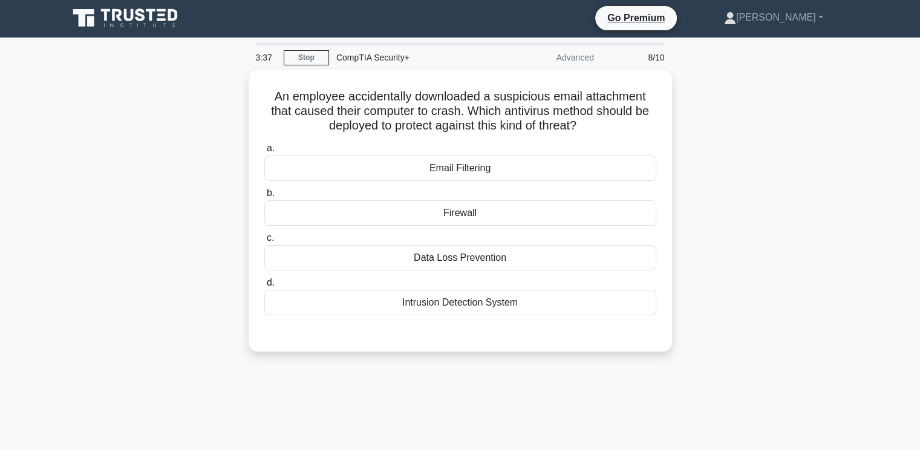
scroll to position [0, 0]
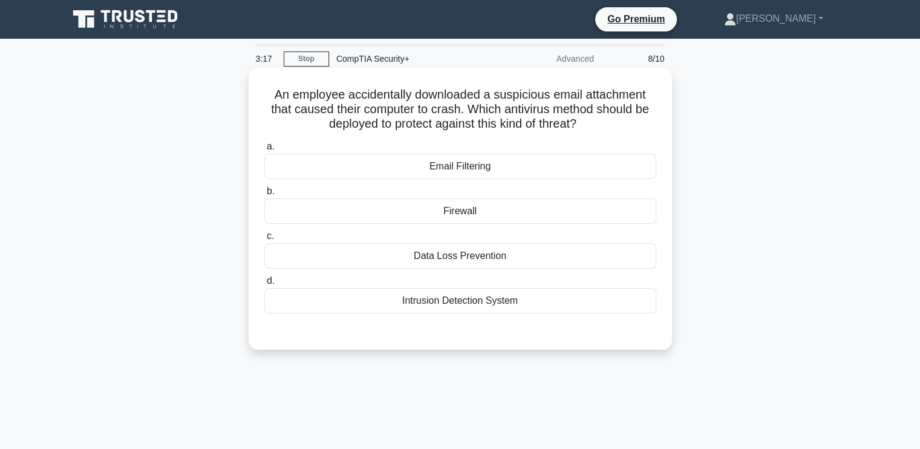
click at [451, 165] on div "Email Filtering" at bounding box center [460, 166] width 392 height 25
click at [264, 151] on input "a. Email Filtering" at bounding box center [264, 147] width 0 height 8
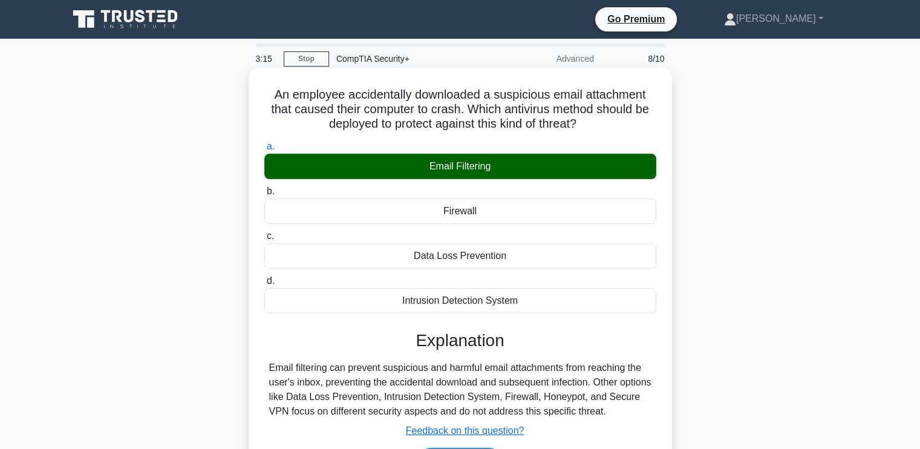
click at [647, 310] on div "Intrusion Detection System" at bounding box center [460, 300] width 392 height 25
click at [264, 285] on input "d. Intrusion Detection System" at bounding box center [264, 281] width 0 height 8
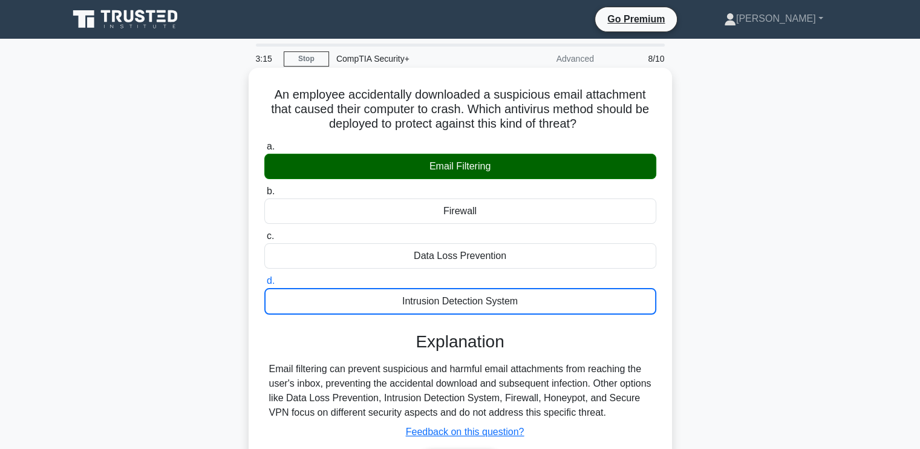
click at [264, 143] on input "a. Email Filtering" at bounding box center [264, 147] width 0 height 8
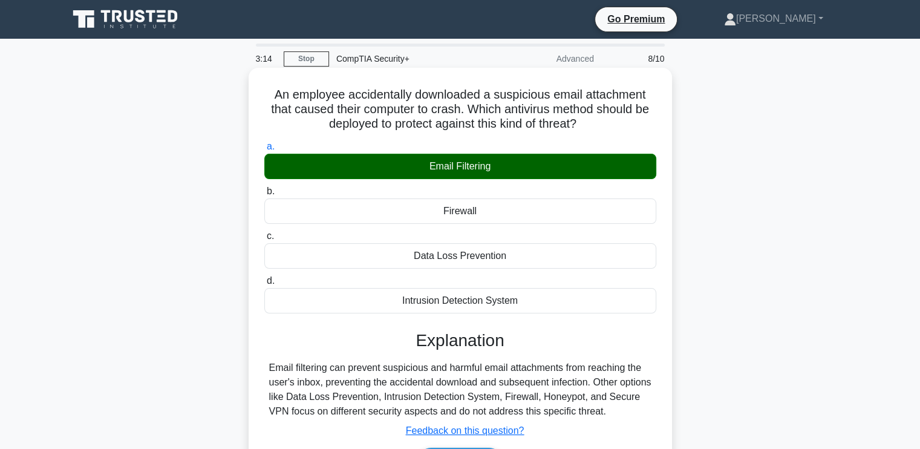
click at [264, 188] on input "b. Firewall" at bounding box center [264, 192] width 0 height 8
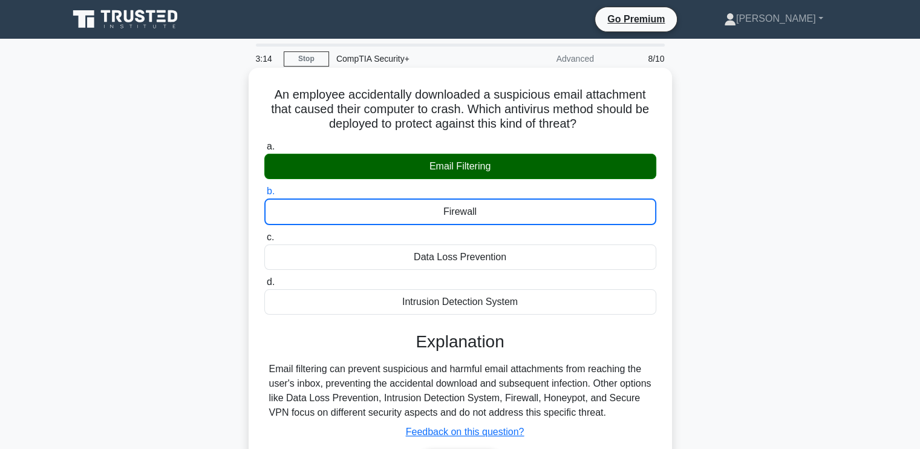
click at [264, 234] on input "c. Data Loss Prevention" at bounding box center [264, 238] width 0 height 8
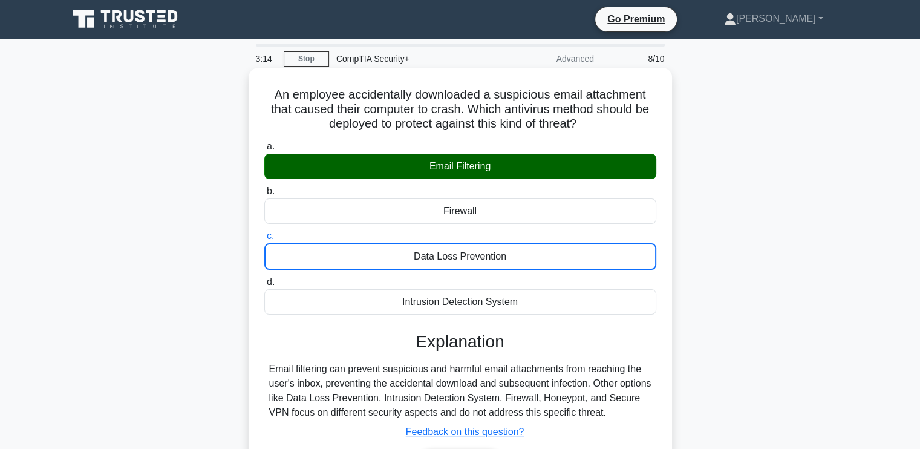
click at [264, 278] on input "d. Intrusion Detection System" at bounding box center [264, 282] width 0 height 8
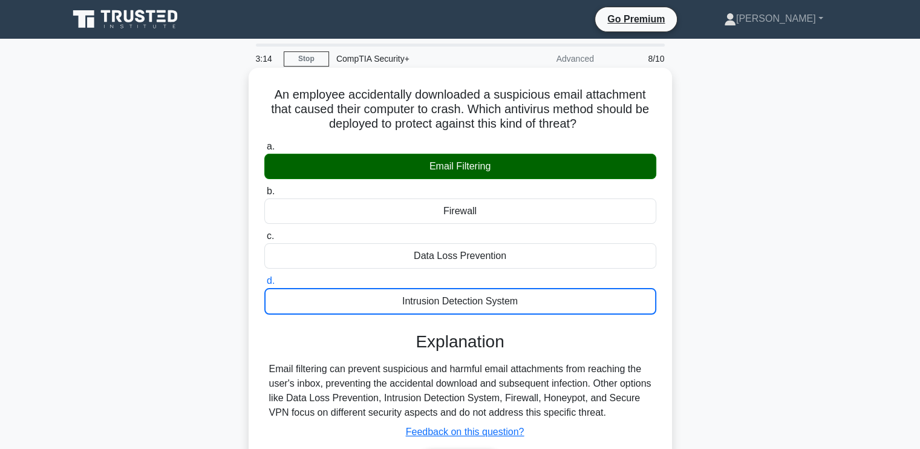
click at [264, 143] on input "a. Email Filtering" at bounding box center [264, 147] width 0 height 8
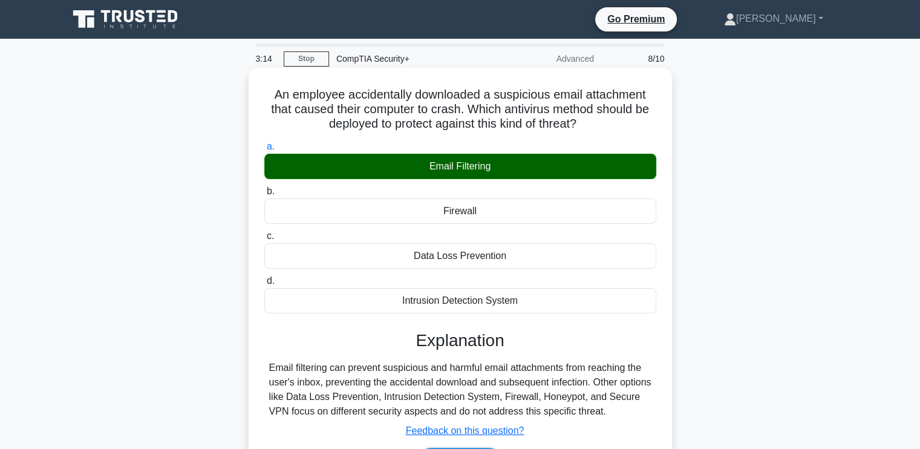
click at [264, 188] on input "b. Firewall" at bounding box center [264, 192] width 0 height 8
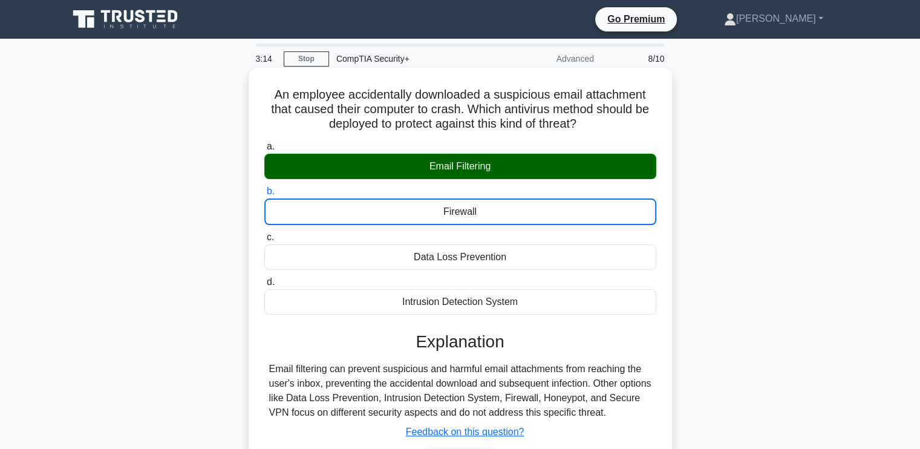
click at [264, 234] on input "c. Data Loss Prevention" at bounding box center [264, 238] width 0 height 8
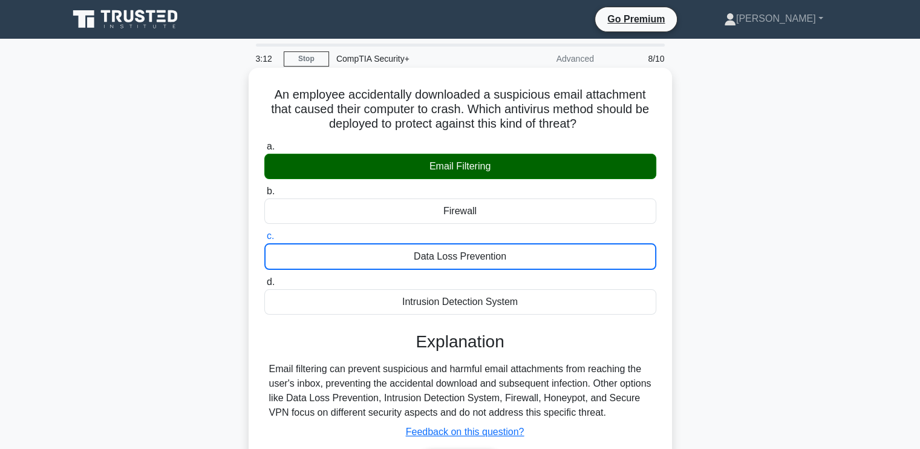
click at [603, 161] on div "Email Filtering" at bounding box center [460, 166] width 392 height 25
click at [264, 151] on input "a. Email Filtering" at bounding box center [264, 147] width 0 height 8
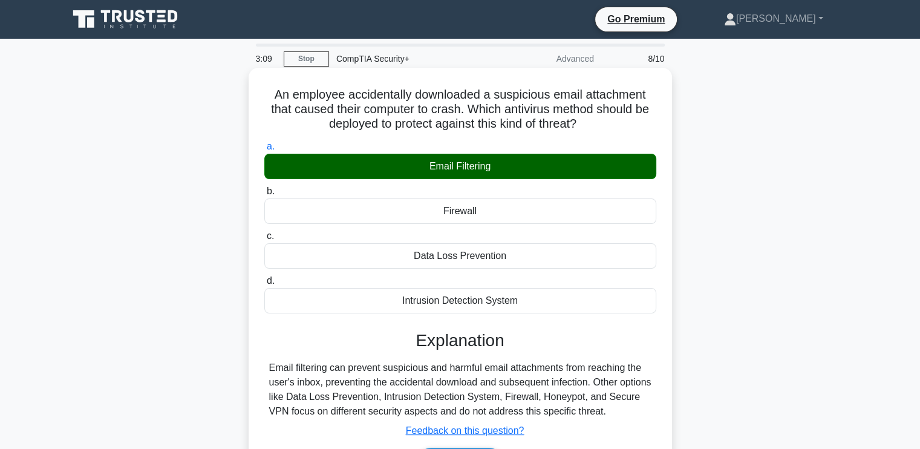
click at [664, 371] on div "An employee accidentally downloaded a suspicious email attachment that caused t…" at bounding box center [460, 287] width 414 height 428
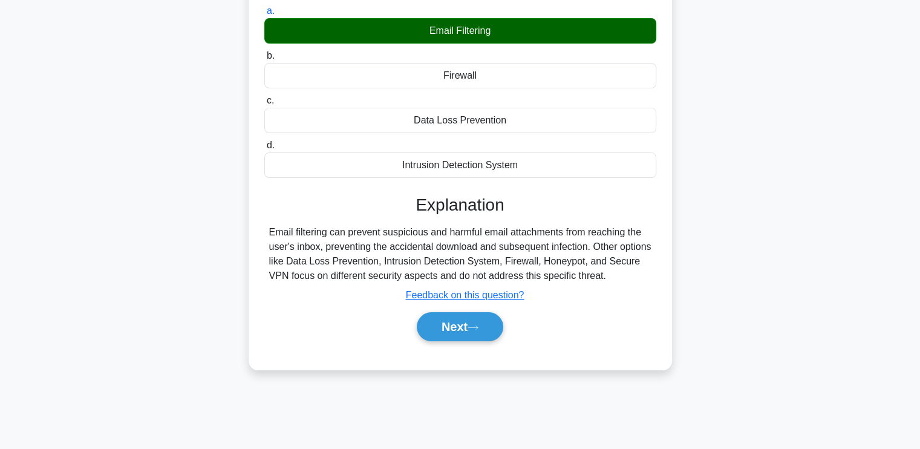
scroll to position [145, 0]
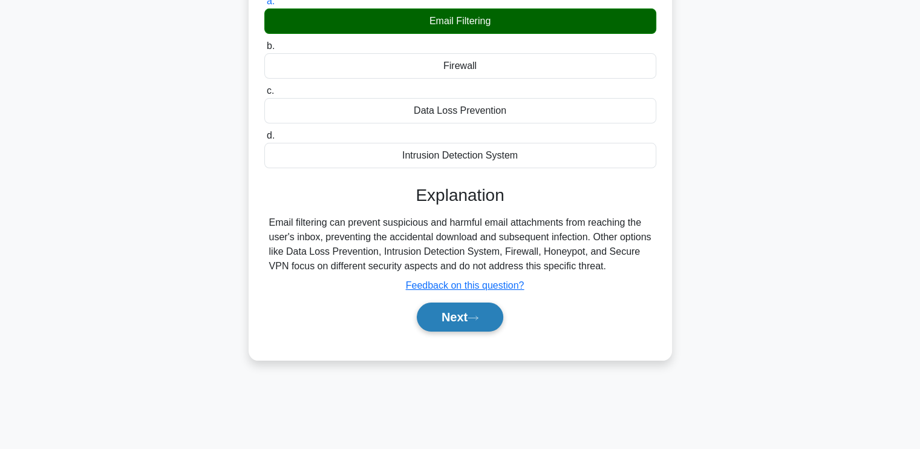
click at [478, 322] on button "Next" at bounding box center [460, 316] width 87 height 29
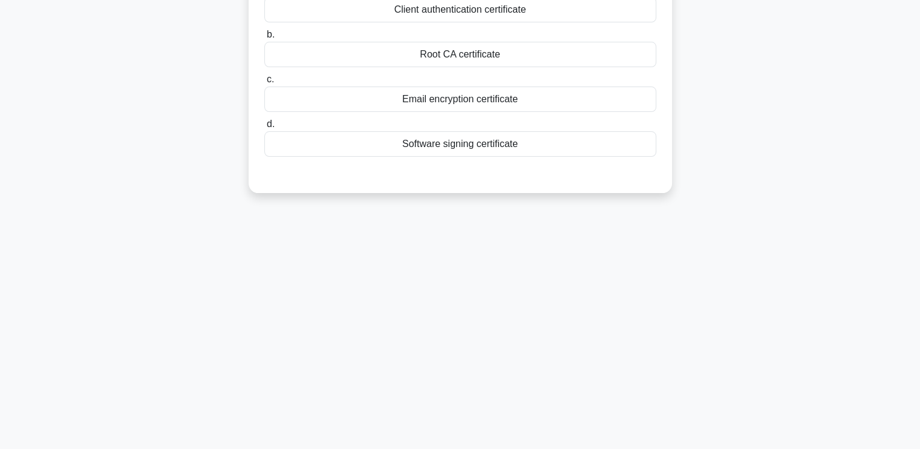
click at [731, 122] on div "A company using PKI wants to authenticate users connecting to its VPN. Which ty…" at bounding box center [460, 67] width 799 height 282
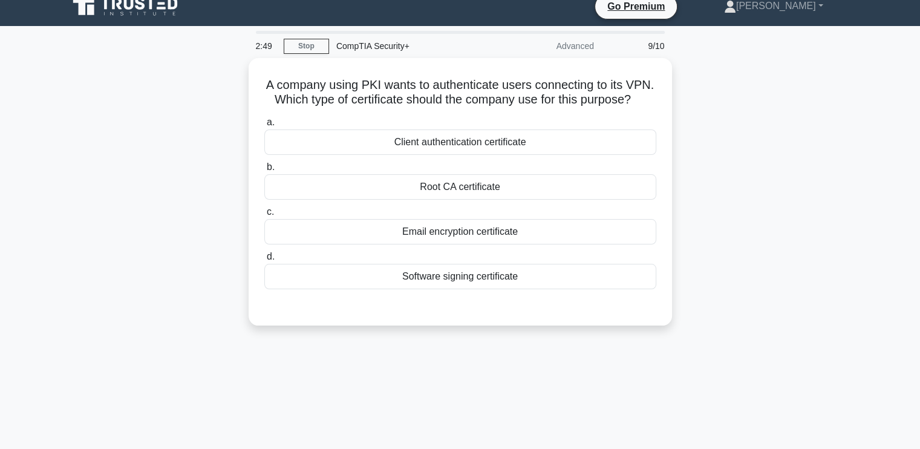
scroll to position [0, 0]
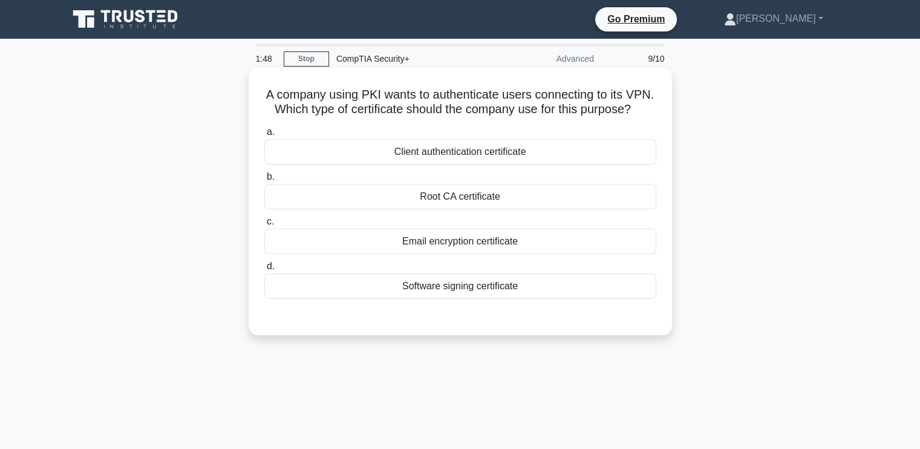
click at [492, 162] on div "Client authentication certificate" at bounding box center [460, 151] width 392 height 25
click at [264, 136] on input "a. Client authentication certificate" at bounding box center [264, 132] width 0 height 8
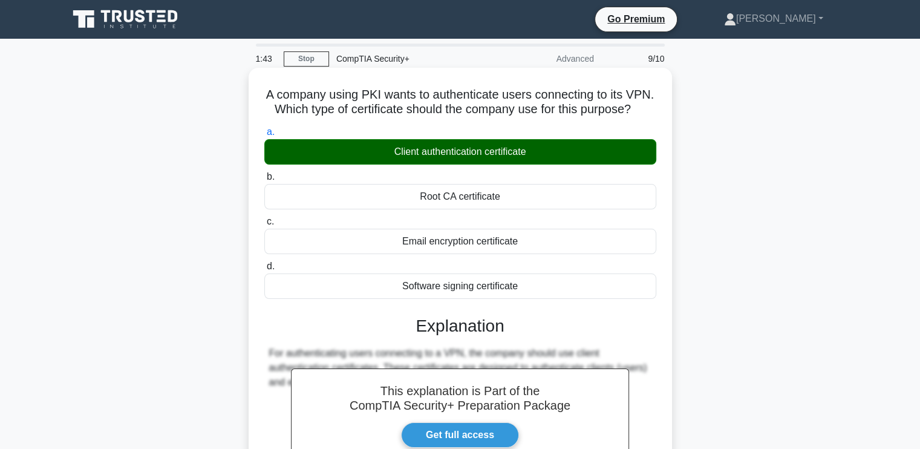
click at [656, 405] on div "a. Client authentication certificate b. Root CA certificate" at bounding box center [460, 343] width 394 height 442
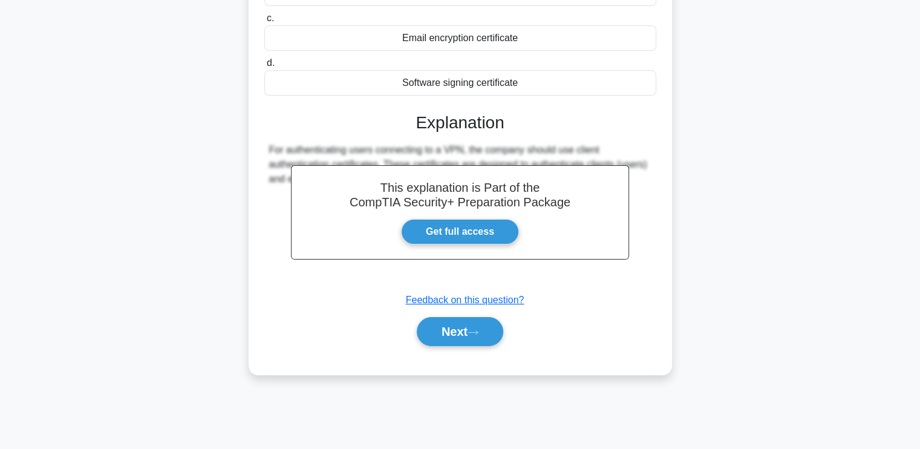
scroll to position [205, 0]
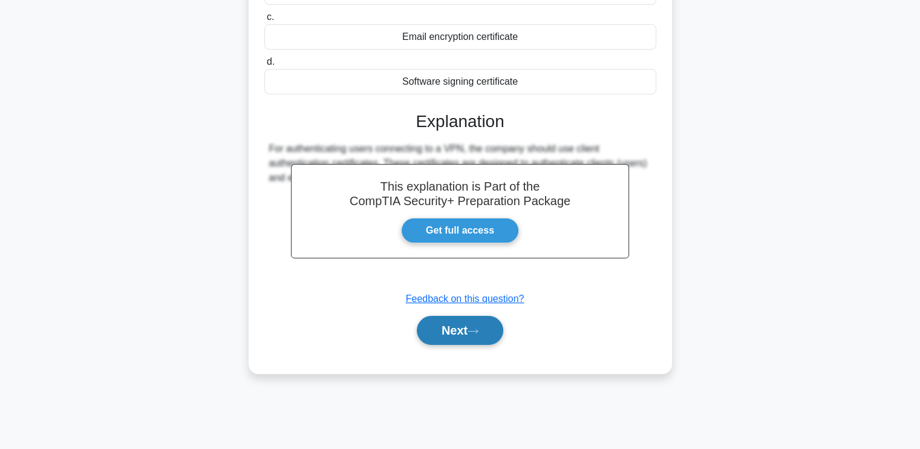
click at [453, 339] on button "Next" at bounding box center [460, 330] width 87 height 29
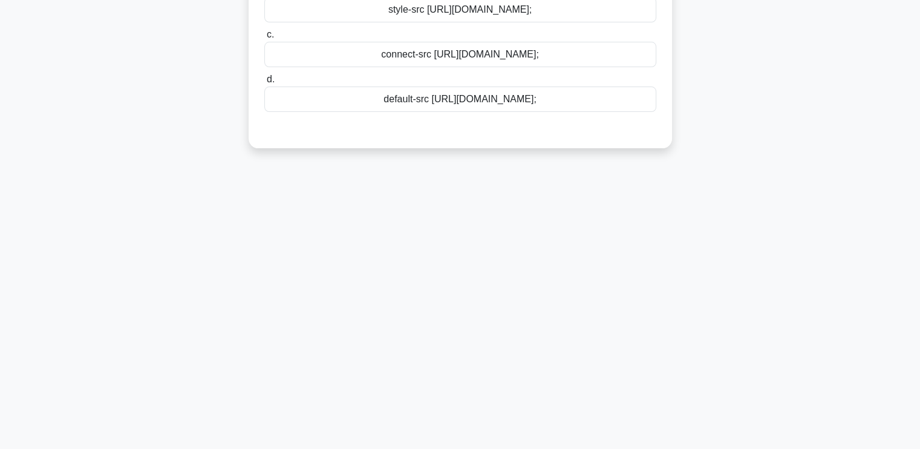
click at [753, 54] on div "A web application includes an ad network that requires external connections. Wh…" at bounding box center [460, 14] width 799 height 296
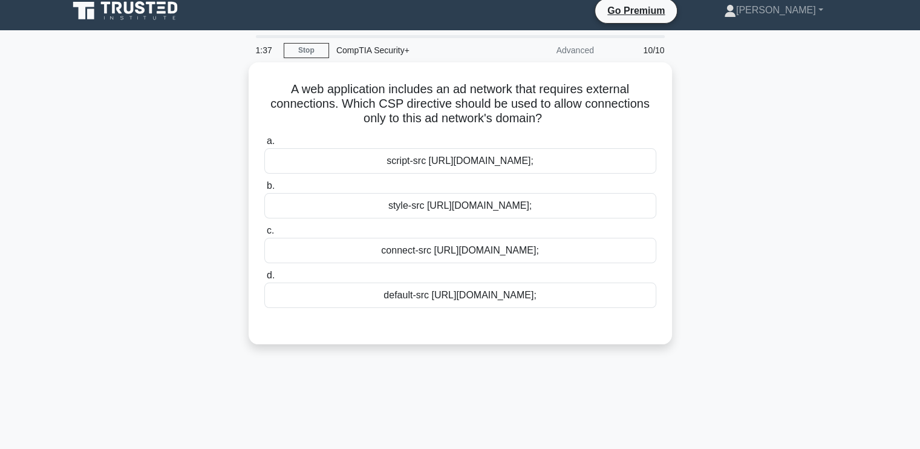
scroll to position [0, 0]
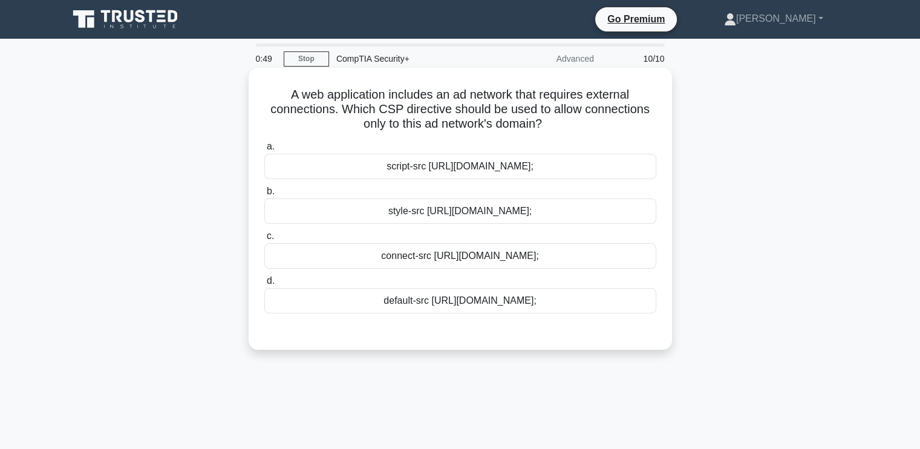
click at [532, 257] on div "connect-src https://adnetwork.example.com;" at bounding box center [460, 255] width 392 height 25
click at [264, 240] on input "c. connect-src https://adnetwork.example.com;" at bounding box center [264, 236] width 0 height 8
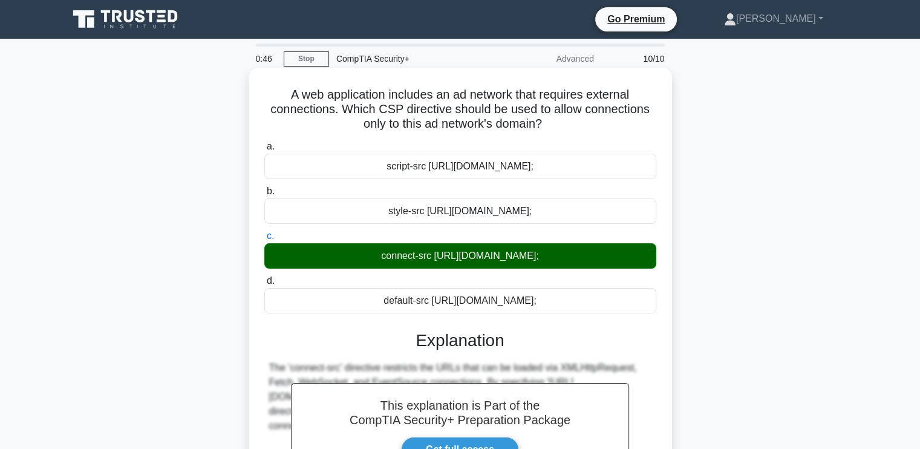
click at [671, 374] on div "A web application includes an ad network that requires external connections. Wh…" at bounding box center [460, 330] width 423 height 524
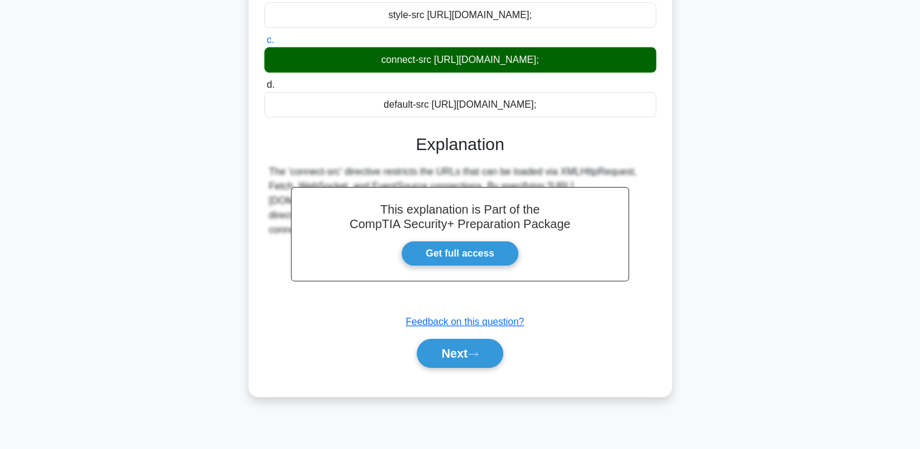
scroll to position [205, 0]
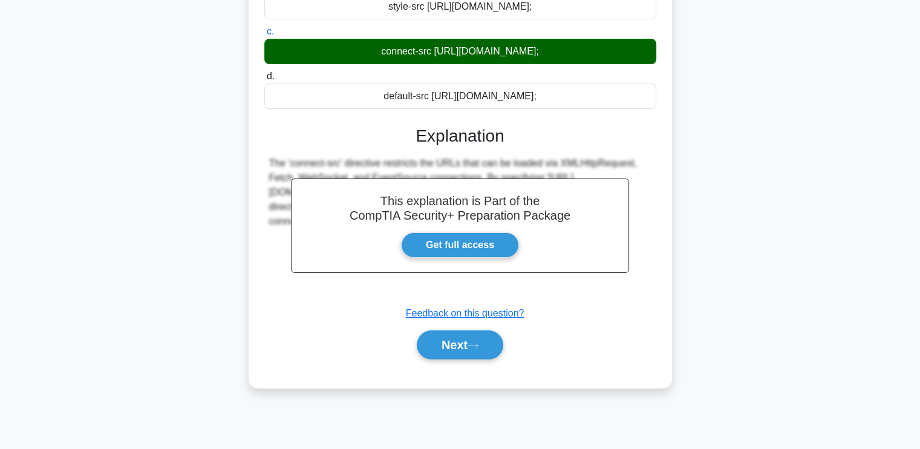
click at [434, 361] on div "Next" at bounding box center [460, 344] width 392 height 39
click at [436, 355] on button "Next" at bounding box center [460, 344] width 87 height 29
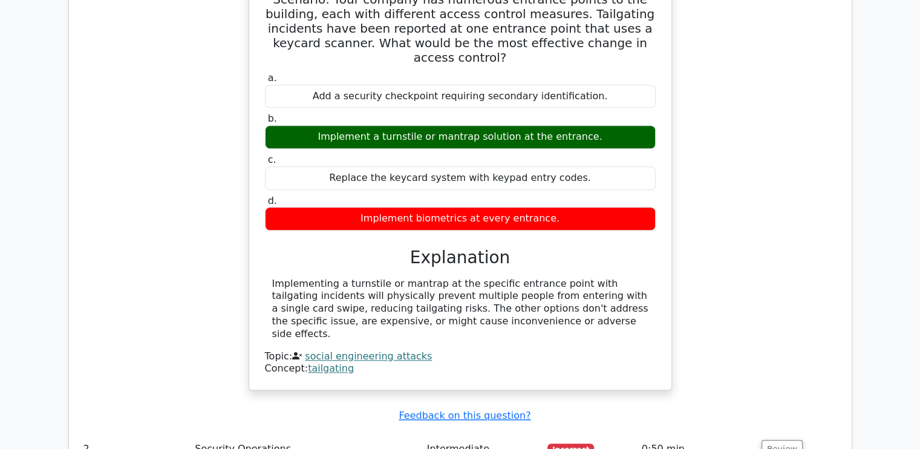
scroll to position [1113, 0]
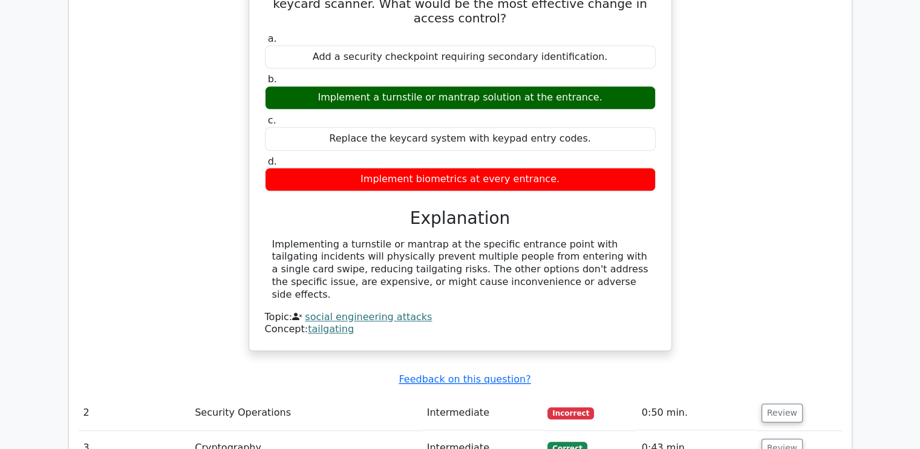
click at [524, 323] on div "Concept: tailgating" at bounding box center [460, 329] width 391 height 13
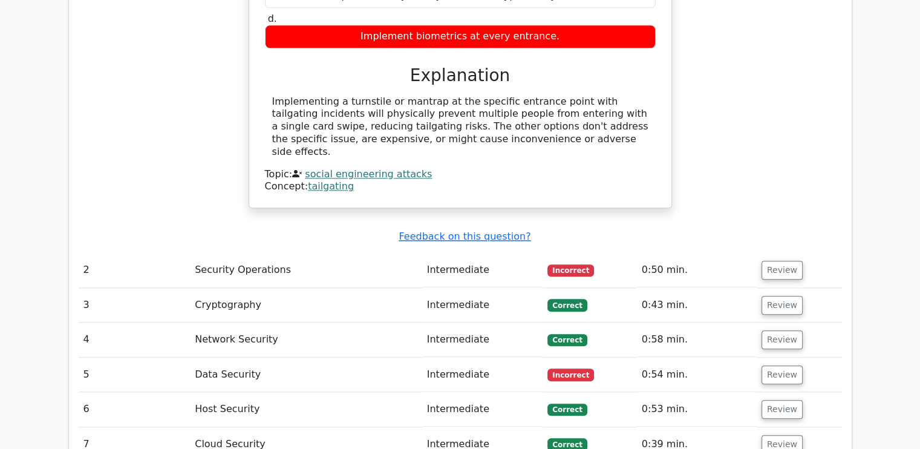
scroll to position [1379, 0]
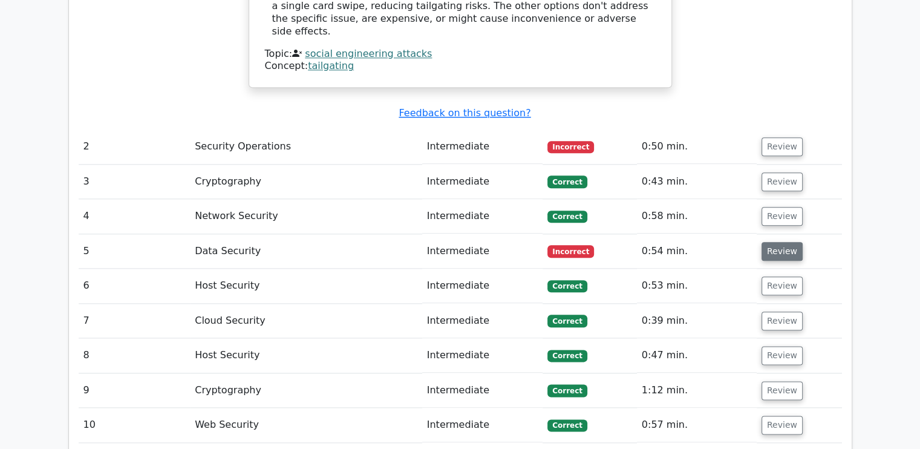
click at [782, 242] on button "Review" at bounding box center [782, 251] width 41 height 19
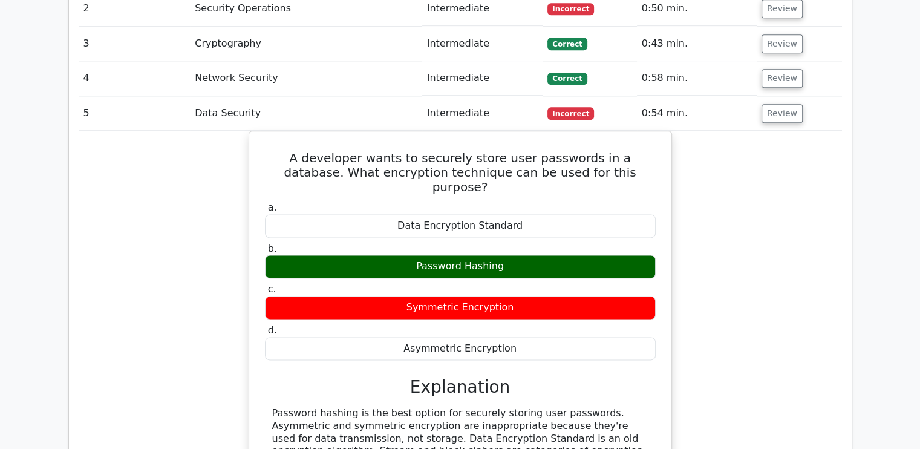
scroll to position [1549, 0]
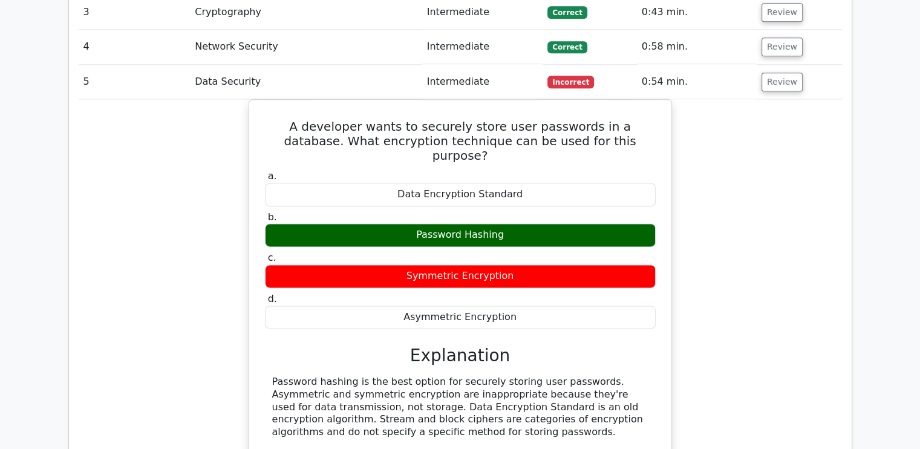
click at [728, 350] on div "A developer wants to securely store user passwords in a database. What encrypti…" at bounding box center [460, 301] width 763 height 404
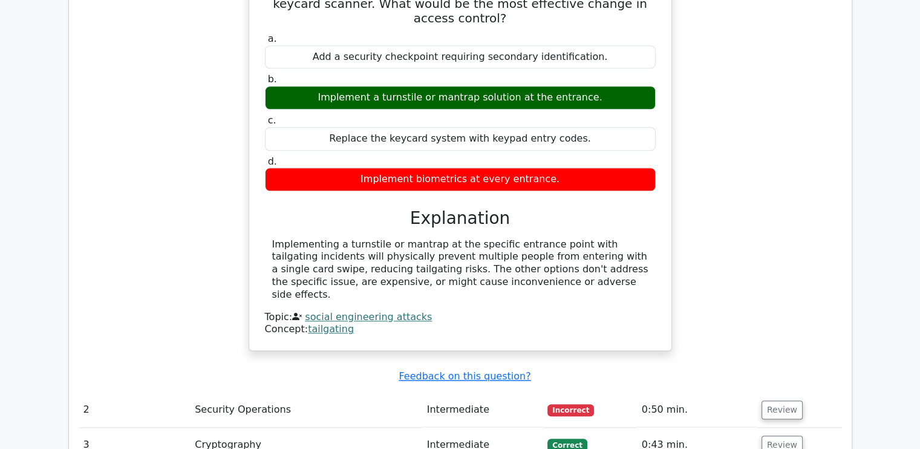
scroll to position [1113, 0]
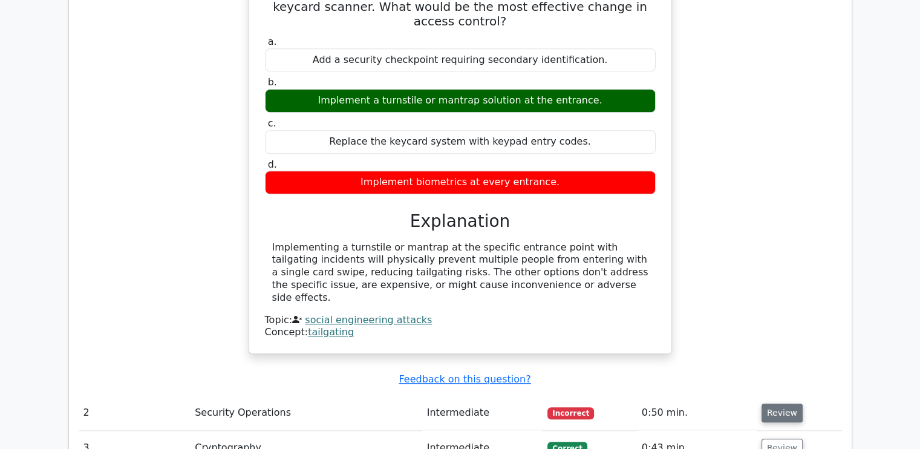
click at [793, 404] on button "Review" at bounding box center [782, 413] width 41 height 19
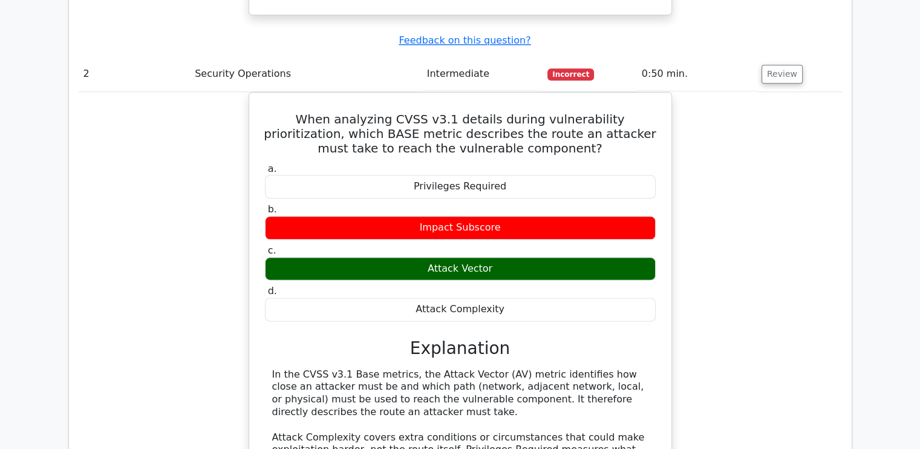
scroll to position [1476, 0]
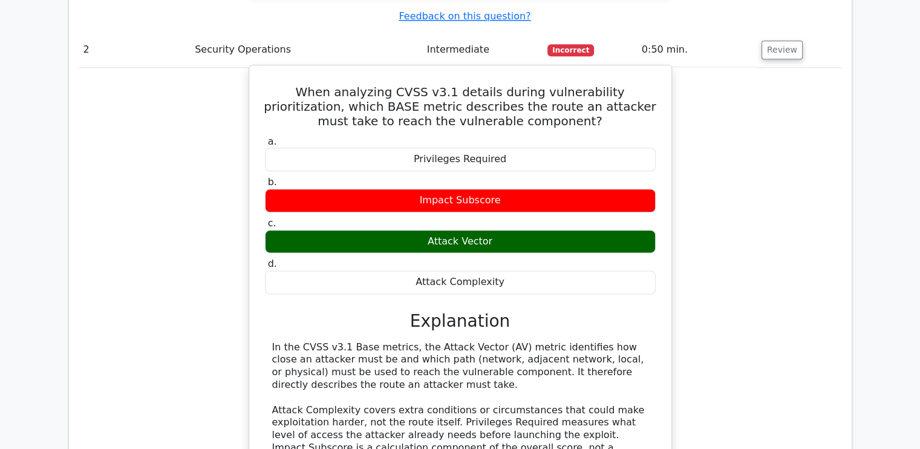
click at [646, 311] on h3 "Explanation" at bounding box center [460, 321] width 376 height 21
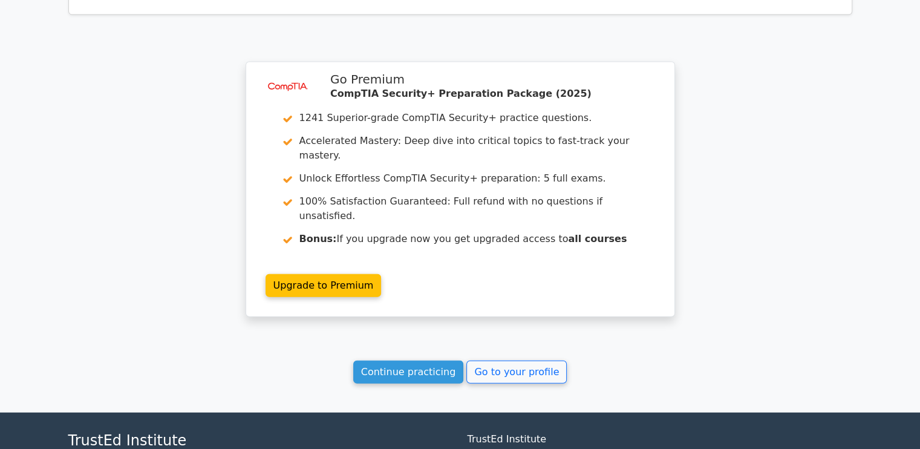
scroll to position [2759, 0]
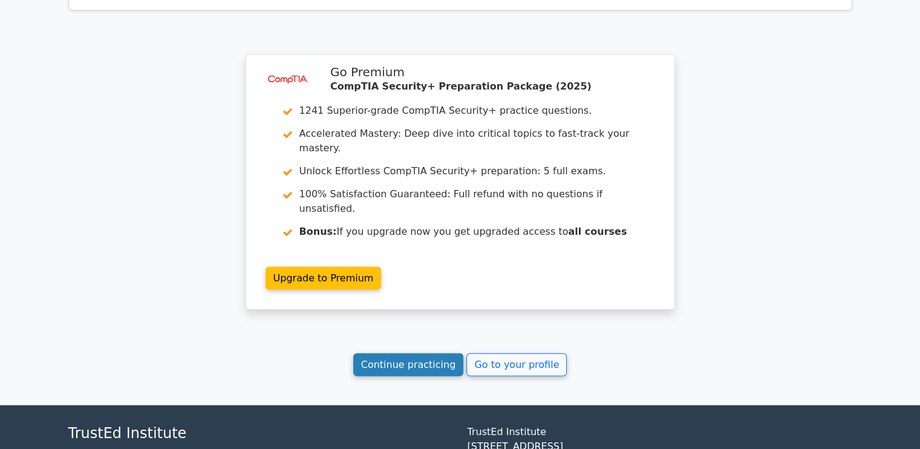
click at [422, 353] on link "Continue practicing" at bounding box center [408, 364] width 111 height 23
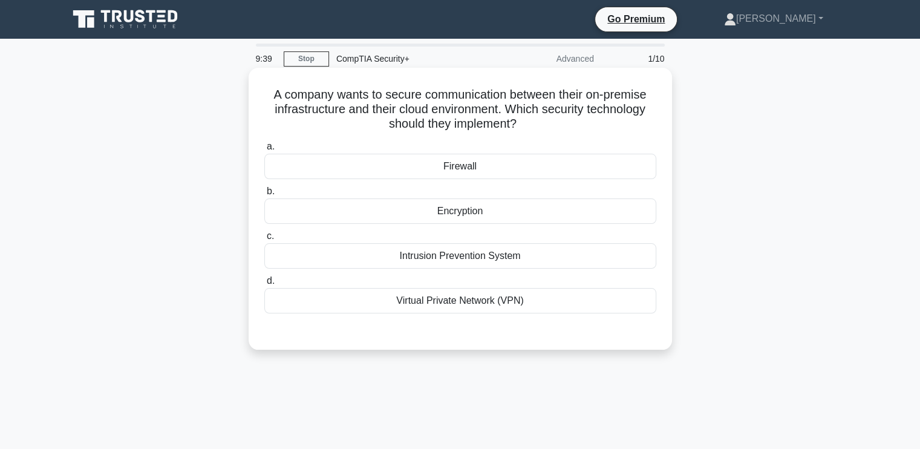
click at [475, 300] on div "Virtual Private Network (VPN)" at bounding box center [460, 300] width 392 height 25
click at [264, 285] on input "d. Virtual Private Network (VPN)" at bounding box center [264, 281] width 0 height 8
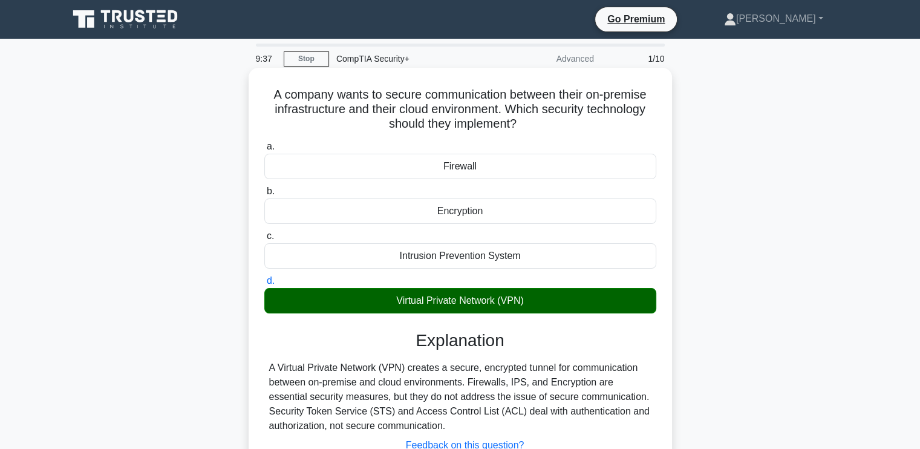
click at [624, 351] on div "Explanation A Virtual Private Network (VPN) creates a secure, encrypted tunnel …" at bounding box center [460, 413] width 392 height 166
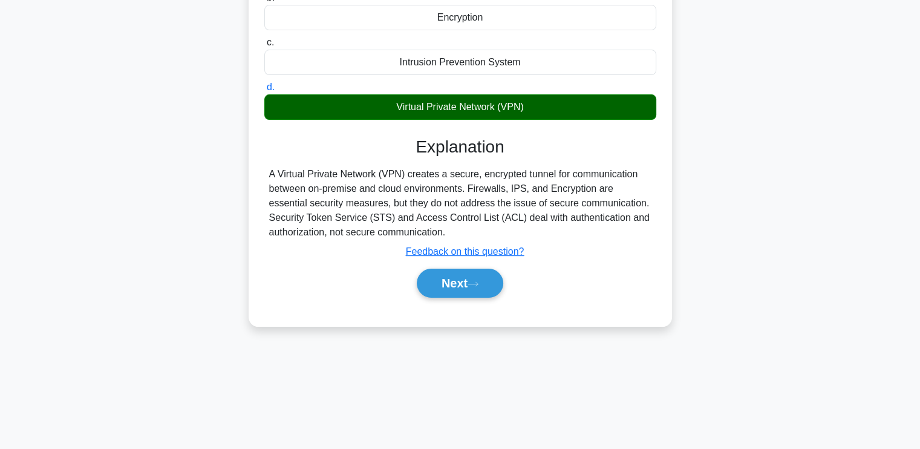
scroll to position [205, 0]
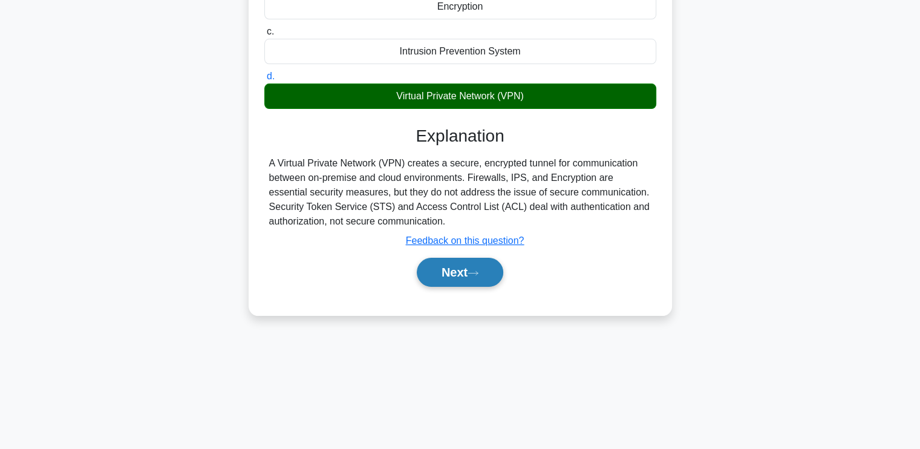
click at [451, 267] on button "Next" at bounding box center [460, 272] width 87 height 29
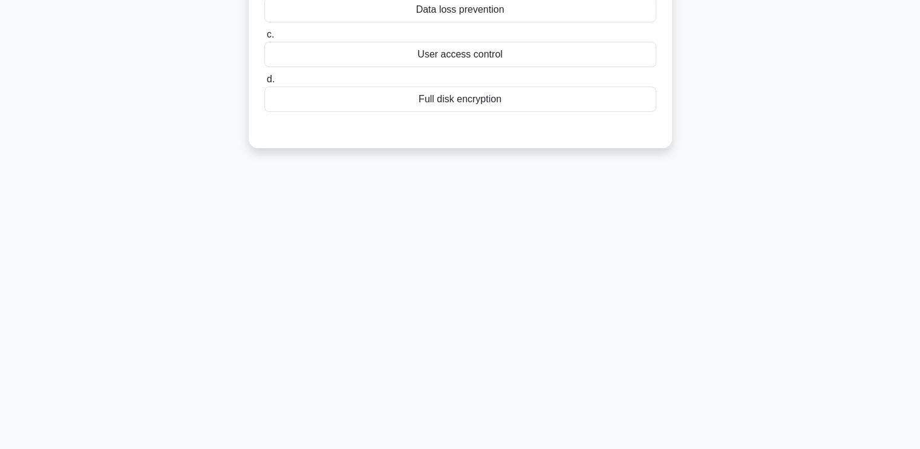
click at [724, 114] on div "A company wants to ensure the integrity of firmware, which must be checked and …" at bounding box center [460, 14] width 799 height 296
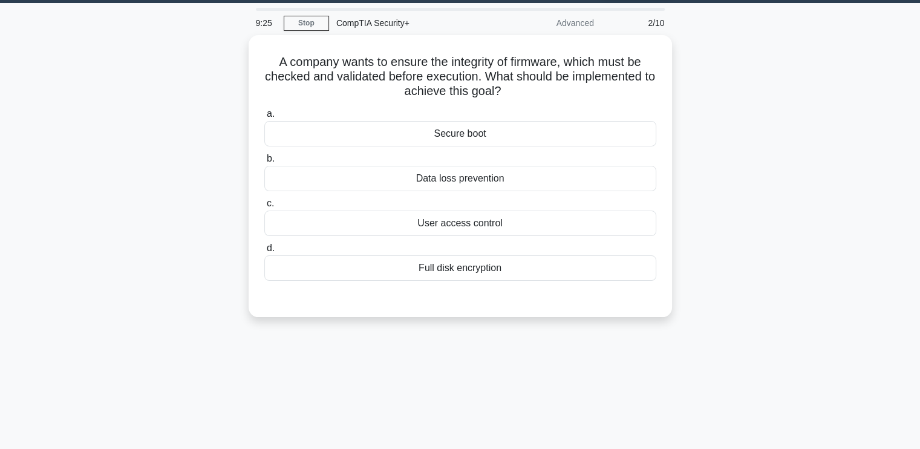
scroll to position [11, 0]
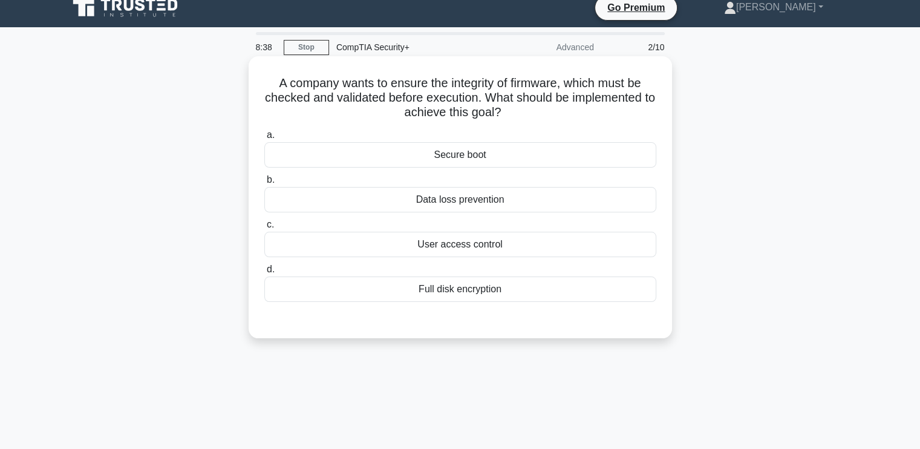
click at [468, 160] on div "Secure boot" at bounding box center [460, 154] width 392 height 25
click at [264, 139] on input "a. Secure boot" at bounding box center [264, 135] width 0 height 8
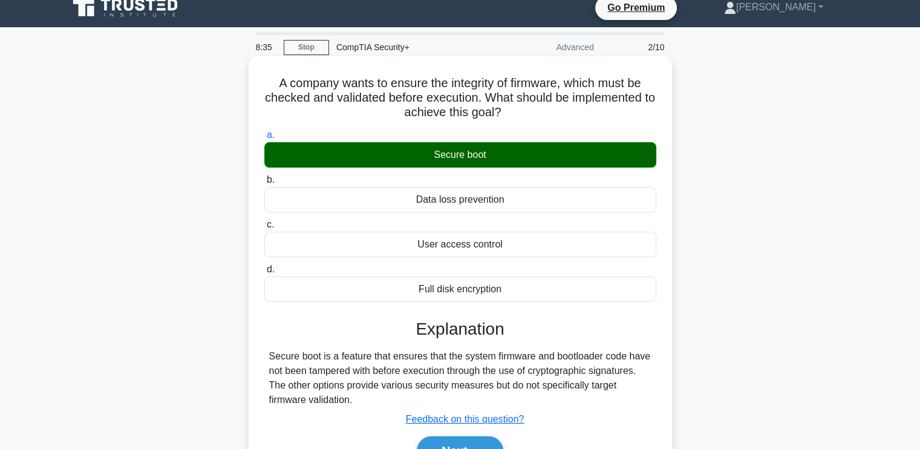
click at [631, 311] on div "a. Secure boot b. Data loss prevention c. d." at bounding box center [460, 302] width 394 height 355
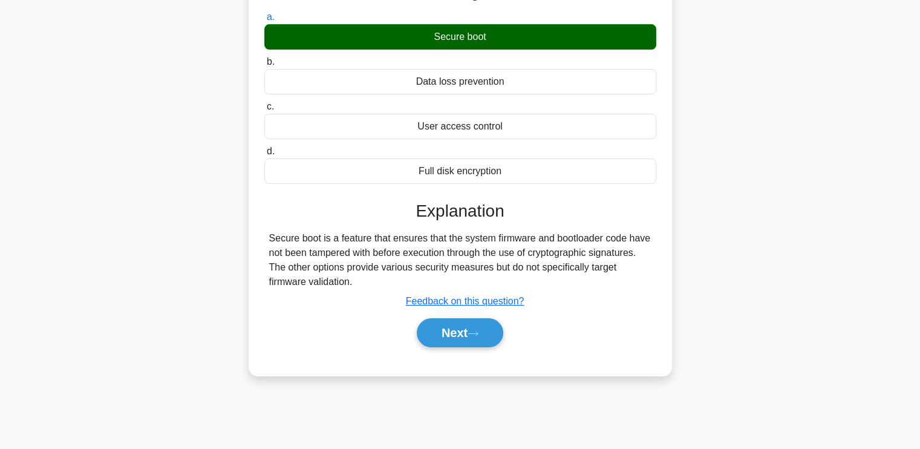
scroll to position [205, 0]
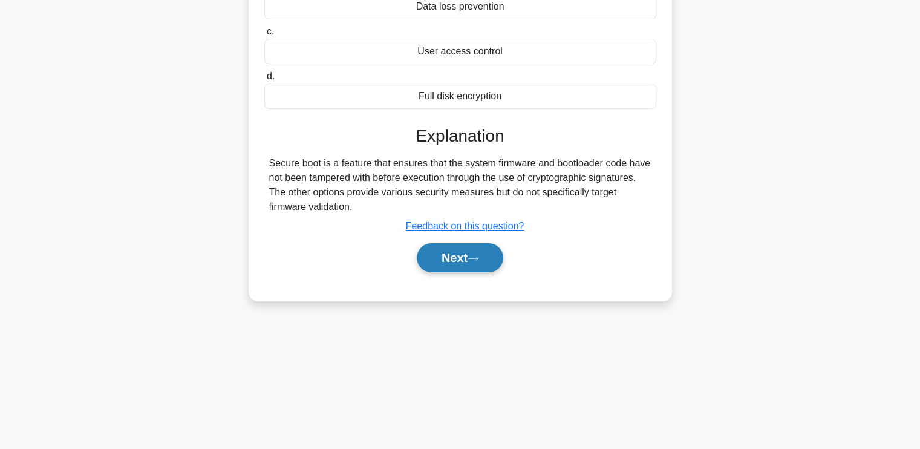
click at [472, 261] on button "Next" at bounding box center [460, 257] width 87 height 29
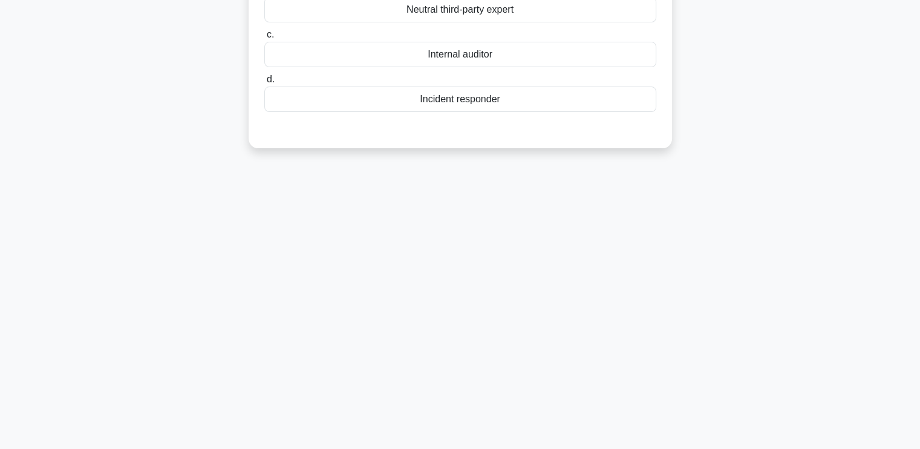
click at [801, 87] on div "In an eDiscovery process, a company needs an impartial person to ensure they co…" at bounding box center [460, 14] width 799 height 296
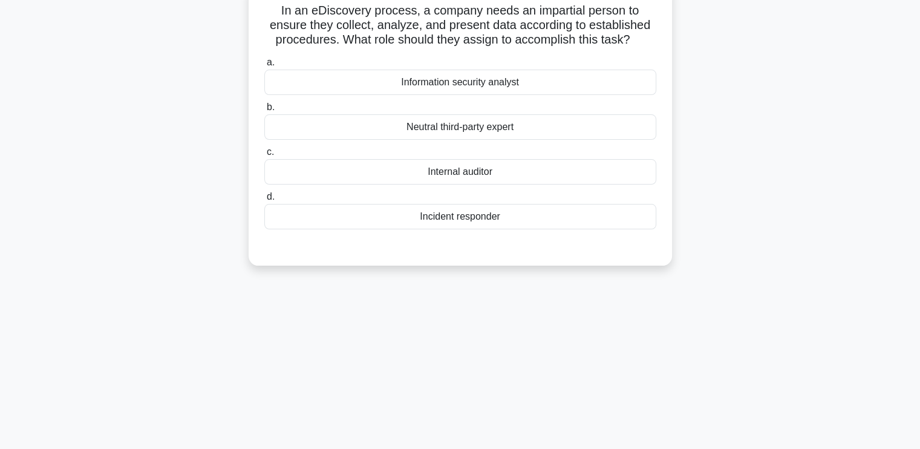
scroll to position [0, 0]
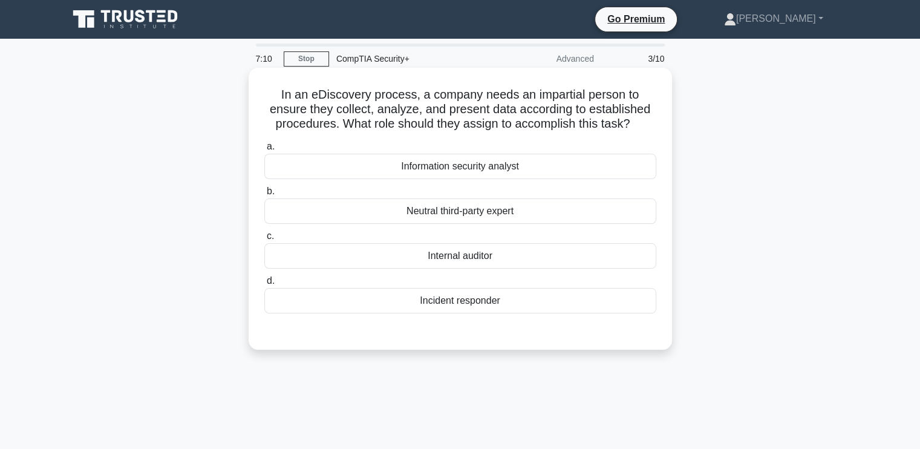
click at [489, 163] on div "Information security analyst" at bounding box center [460, 166] width 392 height 25
click at [264, 151] on input "a. Information security analyst" at bounding box center [264, 147] width 0 height 8
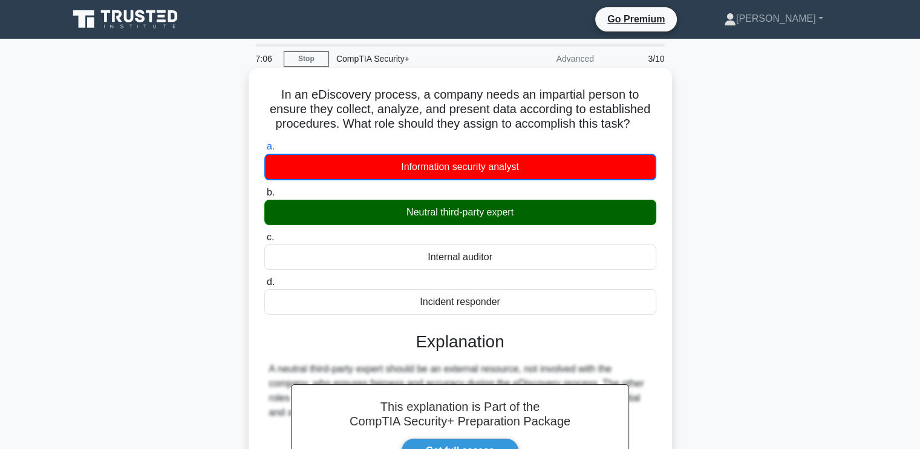
click at [644, 289] on label "d. Incident responder" at bounding box center [460, 295] width 392 height 40
click at [264, 286] on input "d. Incident responder" at bounding box center [264, 282] width 0 height 8
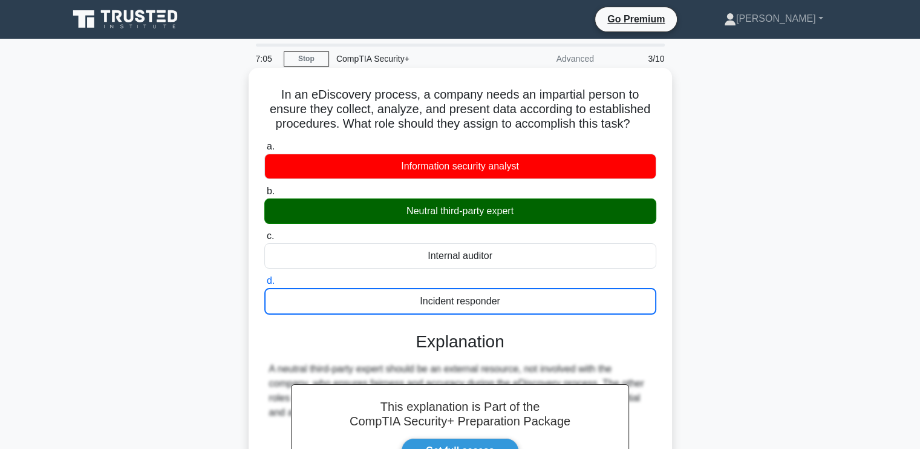
click at [264, 143] on input "a. Information security analyst" at bounding box center [264, 147] width 0 height 8
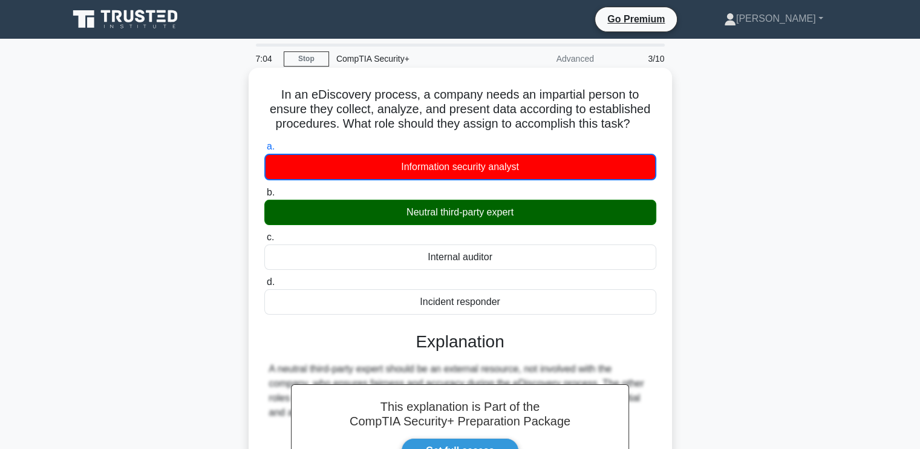
click at [264, 189] on input "b. Neutral third-party expert" at bounding box center [264, 193] width 0 height 8
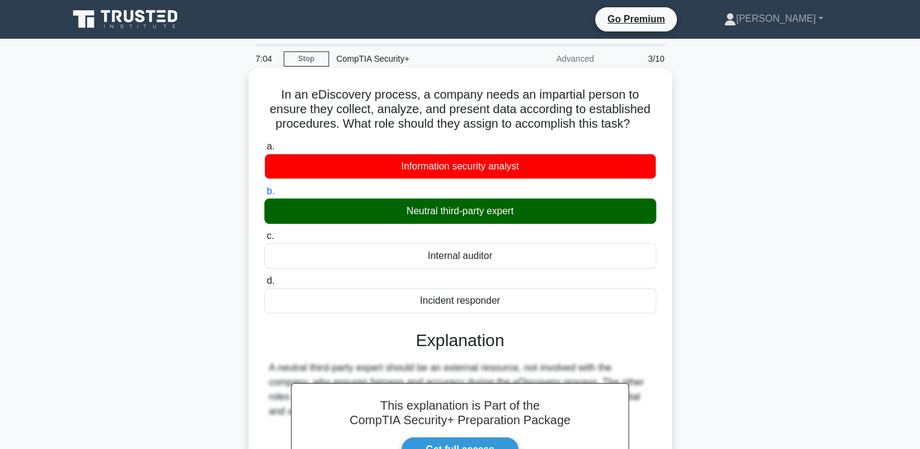
click at [264, 232] on input "c. Internal auditor" at bounding box center [264, 236] width 0 height 8
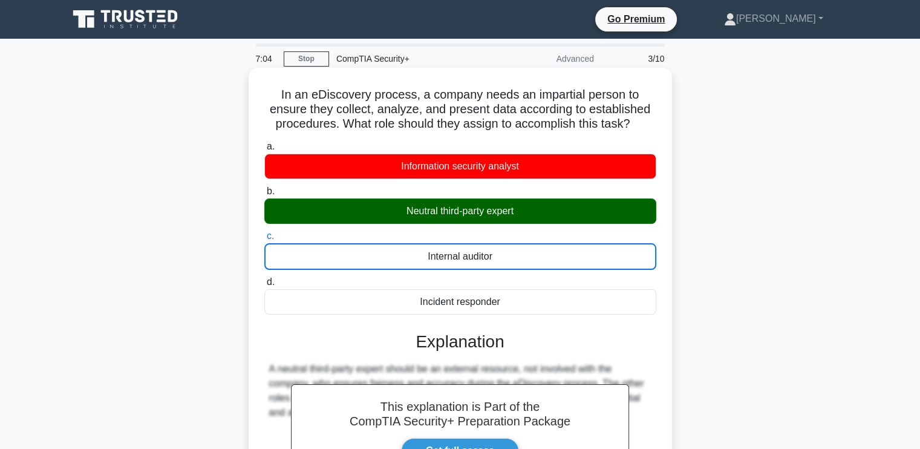
click at [264, 278] on input "d. Incident responder" at bounding box center [264, 282] width 0 height 8
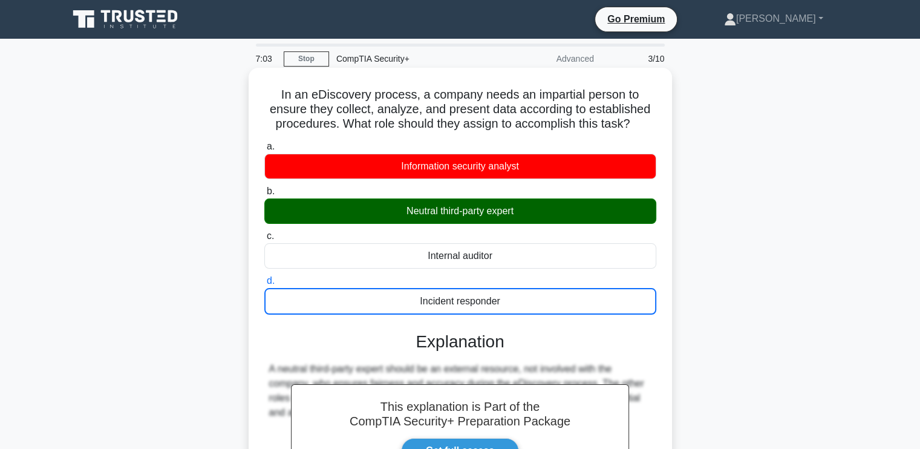
click at [666, 325] on div "In an eDiscovery process, a company needs an impartial person to ensure they co…" at bounding box center [460, 331] width 414 height 516
click at [667, 353] on div "In an eDiscovery process, a company needs an impartial person to ensure they co…" at bounding box center [460, 331] width 423 height 526
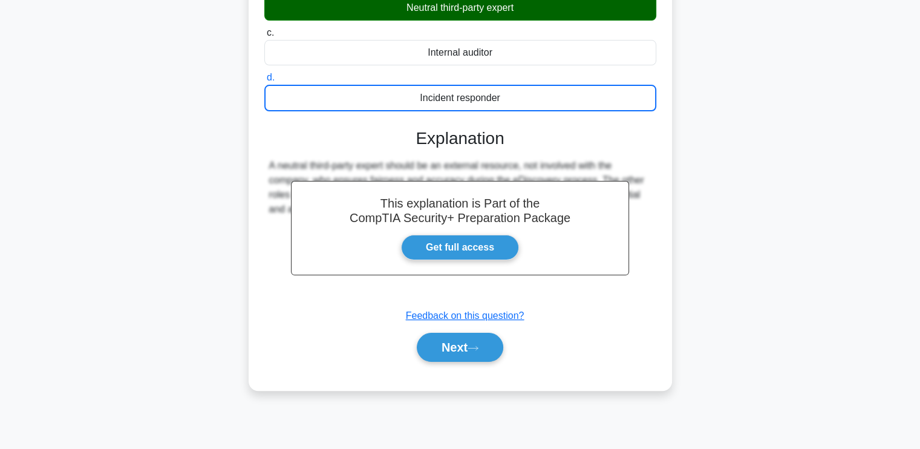
scroll to position [205, 0]
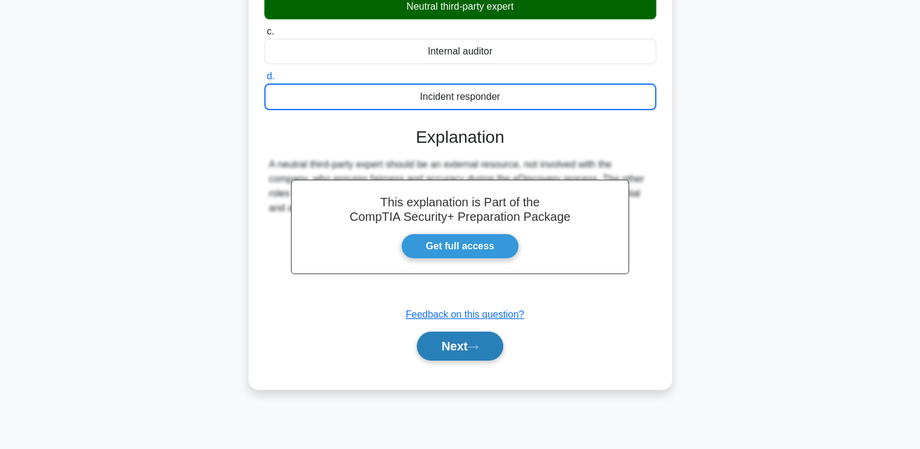
click at [479, 340] on button "Next" at bounding box center [460, 346] width 87 height 29
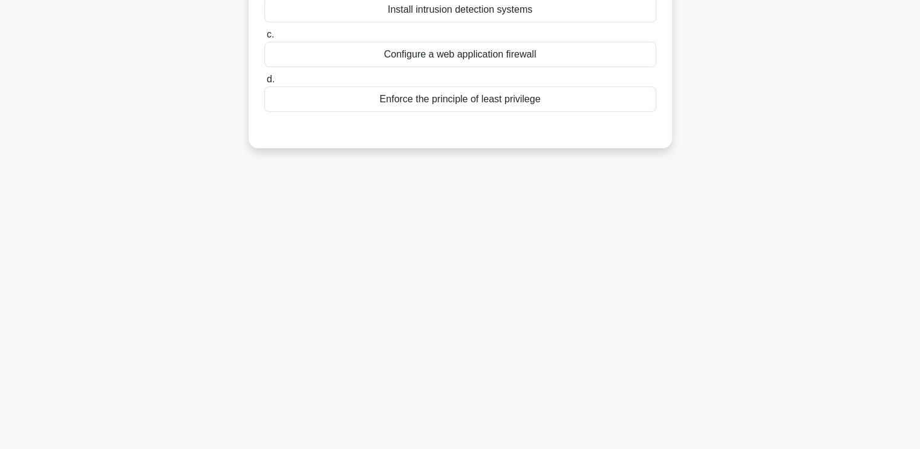
click at [740, 113] on div "A small business is monitoring and securing their network. They want to improve…" at bounding box center [460, 14] width 799 height 296
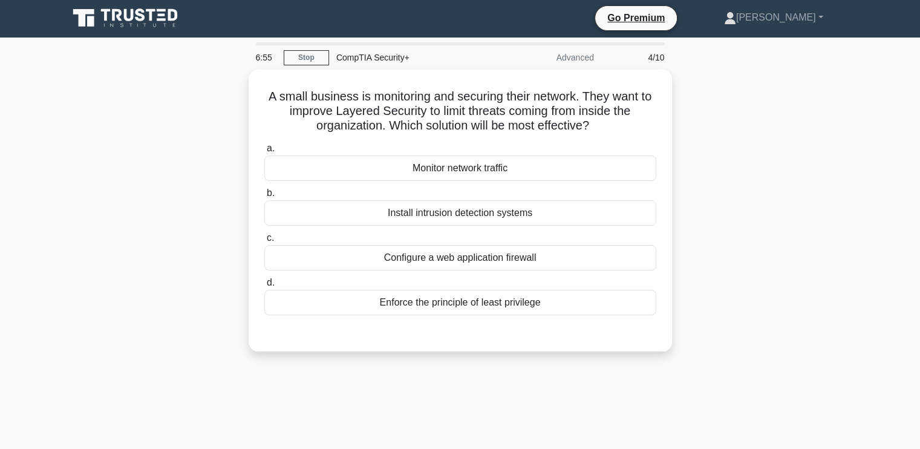
scroll to position [0, 0]
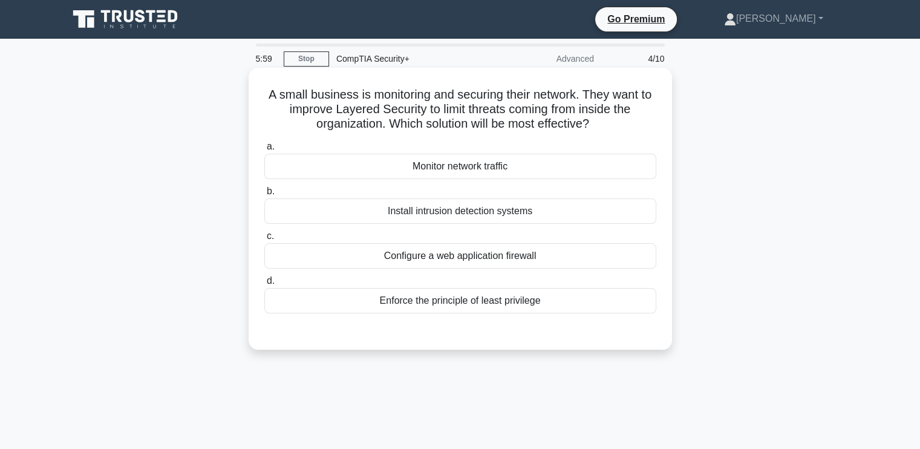
click at [482, 295] on div "Enforce the principle of least privilege" at bounding box center [460, 300] width 392 height 25
click at [264, 285] on input "d. Enforce the principle of least privilege" at bounding box center [264, 281] width 0 height 8
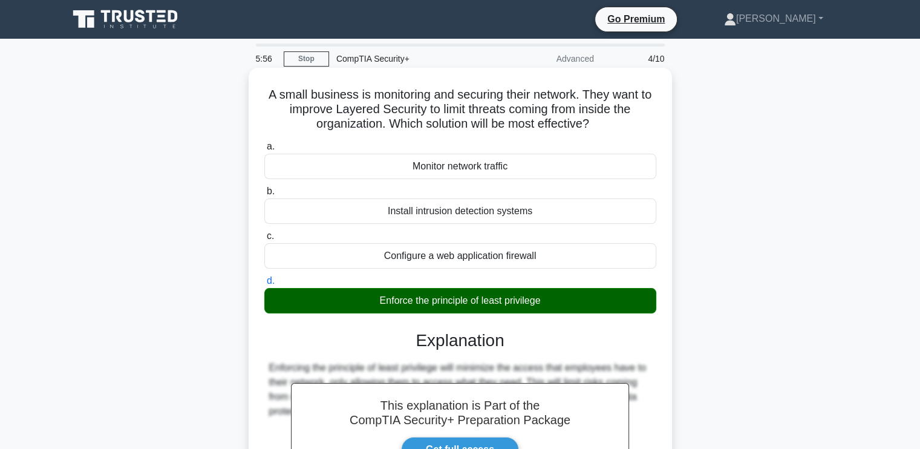
click at [668, 258] on div "A small business is monitoring and securing their network. They want to improve…" at bounding box center [460, 330] width 423 height 524
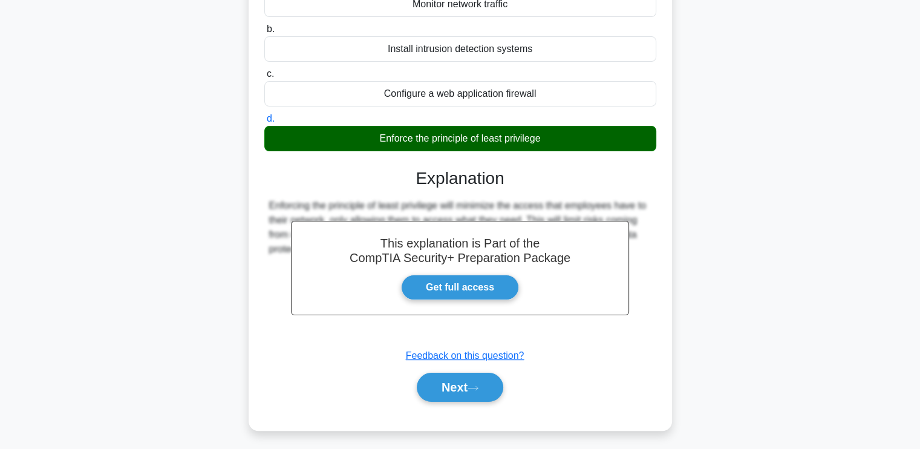
scroll to position [205, 0]
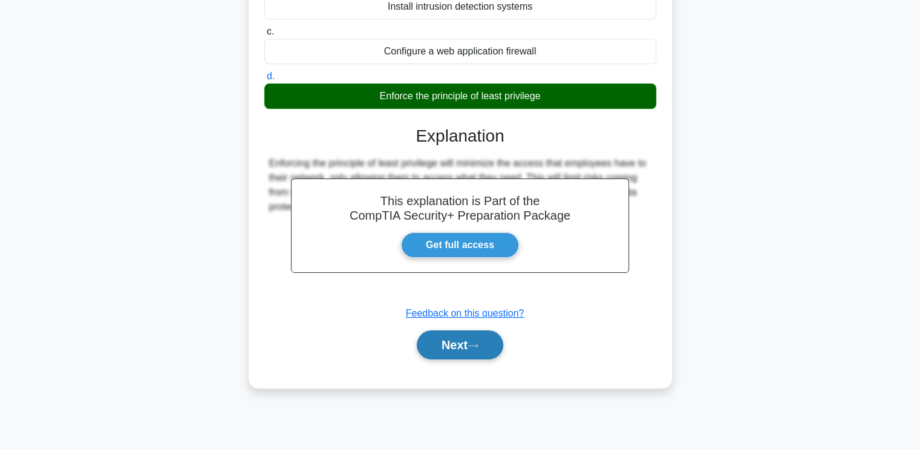
click at [458, 336] on button "Next" at bounding box center [460, 344] width 87 height 29
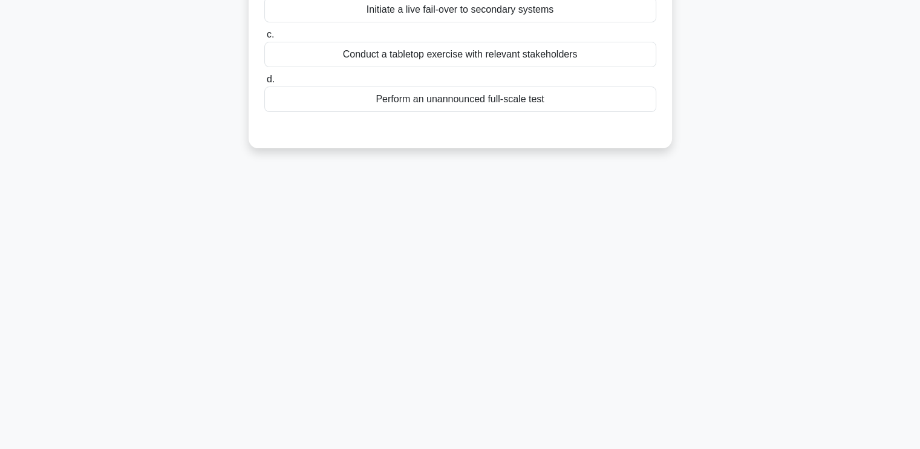
click at [701, 119] on div "In the aftermath of a malware infection affecting the production environment, a…" at bounding box center [460, 14] width 799 height 296
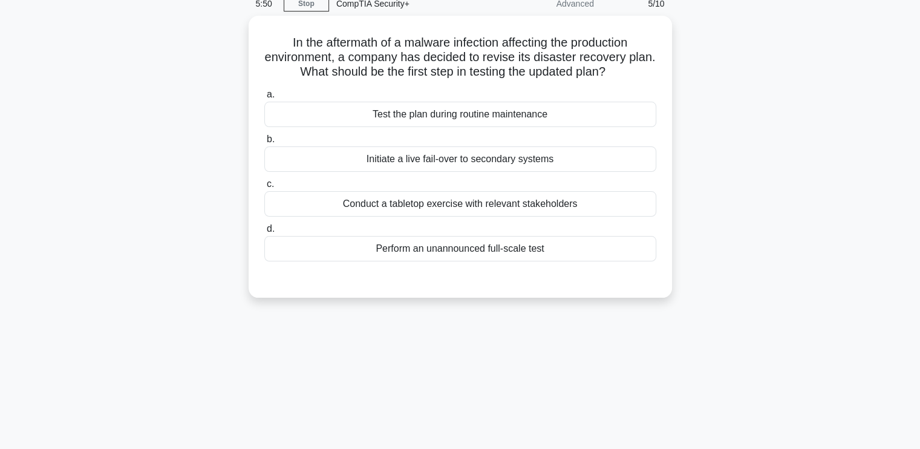
scroll to position [0, 0]
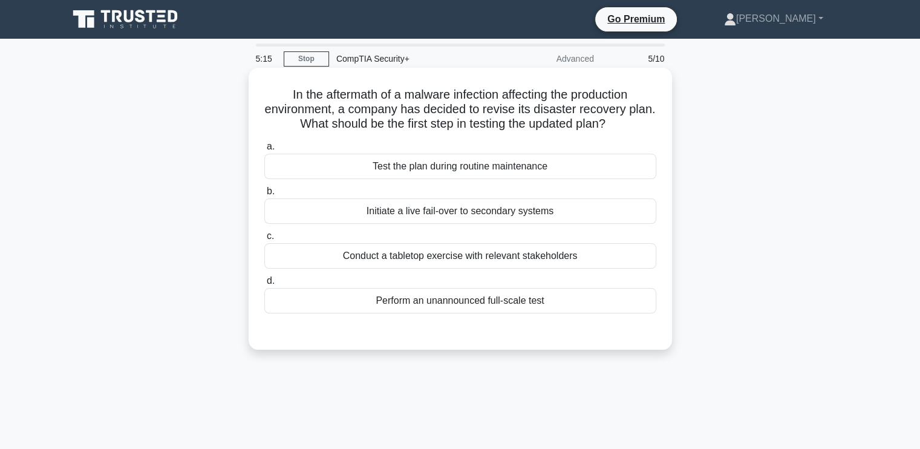
click at [531, 253] on div "Conduct a tabletop exercise with relevant stakeholders" at bounding box center [460, 255] width 392 height 25
click at [264, 240] on input "c. Conduct a tabletop exercise with relevant stakeholders" at bounding box center [264, 236] width 0 height 8
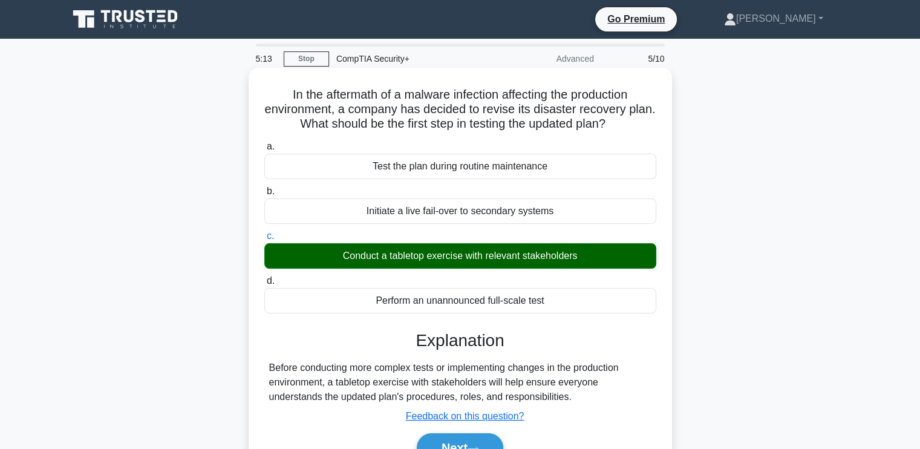
click at [631, 333] on h3 "Explanation" at bounding box center [460, 340] width 377 height 21
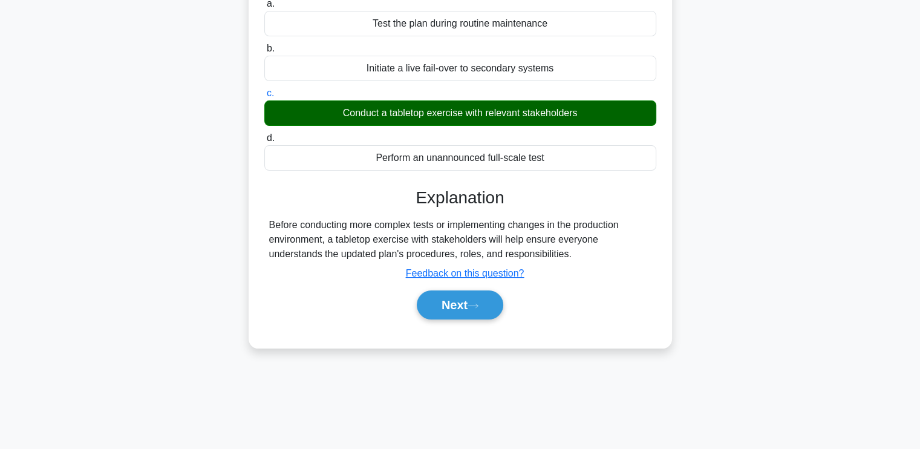
scroll to position [205, 0]
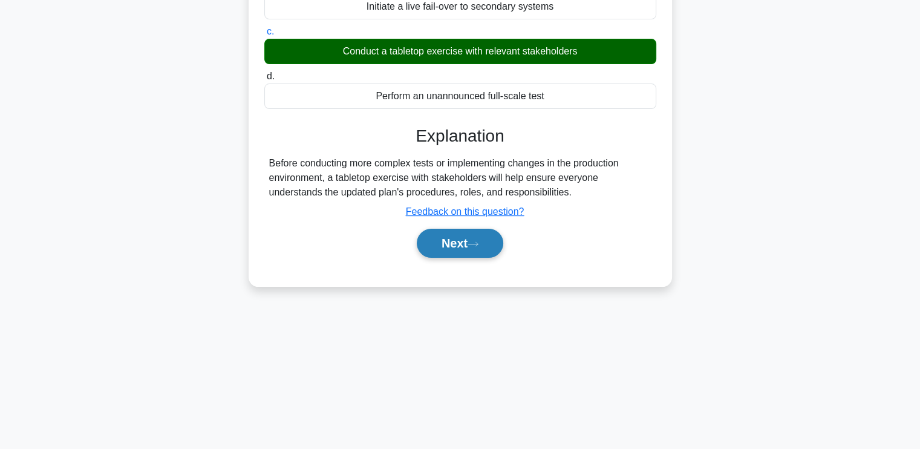
click at [440, 240] on button "Next" at bounding box center [460, 243] width 87 height 29
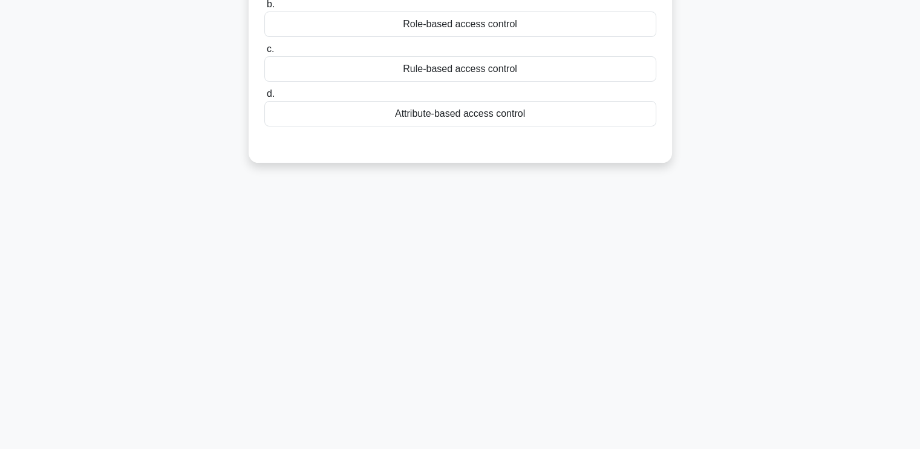
click at [760, 82] on div "A university requires that only authorized students can access research article…" at bounding box center [460, 21] width 799 height 311
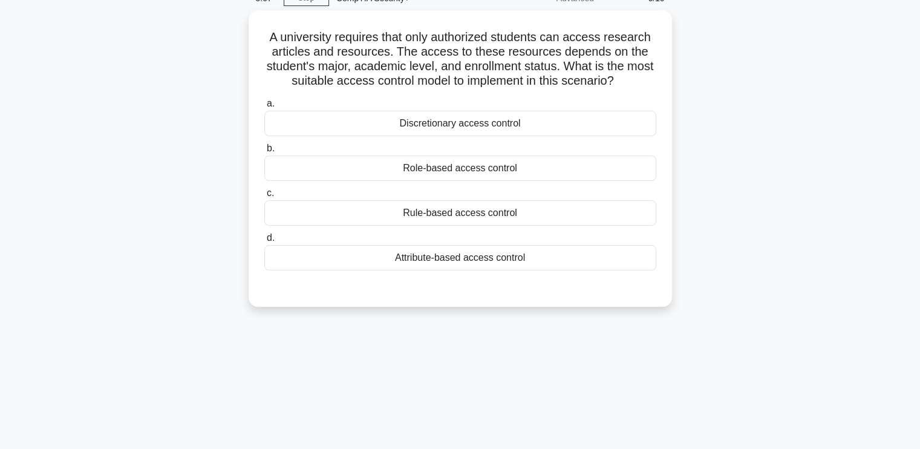
scroll to position [0, 0]
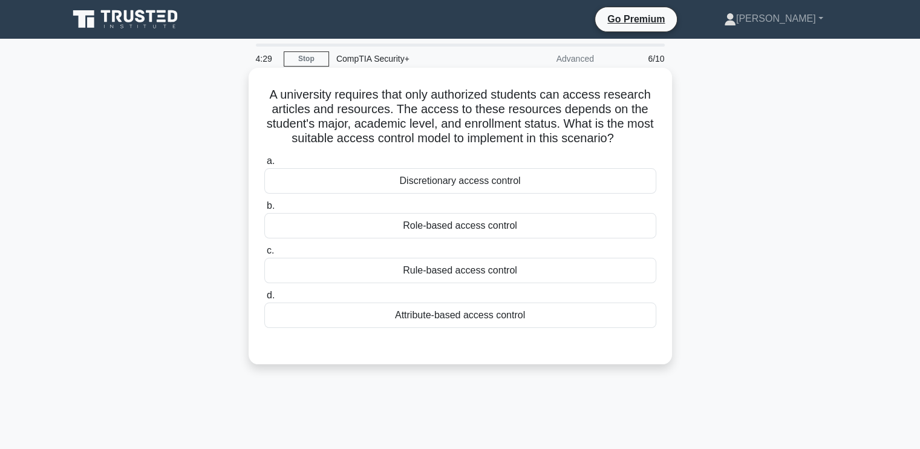
click at [483, 316] on div "Attribute-based access control" at bounding box center [460, 314] width 392 height 25
click at [264, 299] on input "d. Attribute-based access control" at bounding box center [264, 296] width 0 height 8
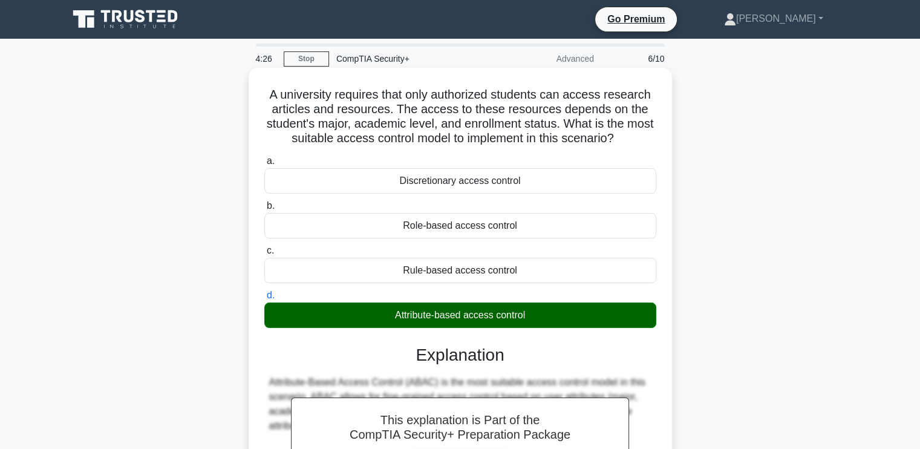
click at [655, 365] on div "This explanation is Part of the CompTIA Security+ Preparation Package Get full …" at bounding box center [460, 456] width 392 height 253
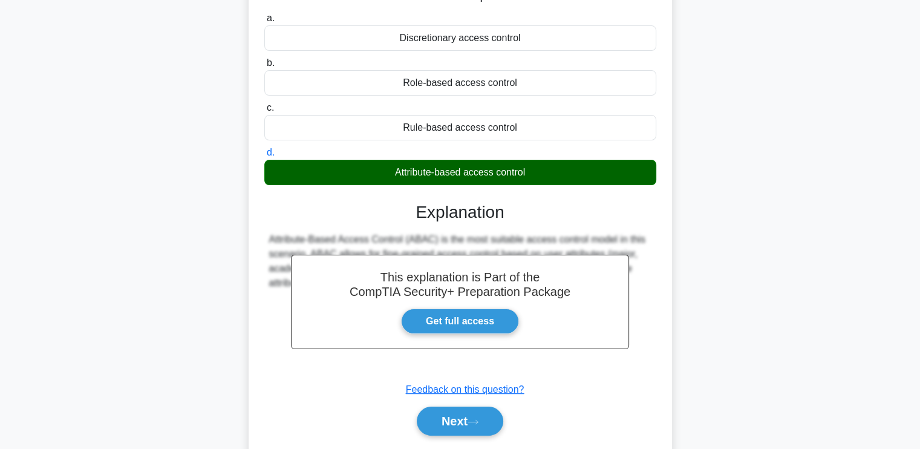
scroll to position [194, 0]
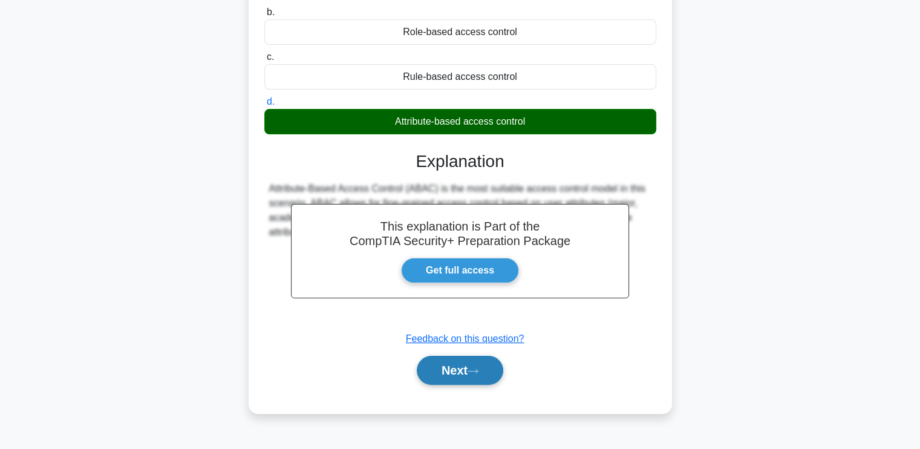
click at [438, 377] on button "Next" at bounding box center [460, 370] width 87 height 29
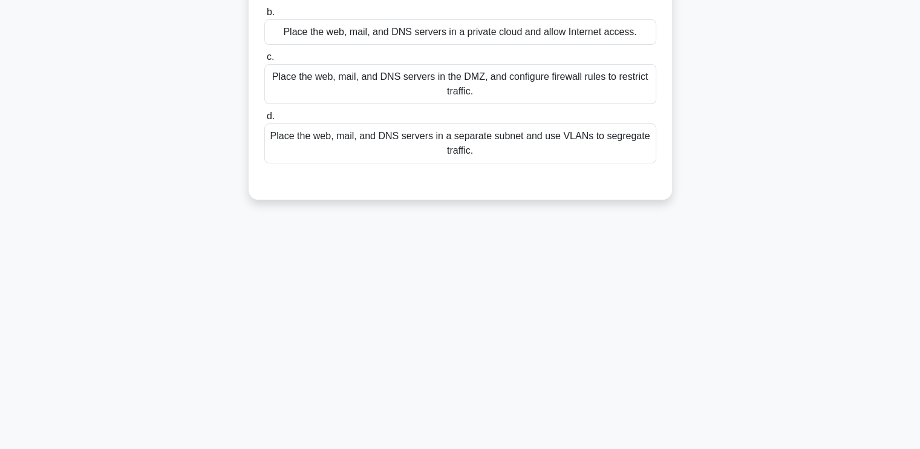
click at [665, 163] on div "A company is redesigning its DMZ architecture to improve security. The IT manag…" at bounding box center [460, 37] width 414 height 316
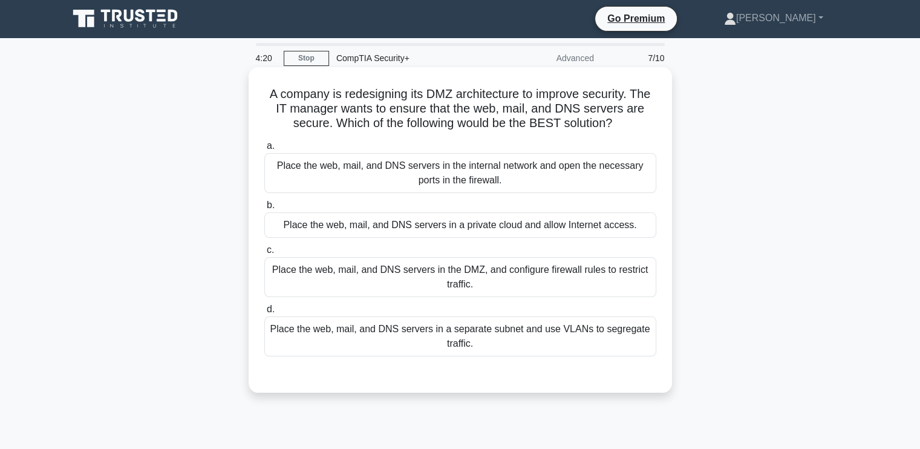
scroll to position [0, 0]
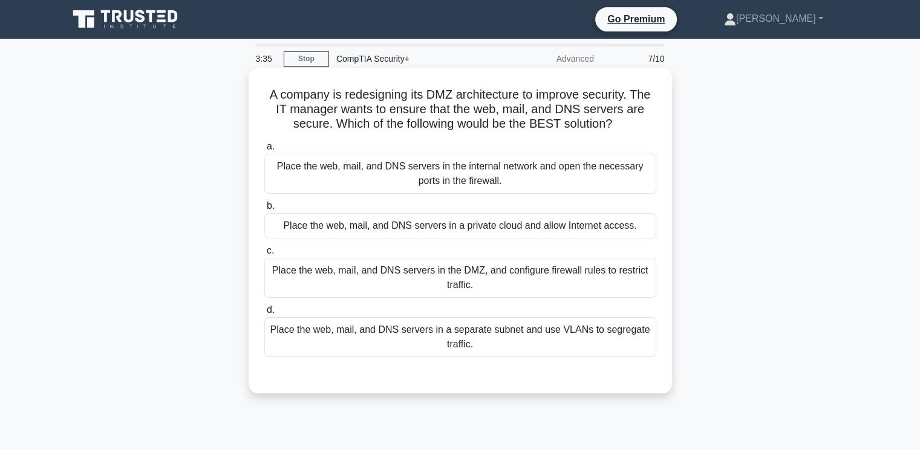
click at [319, 272] on div "Place the web, mail, and DNS servers in the DMZ, and configure firewall rules t…" at bounding box center [460, 278] width 392 height 40
click at [264, 255] on input "c. Place the web, mail, and DNS servers in the DMZ, and configure firewall rule…" at bounding box center [264, 251] width 0 height 8
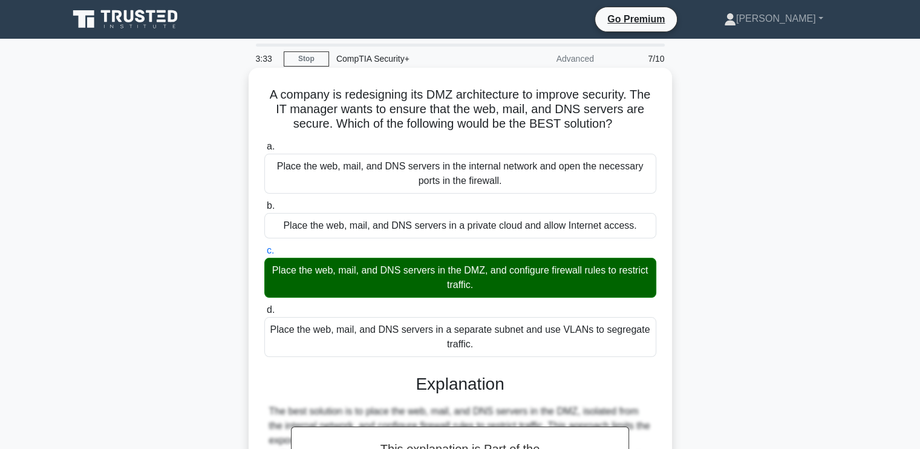
click at [264, 306] on input "d. Place the web, mail, and DNS servers in a separate subnet and use VLANs to s…" at bounding box center [264, 310] width 0 height 8
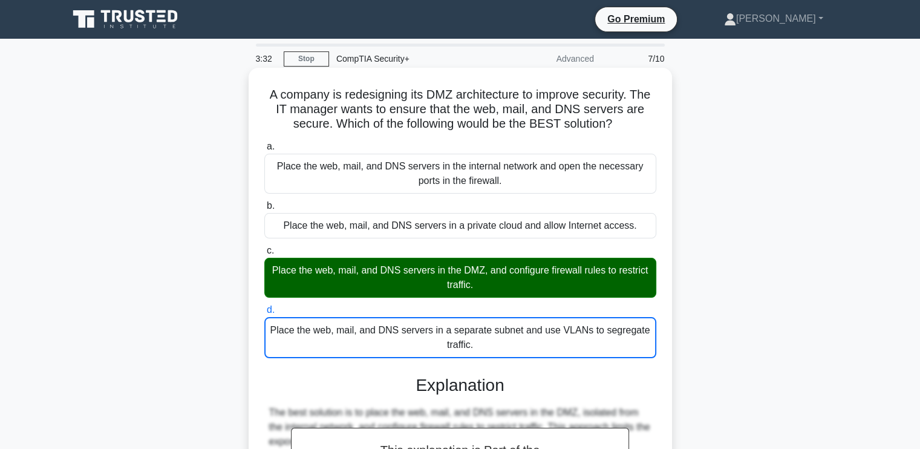
click at [264, 143] on input "a. Place the web, mail, and DNS servers in the internal network and open the ne…" at bounding box center [264, 147] width 0 height 8
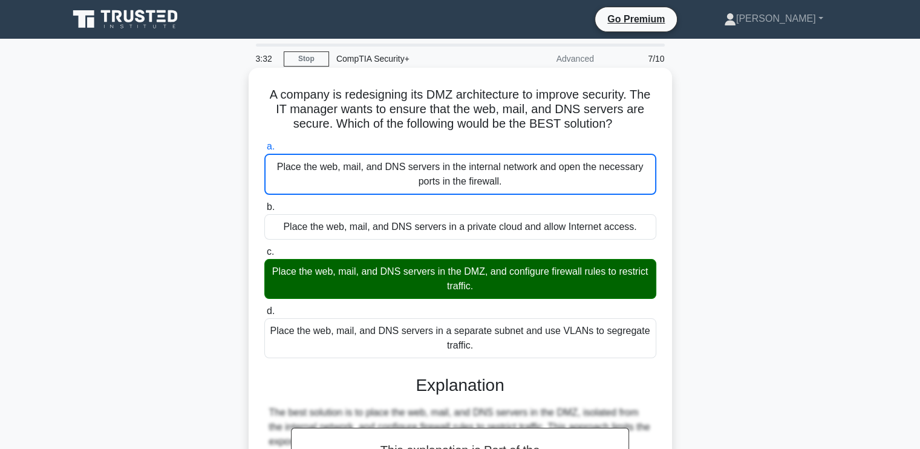
click at [264, 203] on input "b. Place the web, mail, and DNS servers in a private cloud and allow Internet a…" at bounding box center [264, 207] width 0 height 8
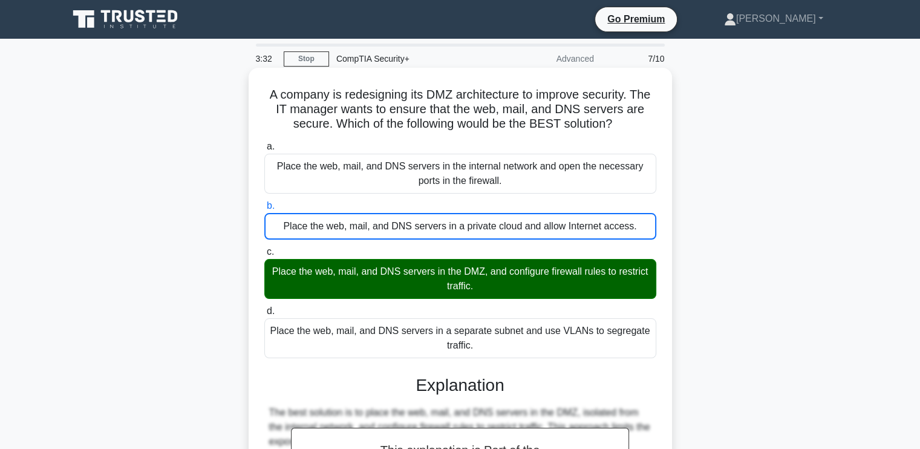
click at [264, 248] on input "c. Place the web, mail, and DNS servers in the DMZ, and configure firewall rule…" at bounding box center [264, 252] width 0 height 8
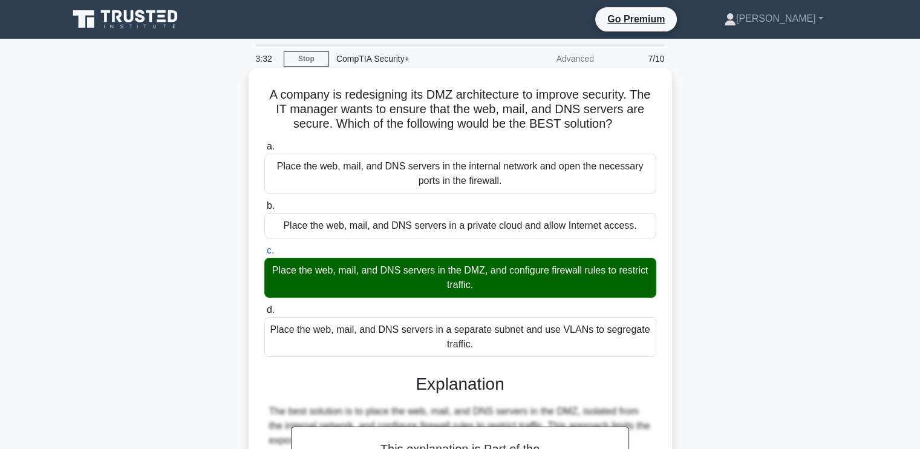
click at [264, 306] on input "d. Place the web, mail, and DNS servers in a separate subnet and use VLANs to s…" at bounding box center [264, 310] width 0 height 8
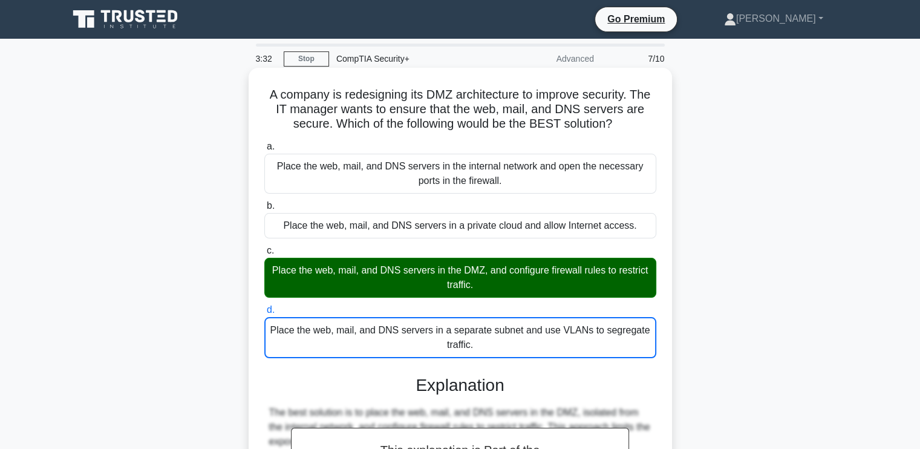
click at [264, 143] on input "a. Place the web, mail, and DNS servers in the internal network and open the ne…" at bounding box center [264, 147] width 0 height 8
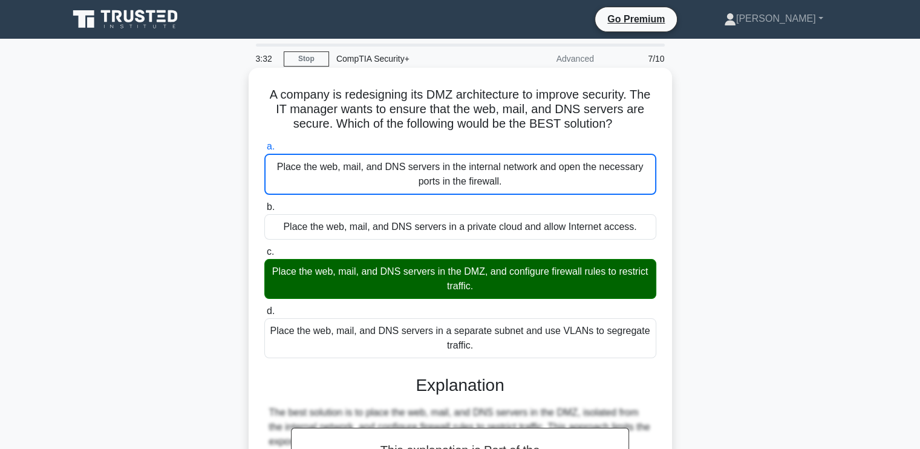
click at [264, 203] on input "b. Place the web, mail, and DNS servers in a private cloud and allow Internet a…" at bounding box center [264, 207] width 0 height 8
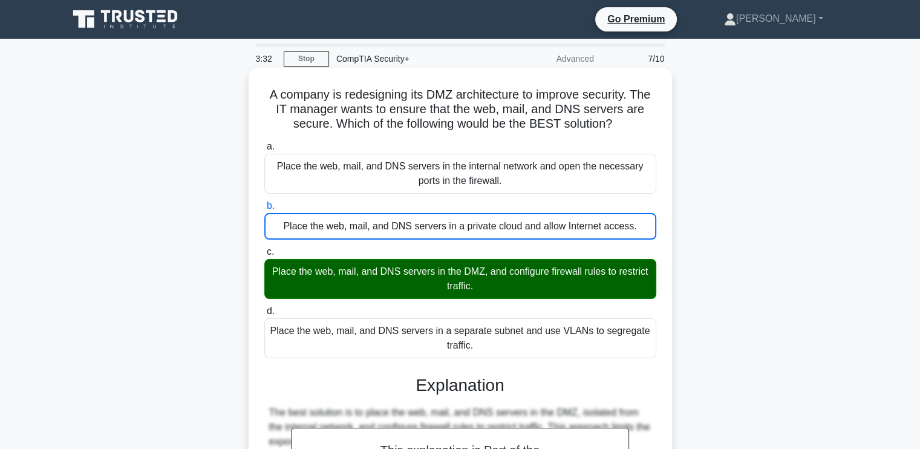
click at [264, 248] on input "c. Place the web, mail, and DNS servers in the DMZ, and configure firewall rule…" at bounding box center [264, 252] width 0 height 8
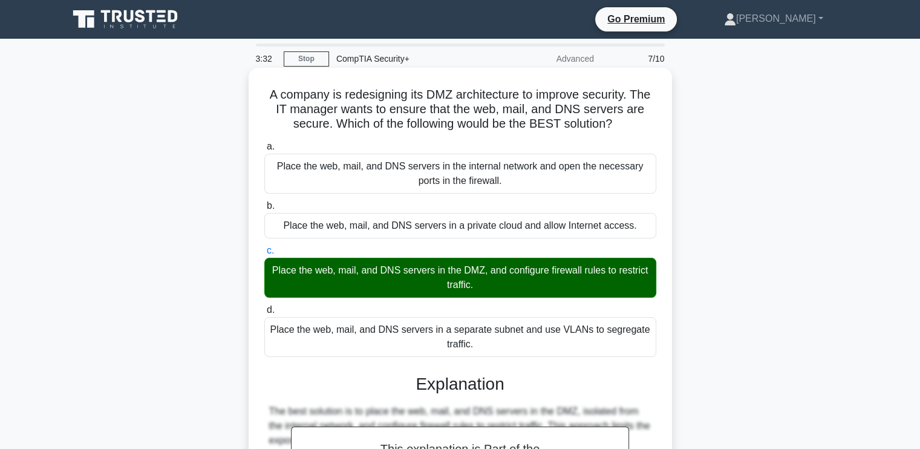
click at [264, 306] on input "d. Place the web, mail, and DNS servers in a separate subnet and use VLANs to s…" at bounding box center [264, 310] width 0 height 8
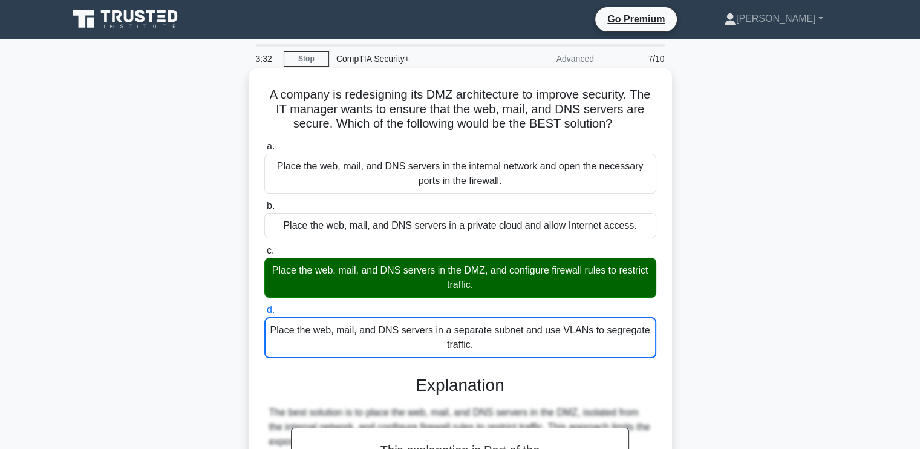
click at [264, 143] on input "a. Place the web, mail, and DNS servers in the internal network and open the ne…" at bounding box center [264, 147] width 0 height 8
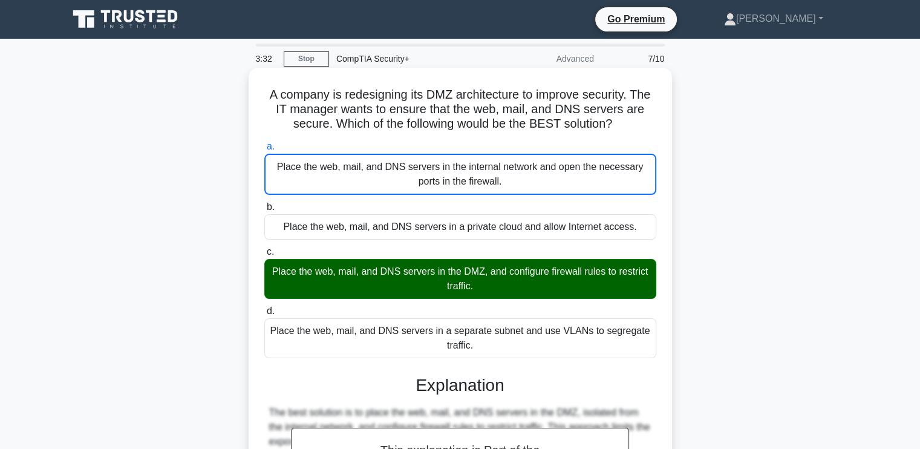
click at [264, 203] on input "b. Place the web, mail, and DNS servers in a private cloud and allow Internet a…" at bounding box center [264, 207] width 0 height 8
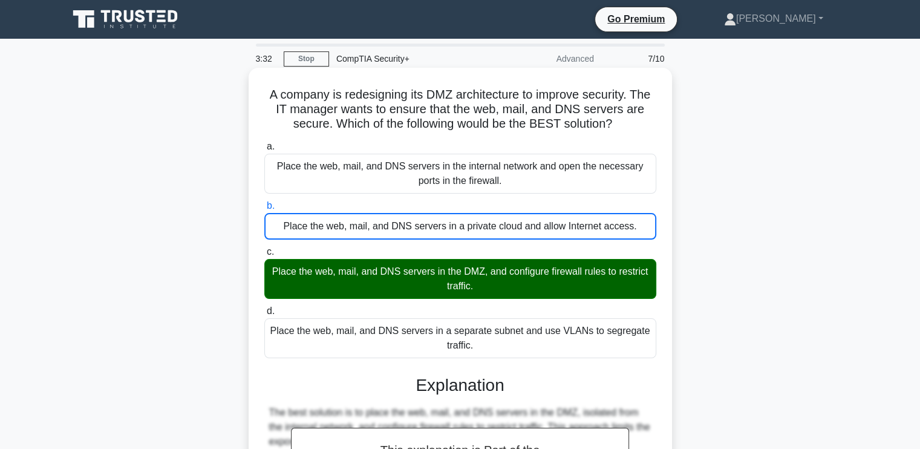
click at [264, 248] on input "c. Place the web, mail, and DNS servers in the DMZ, and configure firewall rule…" at bounding box center [264, 252] width 0 height 8
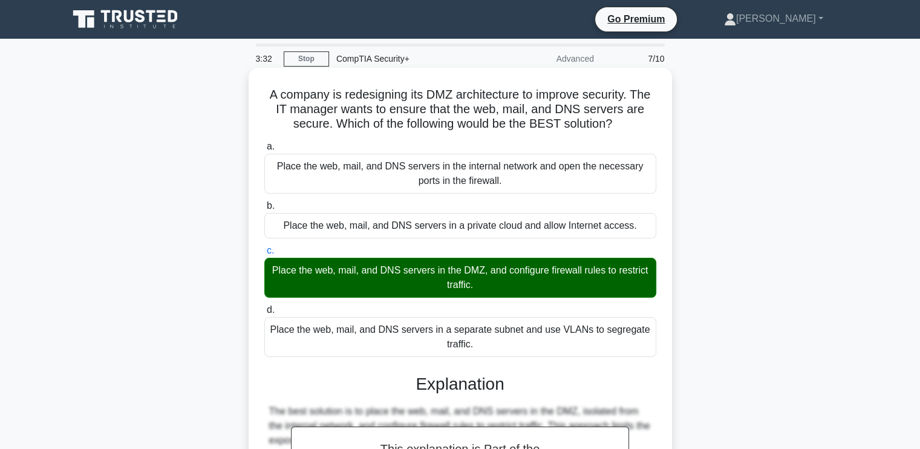
click at [264, 306] on input "d. Place the web, mail, and DNS servers in a separate subnet and use VLANs to s…" at bounding box center [264, 310] width 0 height 8
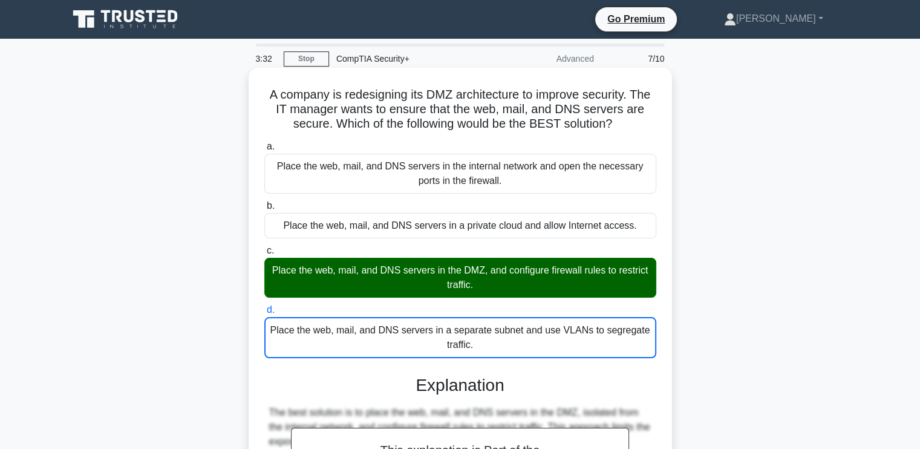
click at [264, 143] on input "a. Place the web, mail, and DNS servers in the internal network and open the ne…" at bounding box center [264, 147] width 0 height 8
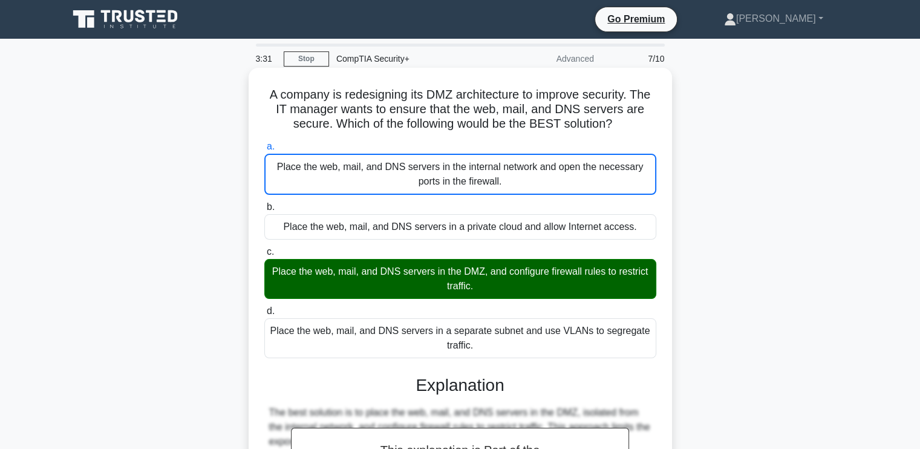
click at [667, 379] on div "A company is redesigning its DMZ architecture to improve security. The IT manag…" at bounding box center [460, 352] width 423 height 569
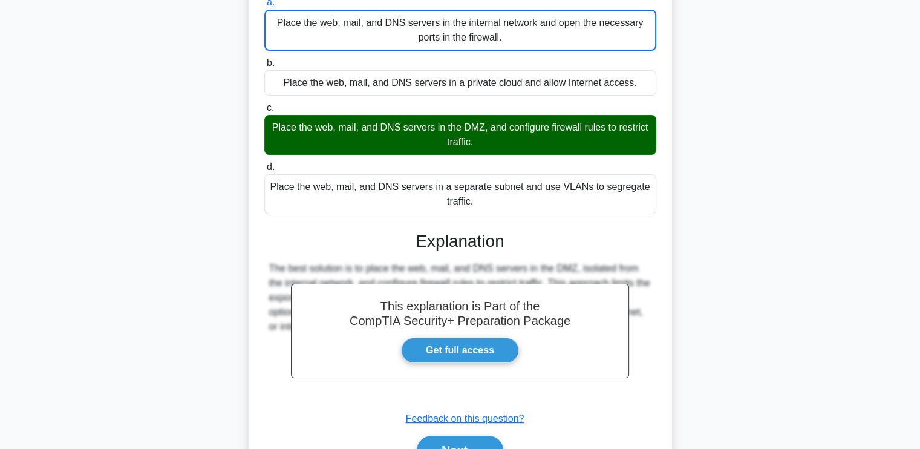
scroll to position [211, 0]
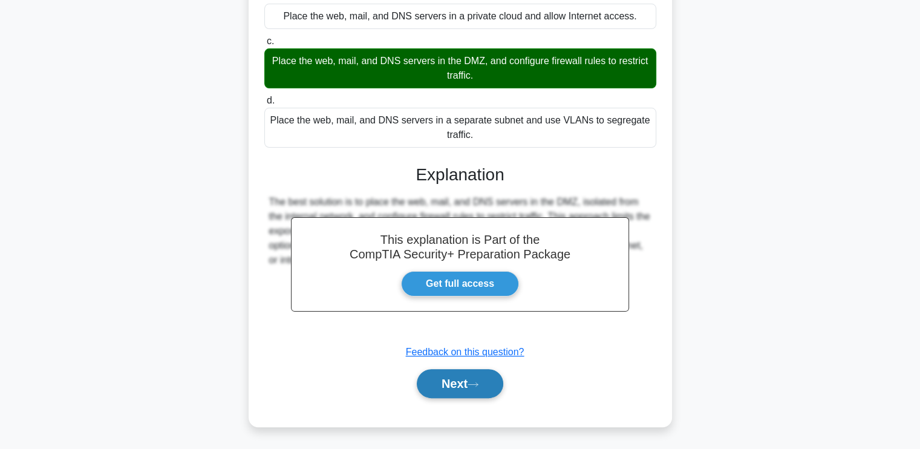
click at [446, 390] on button "Next" at bounding box center [460, 383] width 87 height 29
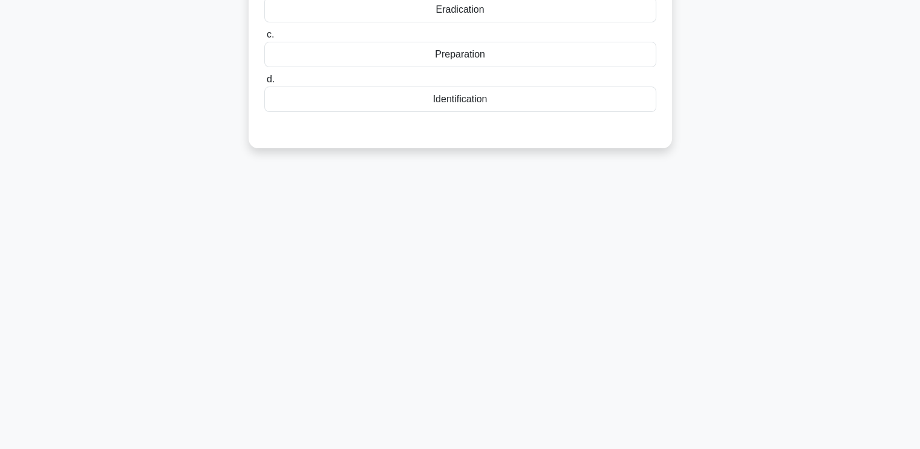
click at [757, 92] on div "A distributed denial-of-service (DDoS) attack is detected by a company's Intrus…" at bounding box center [460, 14] width 799 height 296
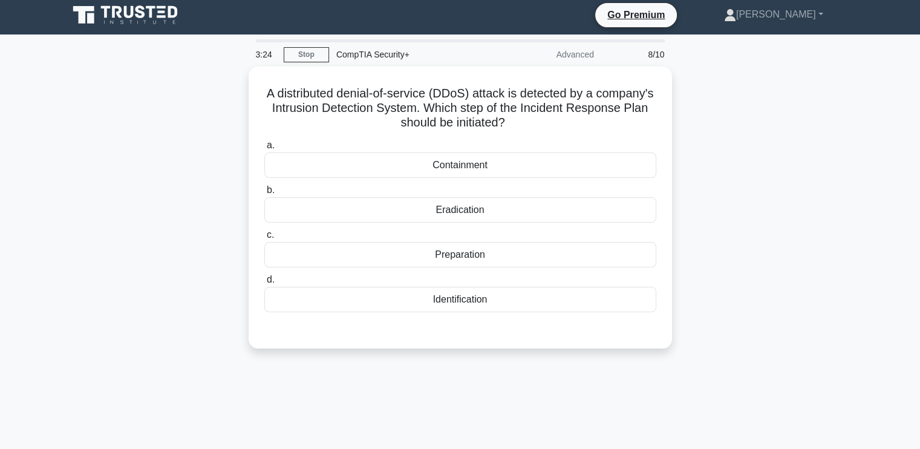
scroll to position [0, 0]
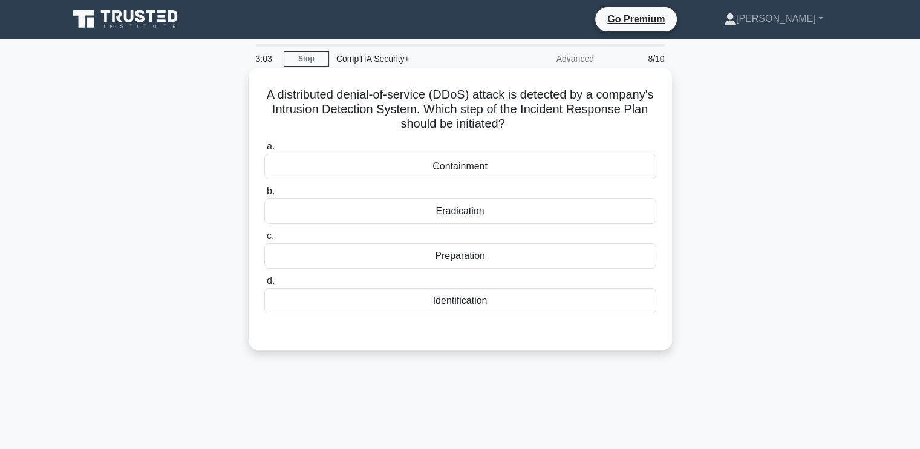
click at [468, 301] on div "Identification" at bounding box center [460, 300] width 392 height 25
click at [264, 285] on input "d. Identification" at bounding box center [264, 281] width 0 height 8
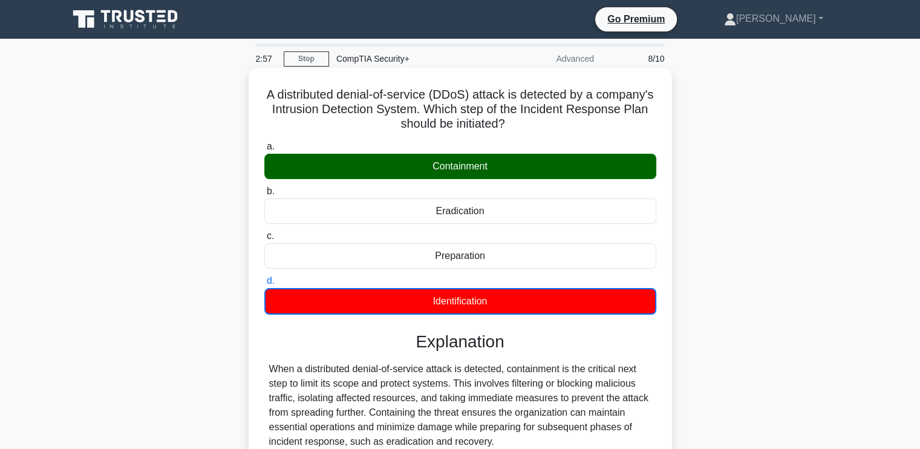
click at [655, 355] on div "Explanation When a distributed denial-of-service attack is detected, containmen…" at bounding box center [460, 422] width 392 height 180
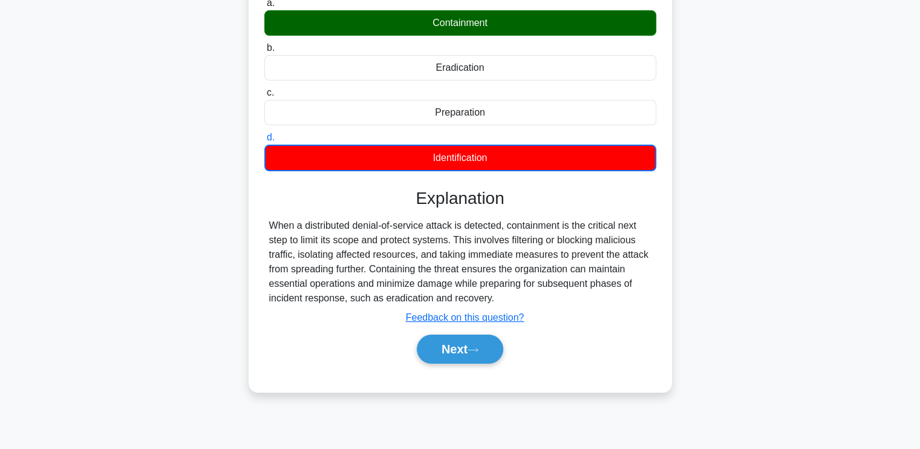
scroll to position [205, 0]
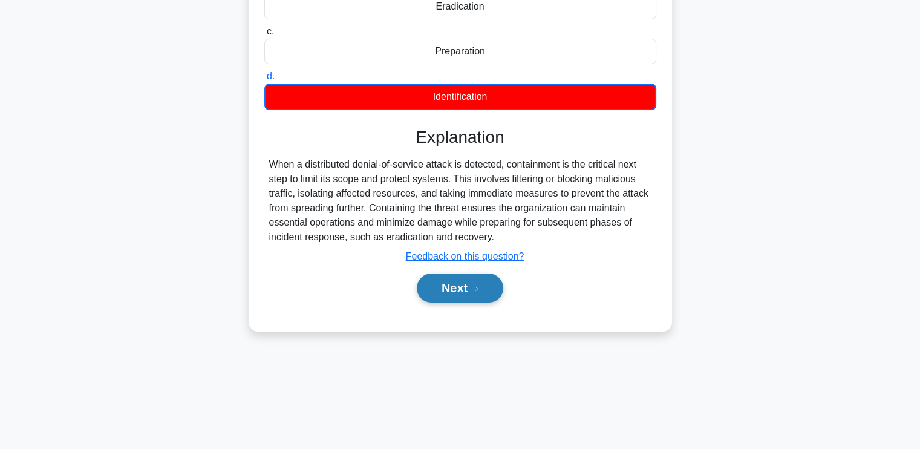
click at [445, 284] on button "Next" at bounding box center [460, 287] width 87 height 29
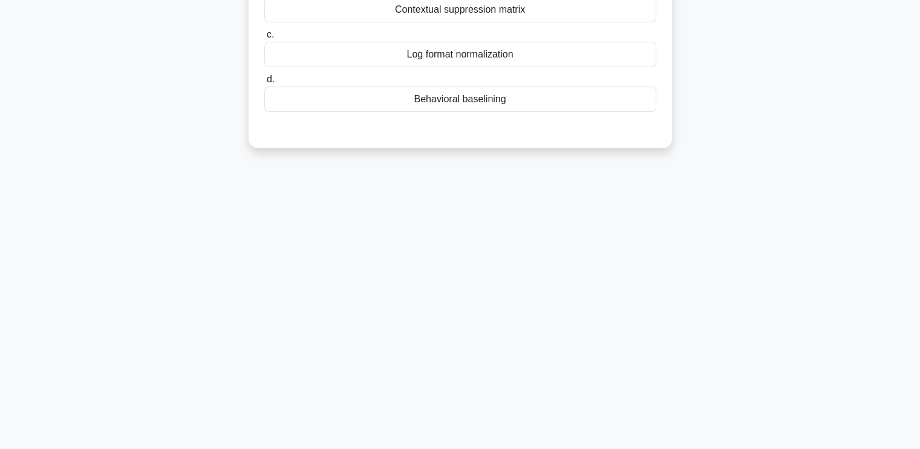
click at [734, 42] on div "In a well-configured SIEM, which capability learns normal user and host activit…" at bounding box center [460, 14] width 799 height 296
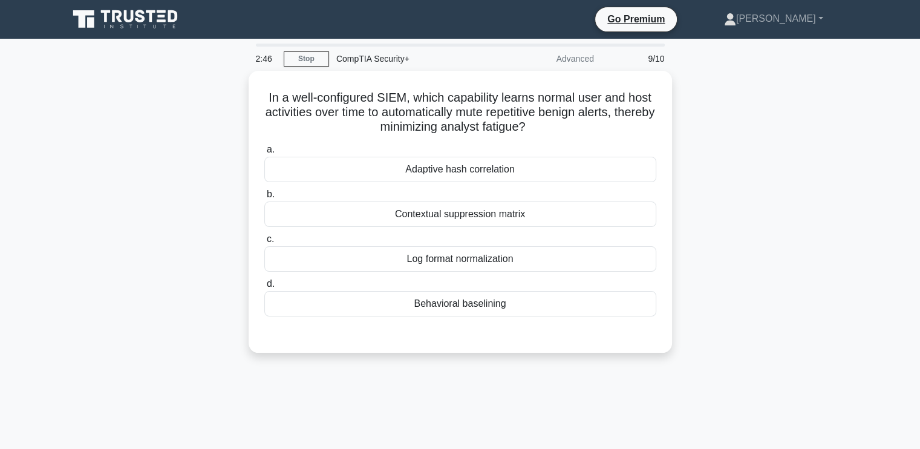
scroll to position [0, 0]
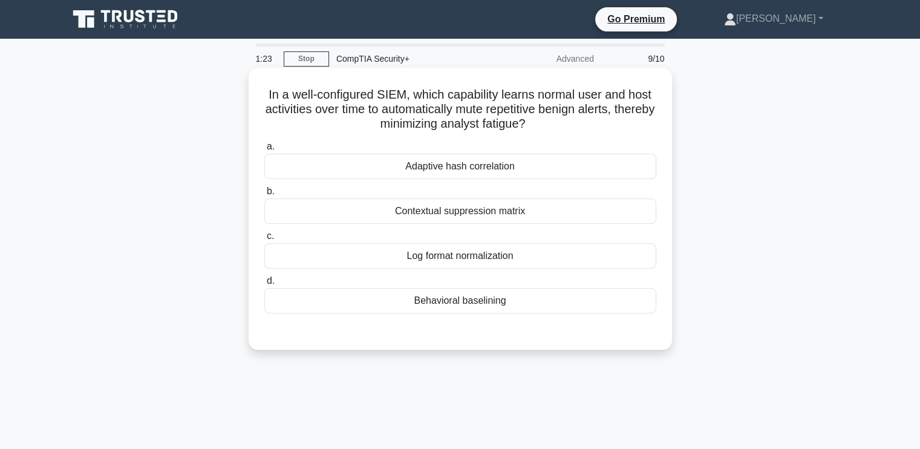
click at [485, 258] on div "Log format normalization" at bounding box center [460, 255] width 392 height 25
click at [264, 240] on input "c. Log format normalization" at bounding box center [264, 236] width 0 height 8
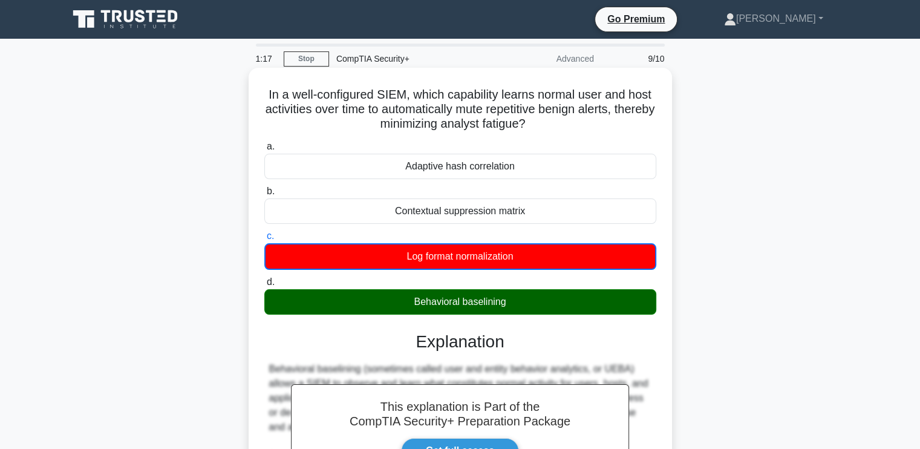
click at [661, 344] on div "In a well-configured SIEM, which capability learns normal user and host activit…" at bounding box center [460, 338] width 414 height 531
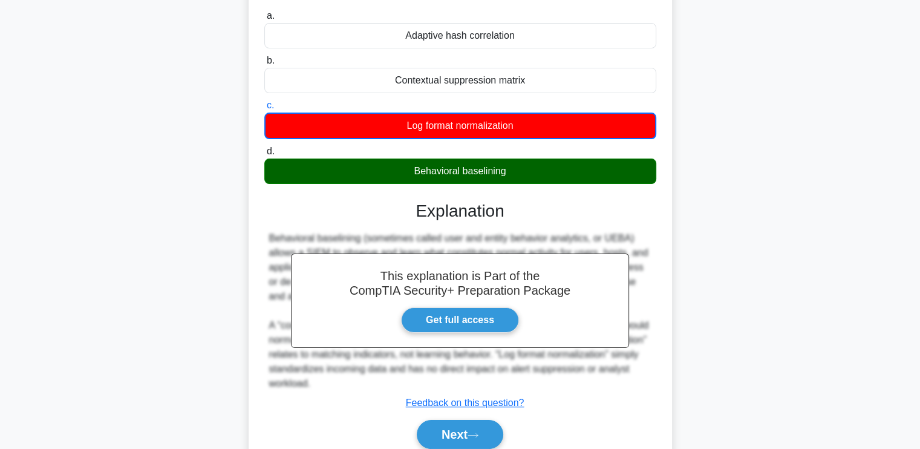
scroll to position [205, 0]
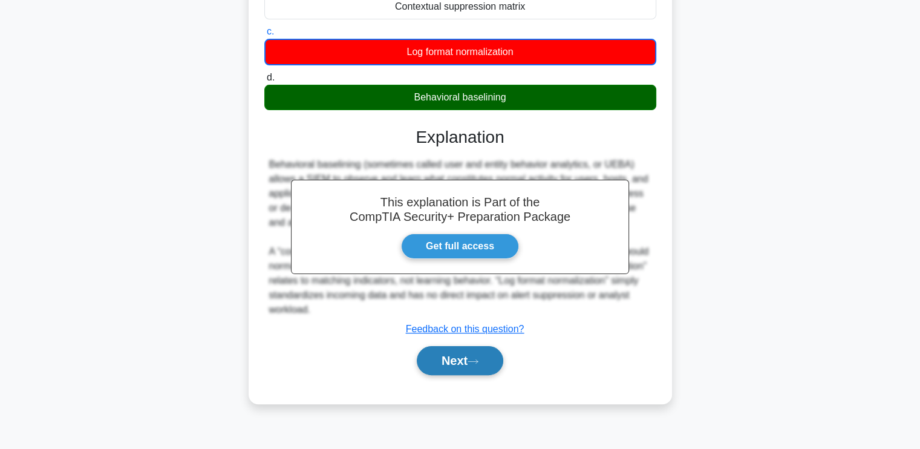
click at [448, 355] on button "Next" at bounding box center [460, 360] width 87 height 29
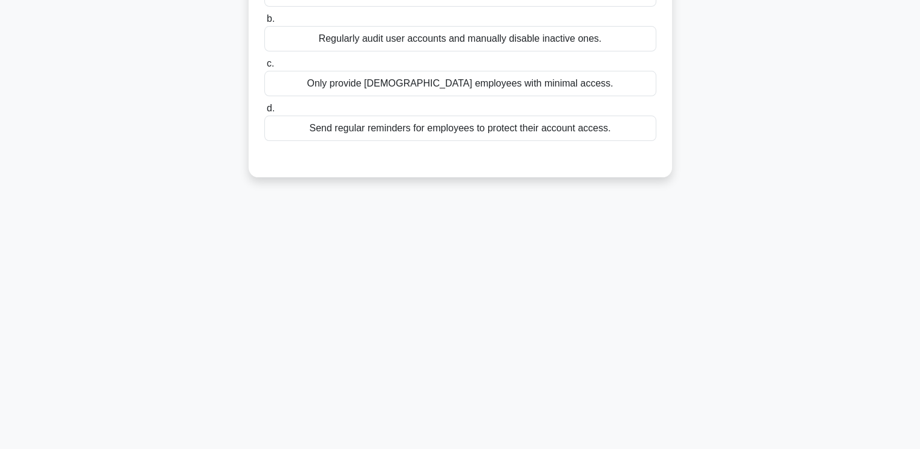
click at [713, 74] on div "A large enterprise regularly has third-party contract employees working on vari…" at bounding box center [460, 28] width 799 height 325
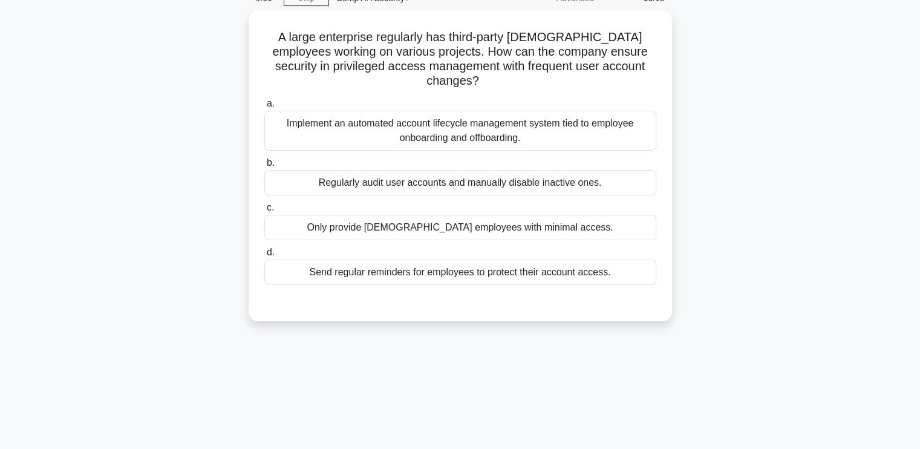
scroll to position [0, 0]
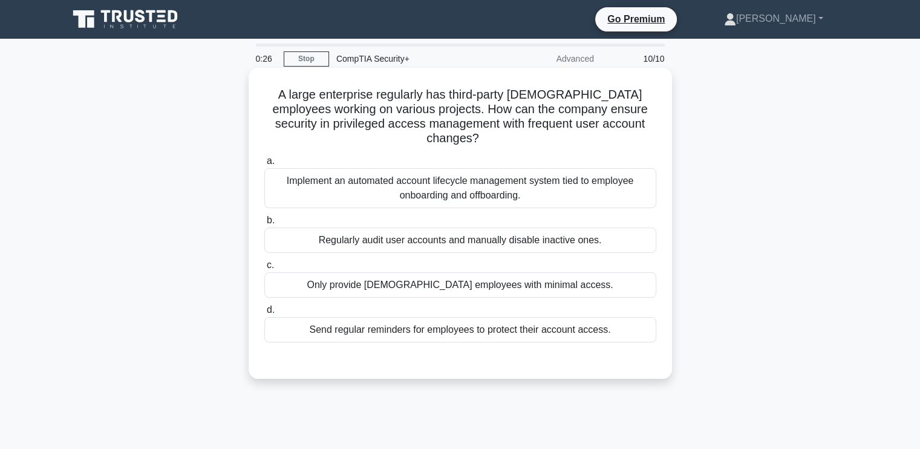
click at [463, 183] on div "Implement an automated account lifecycle management system tied to employee onb…" at bounding box center [460, 188] width 392 height 40
click at [264, 165] on input "a. Implement an automated account lifecycle management system tied to employee …" at bounding box center [264, 161] width 0 height 8
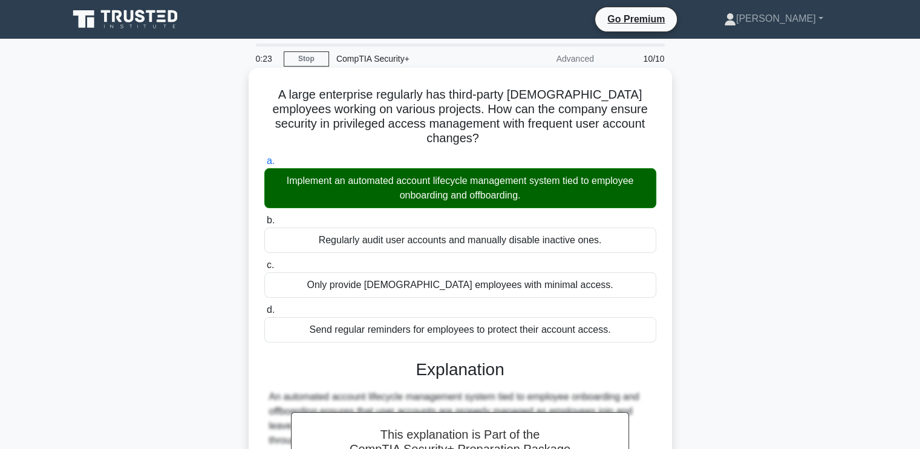
click at [667, 345] on div "A large enterprise regularly has third-party contract employees working on vari…" at bounding box center [460, 345] width 423 height 554
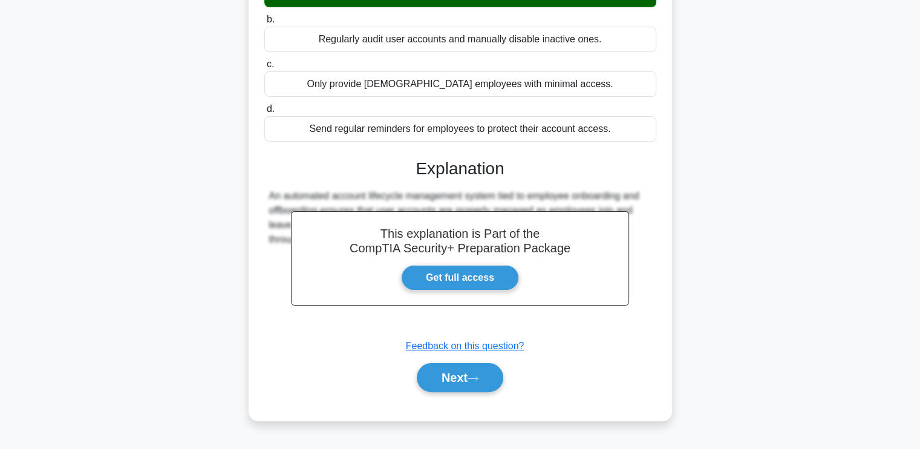
scroll to position [205, 0]
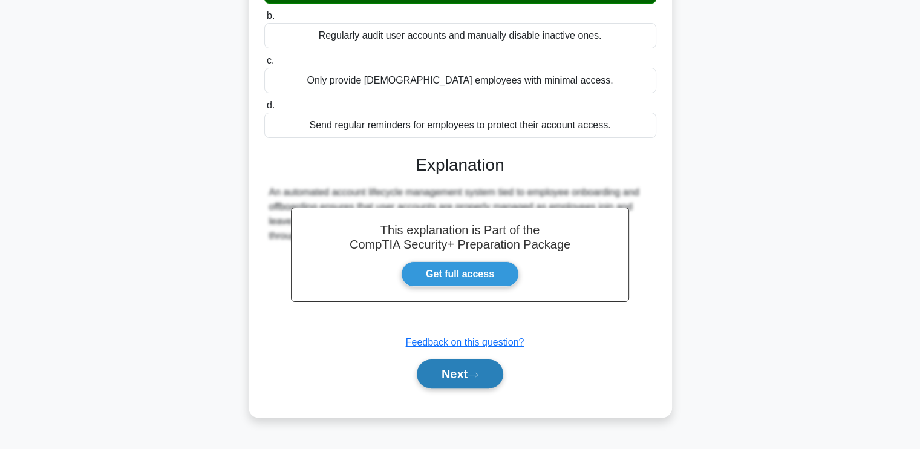
click at [446, 359] on button "Next" at bounding box center [460, 373] width 87 height 29
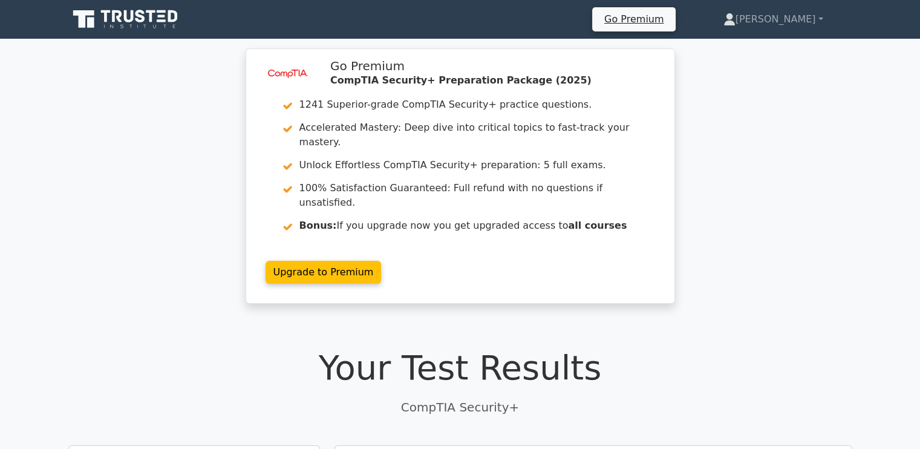
click at [594, 366] on div "Your Test Results CompTIA Security+" at bounding box center [460, 381] width 784 height 68
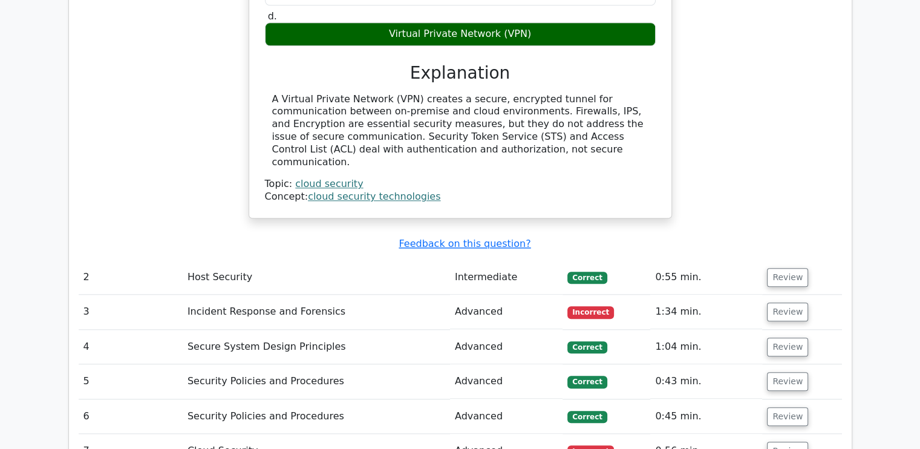
scroll to position [1258, 0]
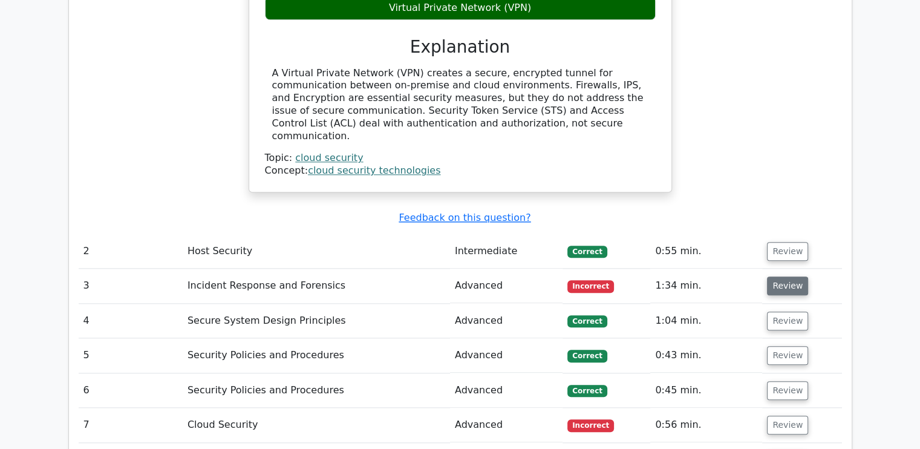
click at [776, 276] on button "Review" at bounding box center [787, 285] width 41 height 19
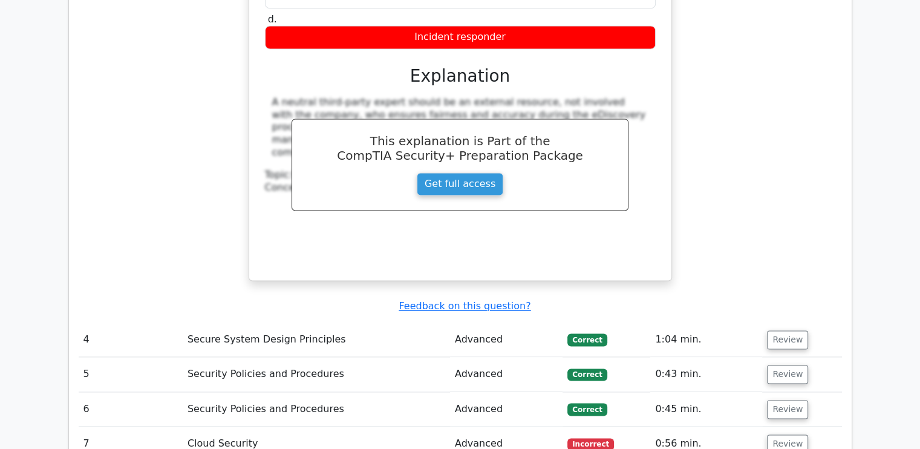
scroll to position [1742, 0]
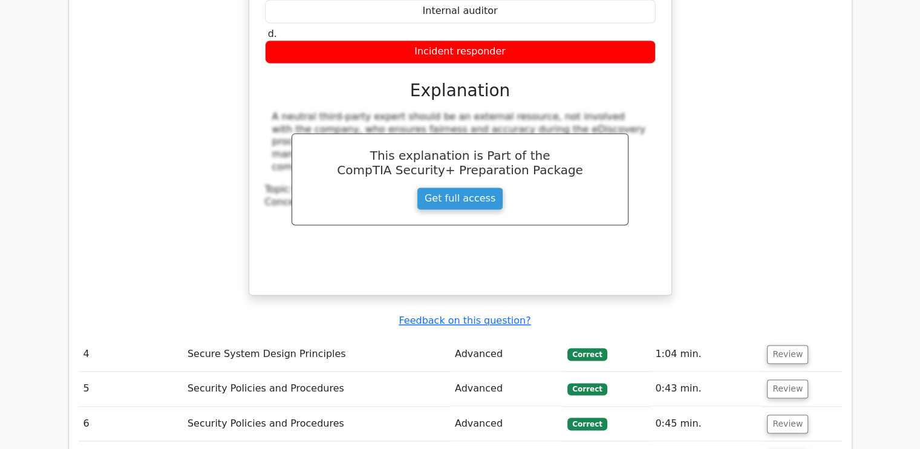
click at [724, 194] on div "In an eDiscovery process, a company needs an impartial person to ensure they co…" at bounding box center [460, 65] width 763 height 490
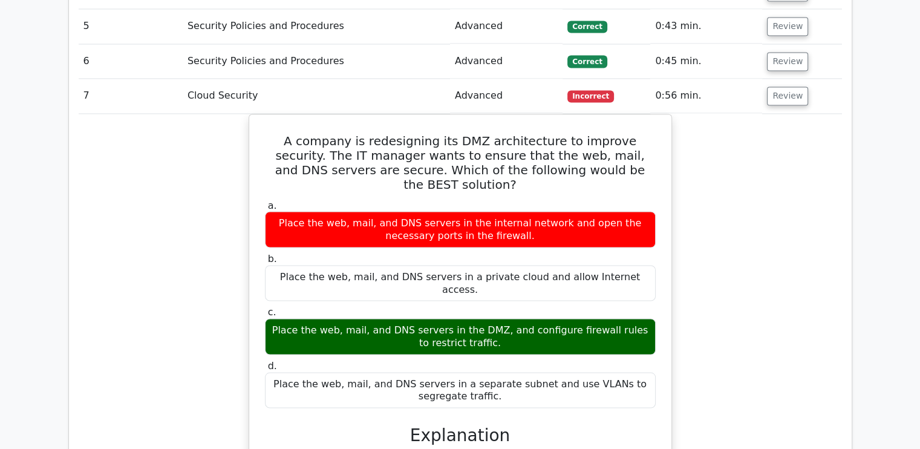
scroll to position [2105, 0]
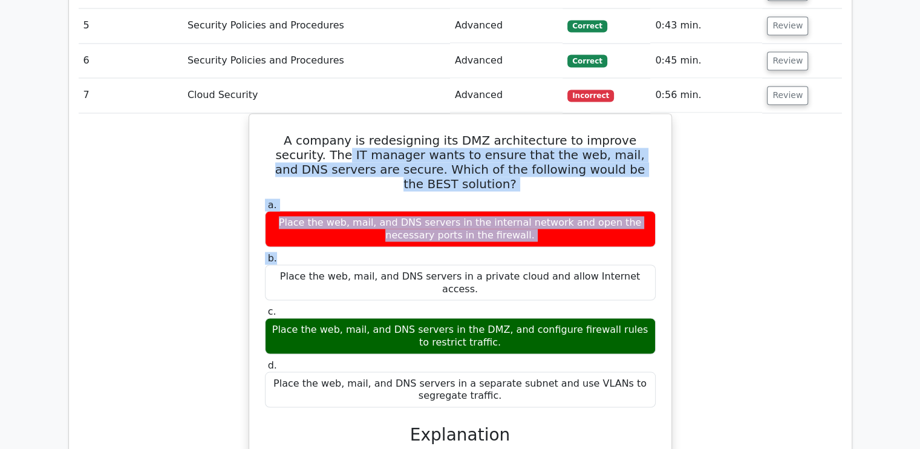
drag, startPoint x: 763, startPoint y: 79, endPoint x: 731, endPoint y: 182, distance: 108.3
click at [731, 182] on div "A company is redesigning its DMZ architecture to improve security. The IT manag…" at bounding box center [460, 383] width 763 height 540
drag, startPoint x: 731, startPoint y: 182, endPoint x: 696, endPoint y: 129, distance: 63.8
click at [696, 129] on div "A company is redesigning its DMZ architecture to improve security. The IT manag…" at bounding box center [460, 383] width 763 height 540
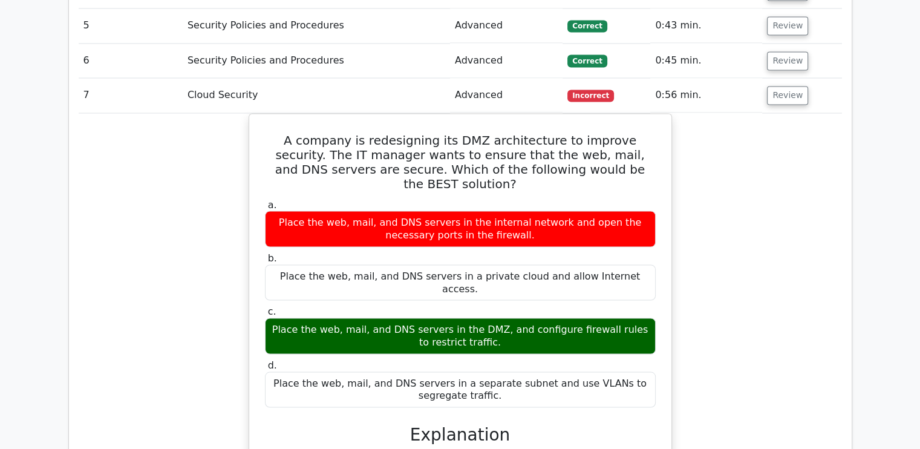
click at [755, 203] on div "A company is redesigning its DMZ architecture to improve security. The IT manag…" at bounding box center [460, 383] width 763 height 540
click at [770, 86] on button "Review" at bounding box center [787, 95] width 41 height 19
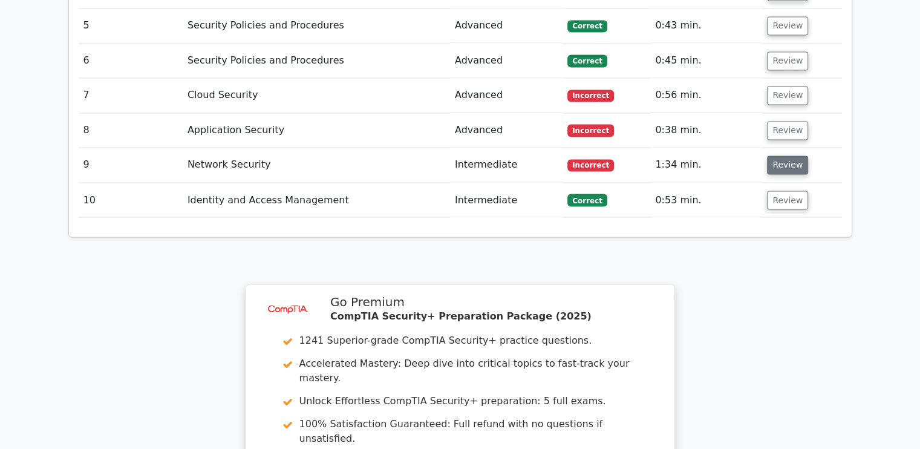
click at [778, 155] on button "Review" at bounding box center [787, 164] width 41 height 19
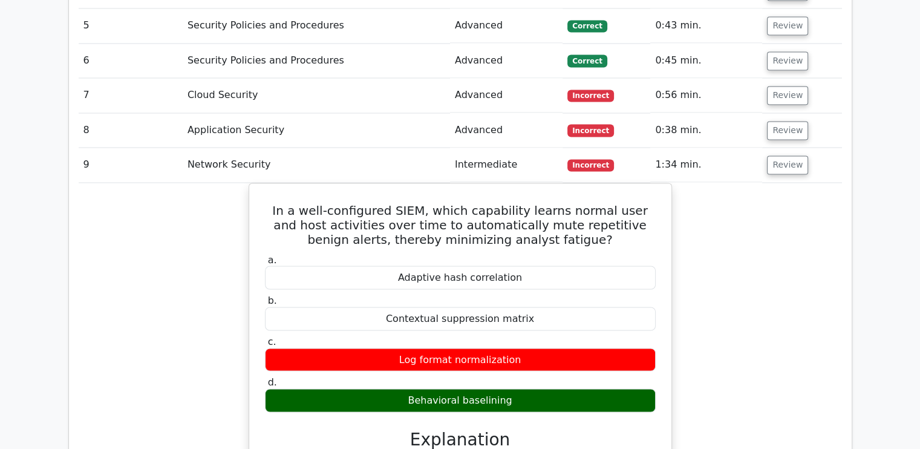
click at [742, 204] on div "In a well-configured SIEM, which capability learns normal user and host activit…" at bounding box center [460, 422] width 763 height 479
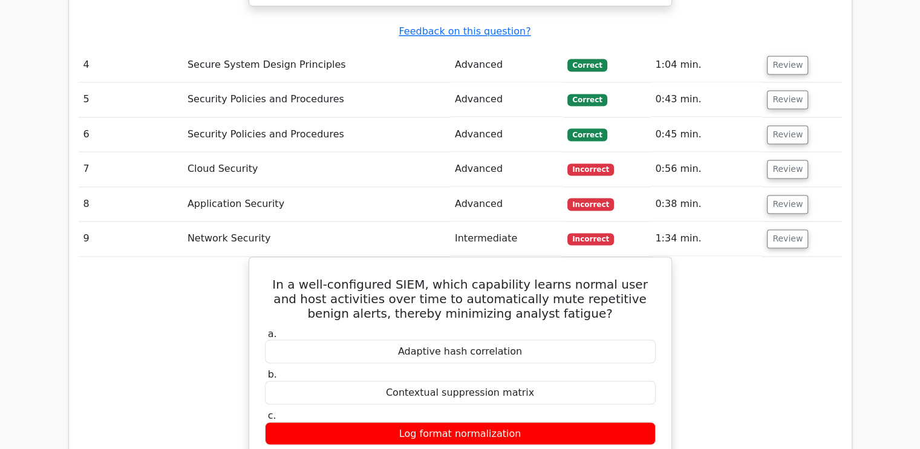
scroll to position [2010, 0]
